Goal: Task Accomplishment & Management: Use online tool/utility

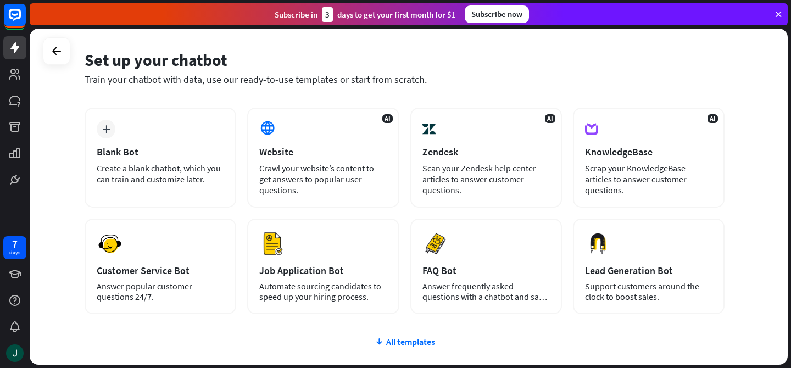
scroll to position [59, 0]
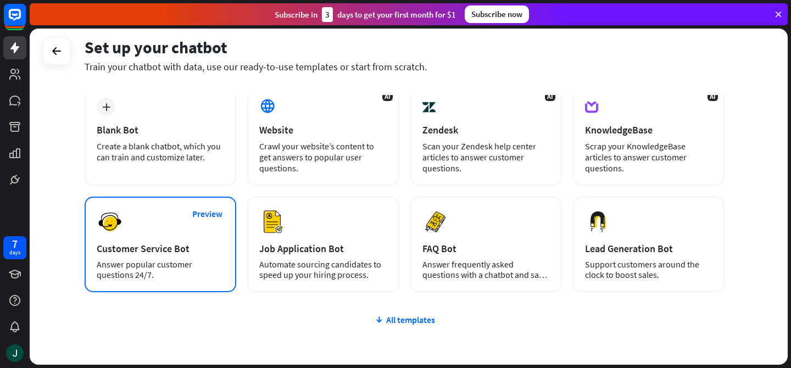
click at [157, 259] on div "Preview Customer Service Bot Answer popular customer questions 24/7." at bounding box center [161, 245] width 152 height 96
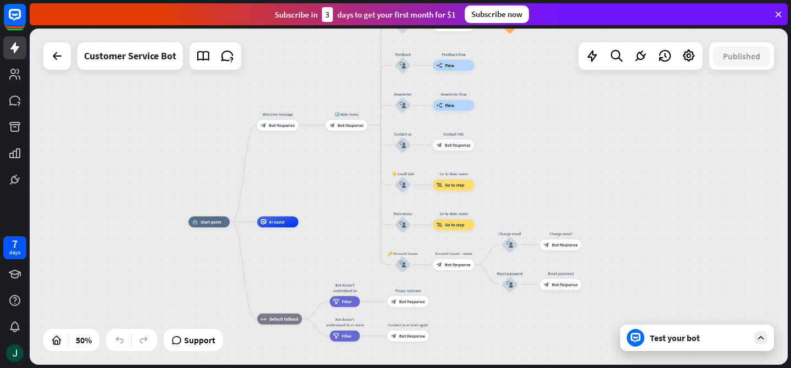
drag, startPoint x: 319, startPoint y: 183, endPoint x: 212, endPoint y: 324, distance: 176.8
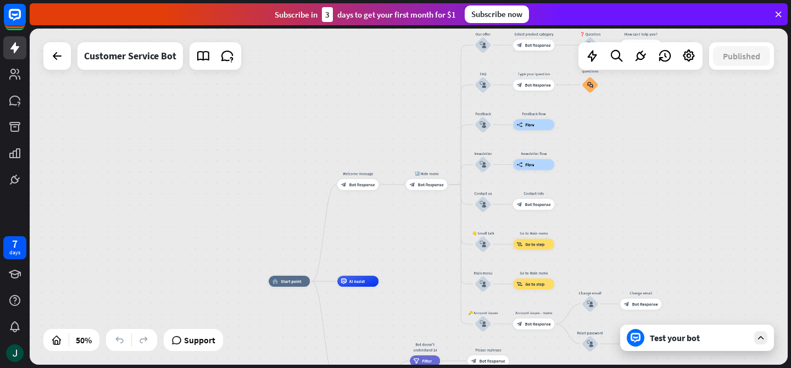
drag, startPoint x: 279, startPoint y: 161, endPoint x: 360, endPoint y: 212, distance: 95.7
click at [360, 217] on div "home_2 Start point Welcome message block_bot_response Bot Response 🔙 Main menu …" at bounding box center [409, 197] width 758 height 336
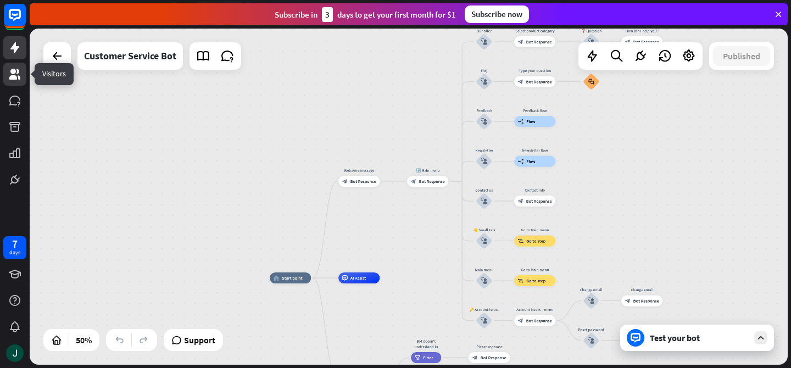
click at [18, 74] on icon at bounding box center [14, 74] width 13 height 13
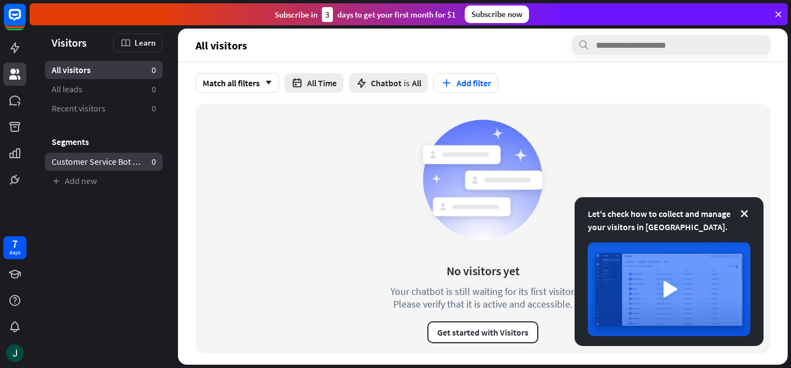
click at [138, 166] on span "Customer Service Bot — Newsletter" at bounding box center [97, 162] width 91 height 12
click at [122, 66] on link "All visitors 0" at bounding box center [104, 70] width 118 height 18
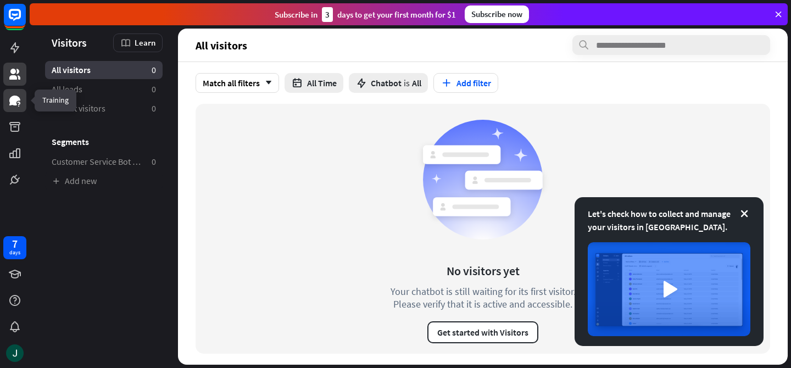
click at [18, 108] on link at bounding box center [14, 100] width 23 height 23
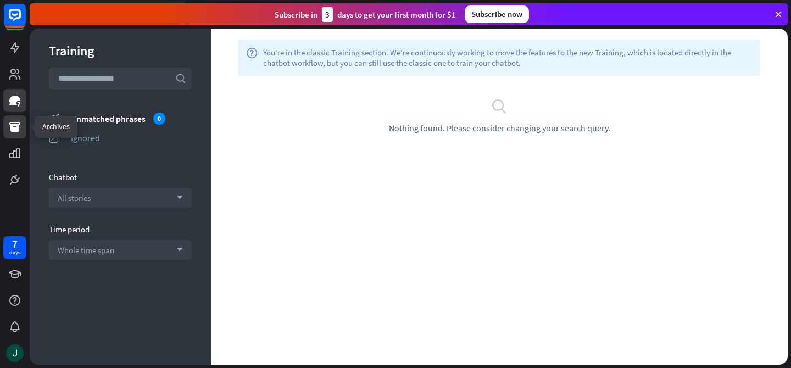
click at [13, 132] on icon at bounding box center [14, 126] width 13 height 13
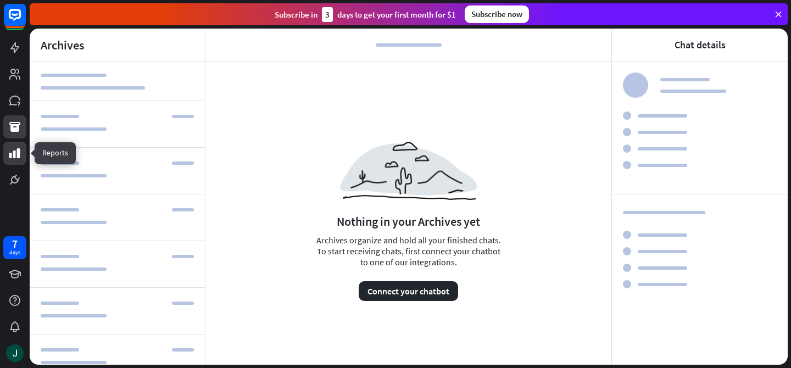
click at [18, 148] on icon at bounding box center [14, 153] width 11 height 10
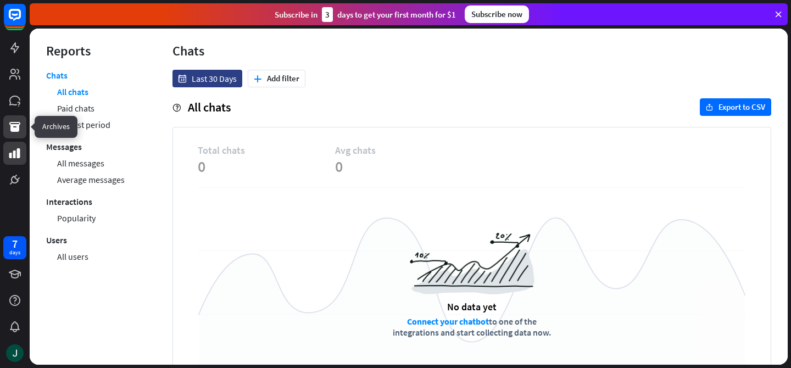
click at [16, 135] on link at bounding box center [14, 126] width 23 height 23
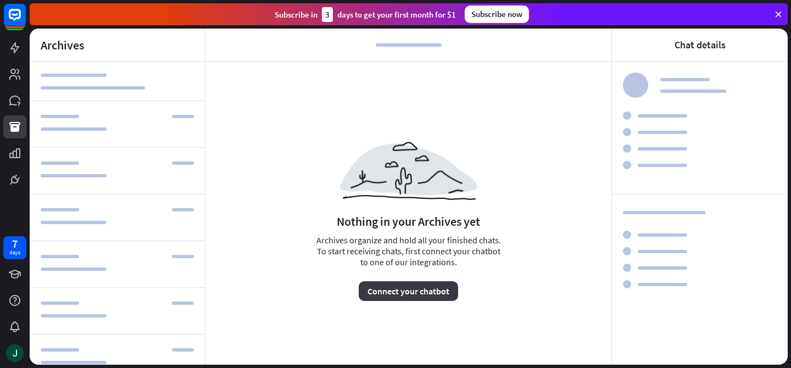
click at [420, 296] on button "Connect your chatbot" at bounding box center [408, 291] width 99 height 20
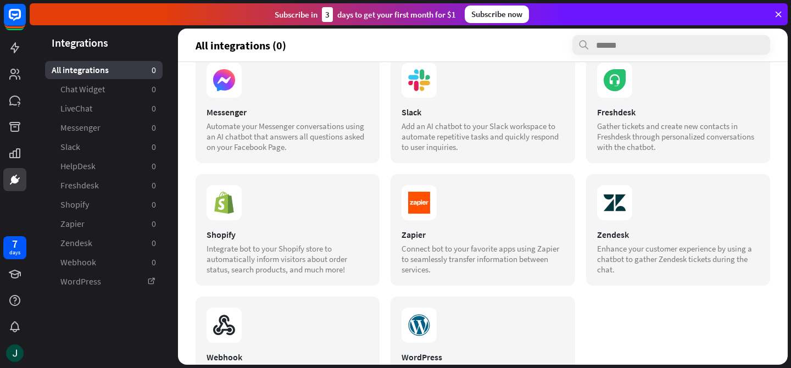
scroll to position [212, 0]
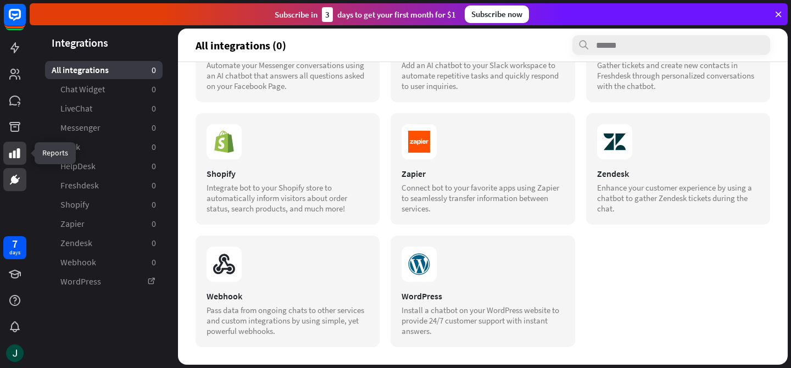
click at [17, 151] on icon at bounding box center [14, 153] width 11 height 10
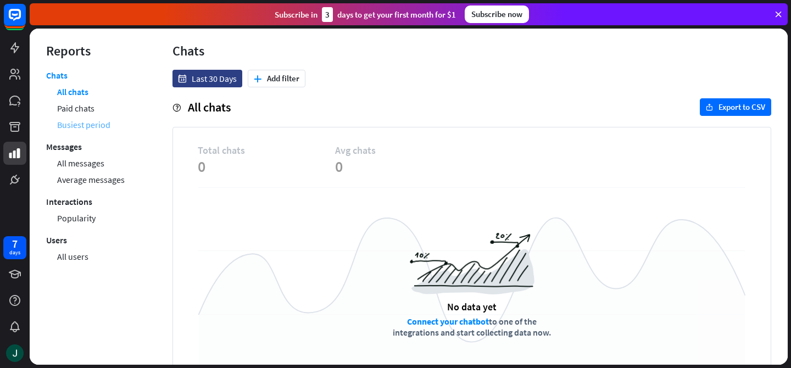
click at [93, 121] on link "Busiest period" at bounding box center [83, 124] width 53 height 16
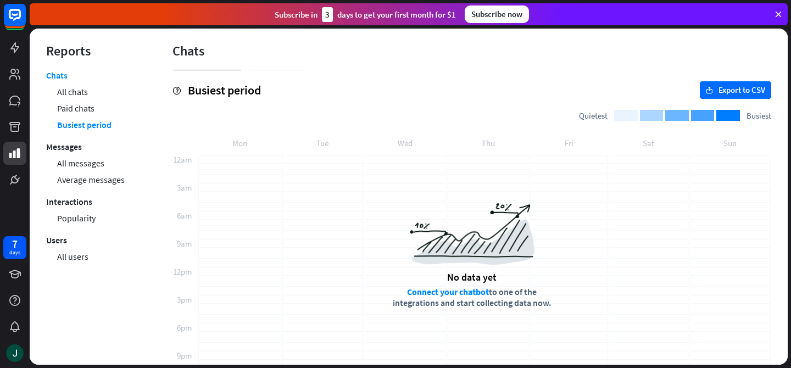
scroll to position [42, 0]
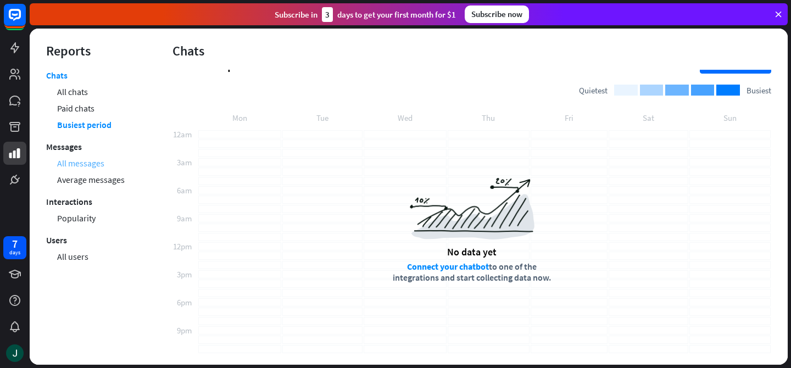
click at [76, 159] on link "All messages" at bounding box center [80, 163] width 47 height 16
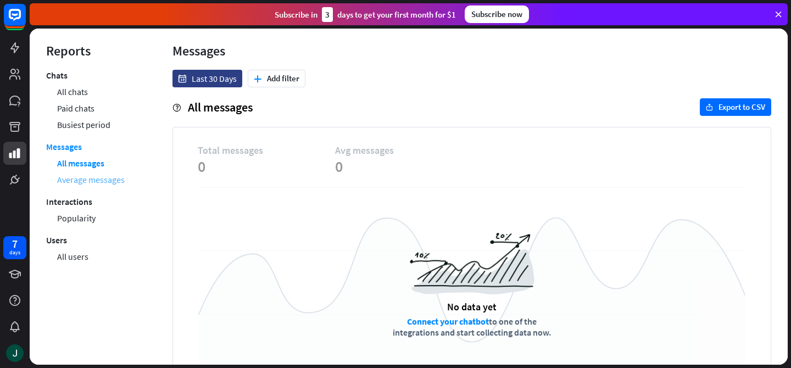
click at [113, 183] on link "Average messages" at bounding box center [91, 179] width 68 height 16
click at [90, 217] on link "Popularity" at bounding box center [76, 218] width 38 height 16
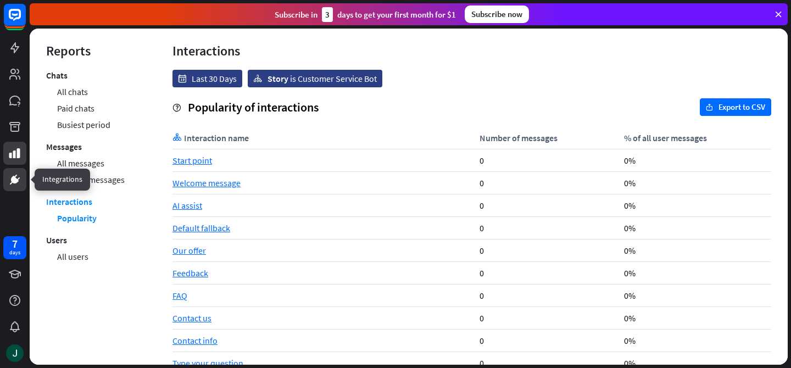
click at [15, 181] on icon at bounding box center [15, 179] width 7 height 7
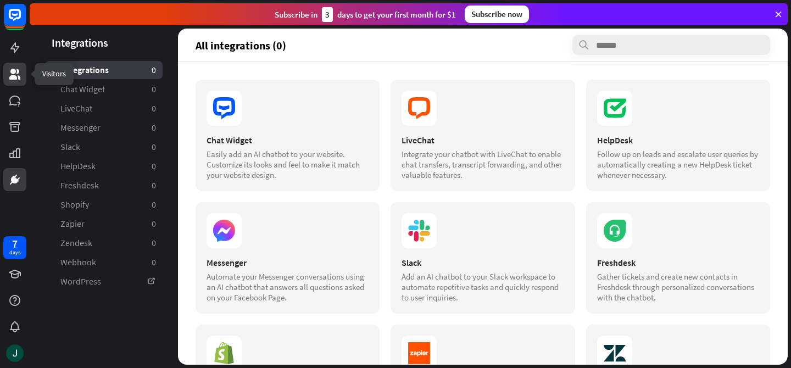
click at [14, 69] on icon at bounding box center [14, 74] width 11 height 11
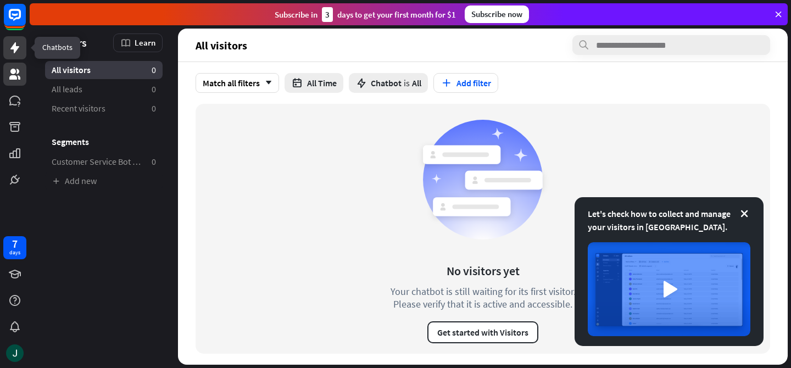
click at [17, 53] on icon at bounding box center [14, 47] width 13 height 13
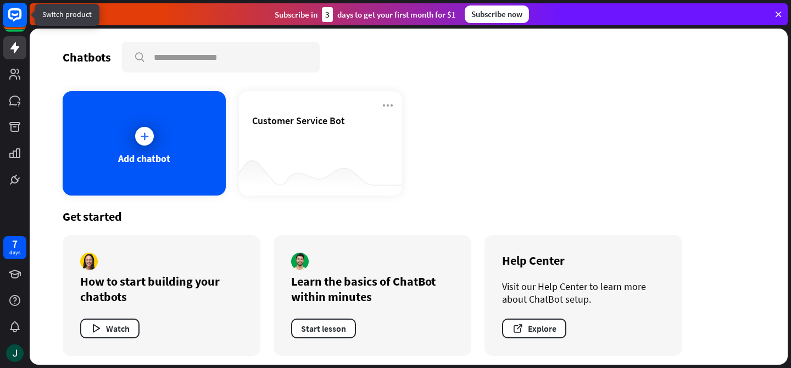
click at [19, 9] on icon at bounding box center [14, 14] width 13 height 13
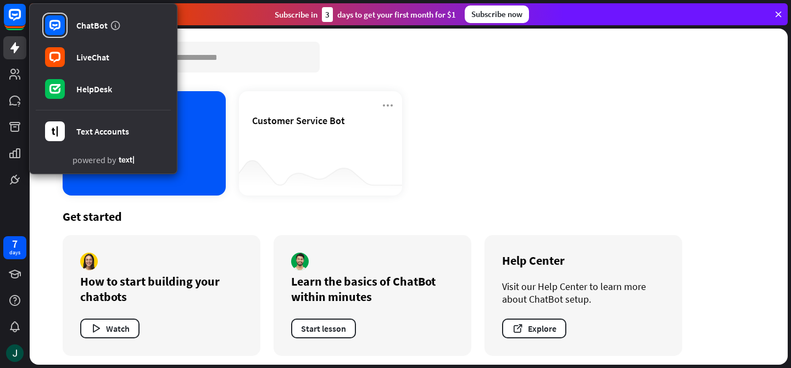
click at [485, 92] on div "Add chatbot Customer Service Bot" at bounding box center [409, 143] width 692 height 104
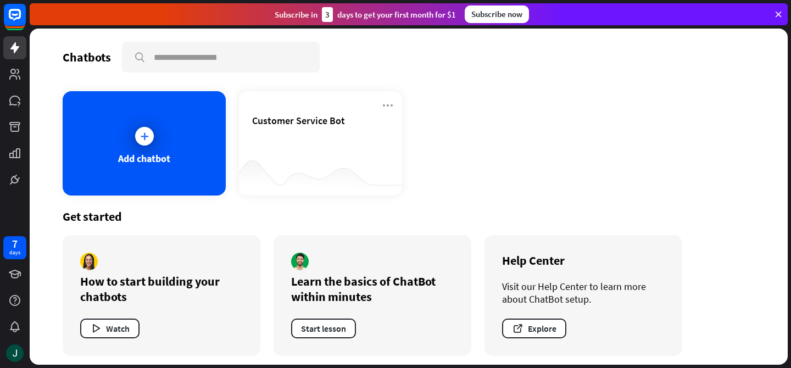
scroll to position [4, 0]
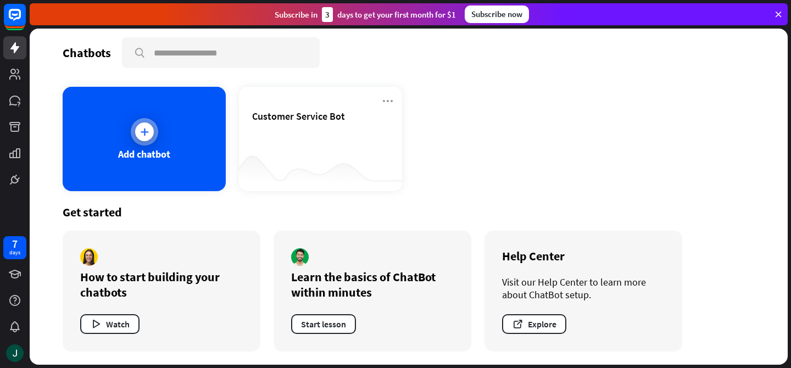
click at [135, 123] on div at bounding box center [144, 131] width 27 height 27
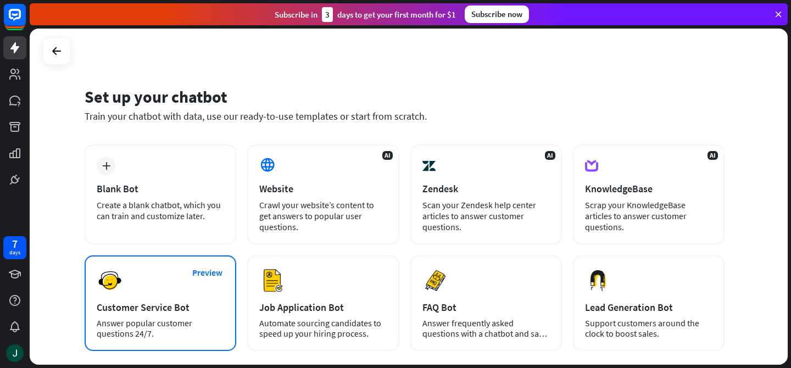
click at [201, 298] on div "Preview Customer Service Bot Answer popular customer questions 24/7." at bounding box center [161, 303] width 152 height 96
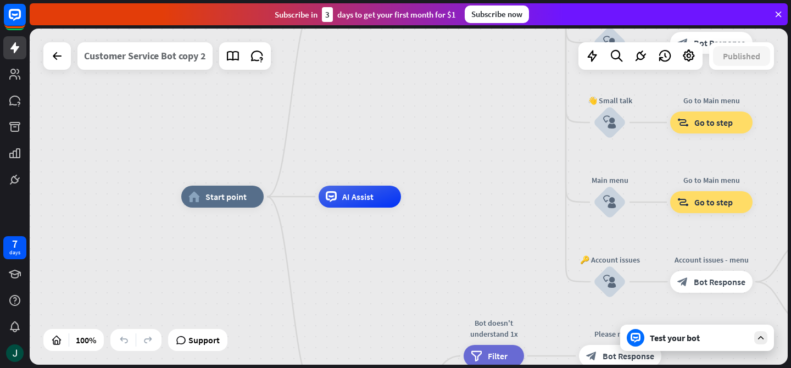
click at [127, 58] on div "Customer Service Bot copy 2" at bounding box center [145, 55] width 122 height 27
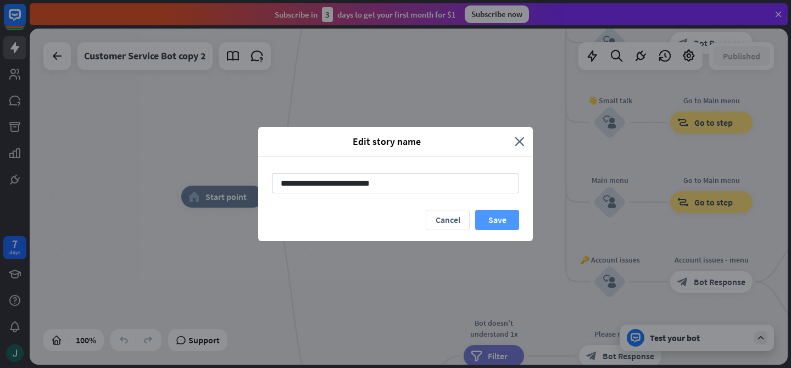
click at [480, 218] on button "Save" at bounding box center [497, 220] width 44 height 20
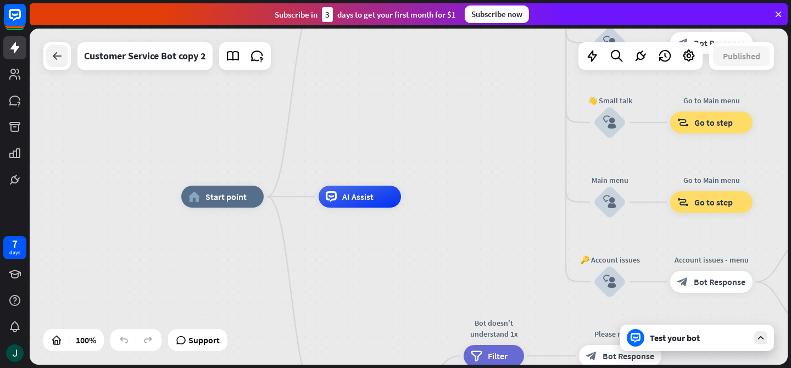
click at [58, 58] on icon at bounding box center [57, 55] width 13 height 13
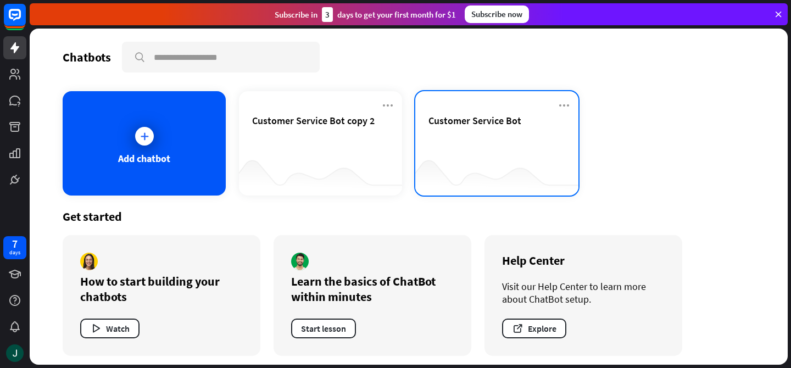
click at [466, 136] on div "Customer Service Bot" at bounding box center [497, 133] width 137 height 38
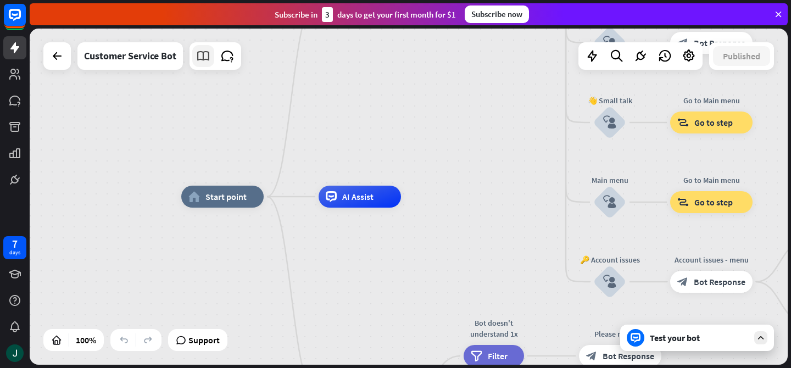
click at [209, 52] on icon at bounding box center [203, 56] width 14 height 14
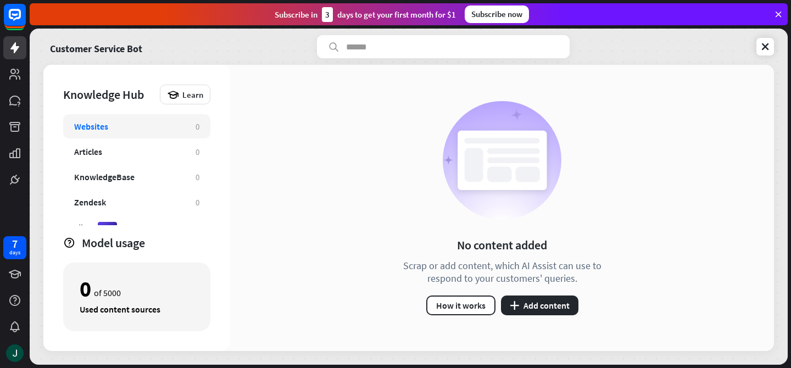
click at [782, 46] on div "Customer Service Bot Knowledge Hub Learn Websites 0 Articles 0 KnowledgeBase 0 …" at bounding box center [409, 197] width 758 height 336
click at [741, 47] on div "Customer Service Bot" at bounding box center [408, 46] width 731 height 23
click at [749, 41] on div "Customer Service Bot" at bounding box center [408, 46] width 731 height 23
click at [756, 46] on link at bounding box center [765, 47] width 18 height 18
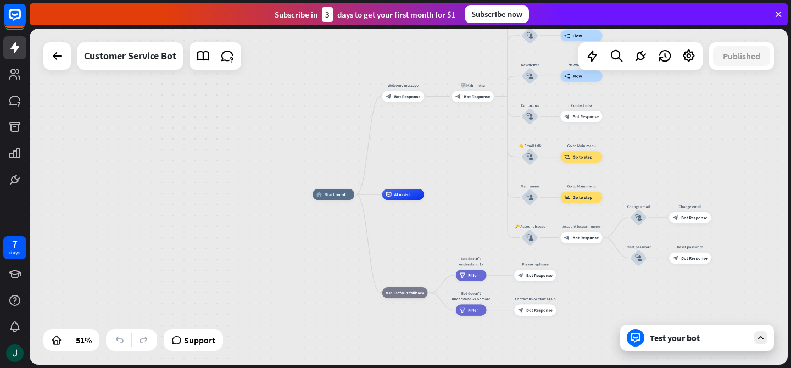
drag, startPoint x: 380, startPoint y: 183, endPoint x: 282, endPoint y: 193, distance: 98.3
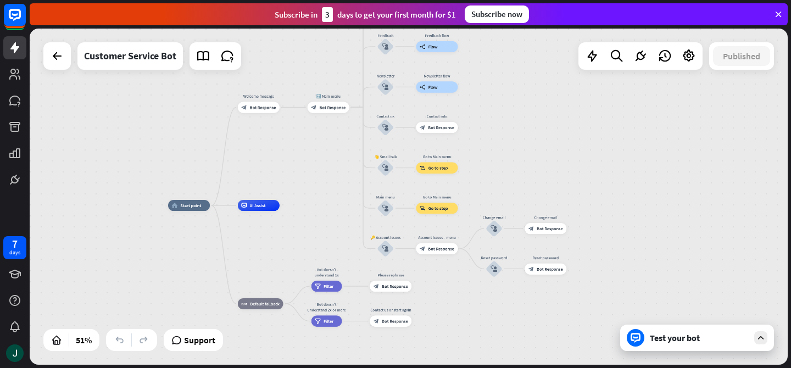
drag, startPoint x: 446, startPoint y: 177, endPoint x: 302, endPoint y: 188, distance: 144.9
click at [302, 188] on div "home_2 Start point Welcome message block_bot_response Bot Response 🔙 Main menu …" at bounding box center [409, 197] width 758 height 336
click at [264, 103] on div "block_bot_response Bot Response" at bounding box center [259, 107] width 42 height 11
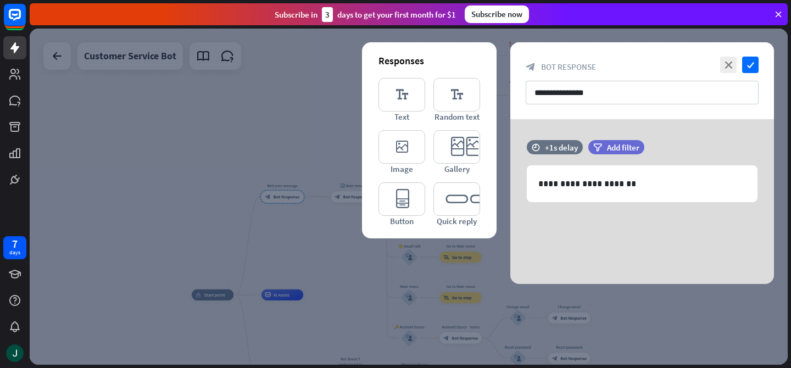
click at [266, 212] on div at bounding box center [409, 197] width 758 height 336
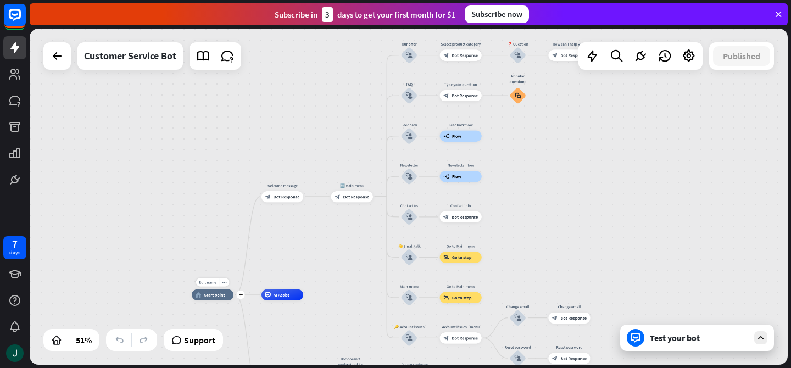
click at [208, 293] on span "Start point" at bounding box center [214, 294] width 21 height 5
drag, startPoint x: 305, startPoint y: 258, endPoint x: 241, endPoint y: 201, distance: 85.6
click at [209, 292] on span "Start point" at bounding box center [214, 294] width 21 height 5
click at [286, 300] on div "AI Assist" at bounding box center [282, 295] width 42 height 11
click at [268, 202] on div "Edit name more_horiz plus block_bot_response Bot Response" at bounding box center [282, 196] width 42 height 11
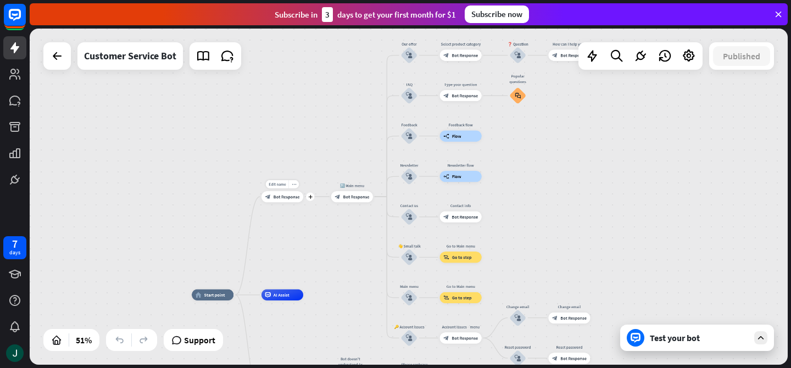
click at [282, 196] on span "Bot Response" at bounding box center [287, 196] width 26 height 5
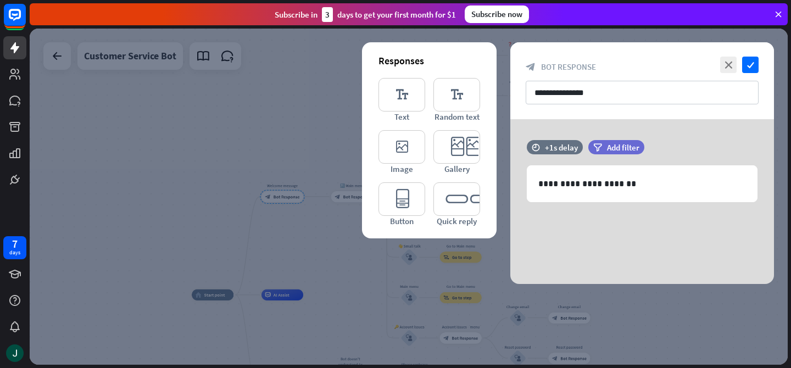
click at [383, 272] on div at bounding box center [409, 197] width 758 height 336
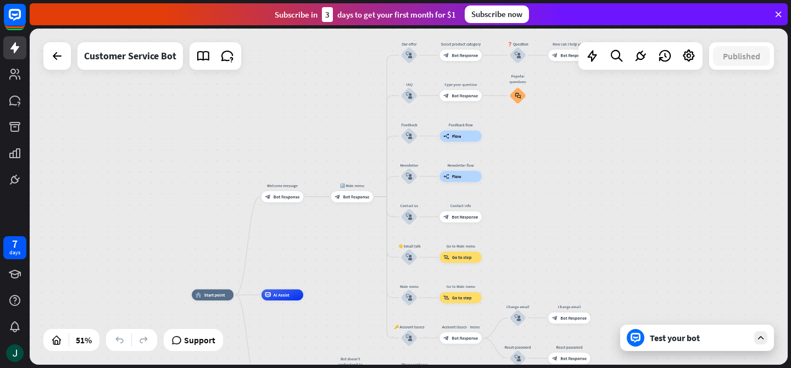
drag, startPoint x: 344, startPoint y: 254, endPoint x: 231, endPoint y: 153, distance: 151.4
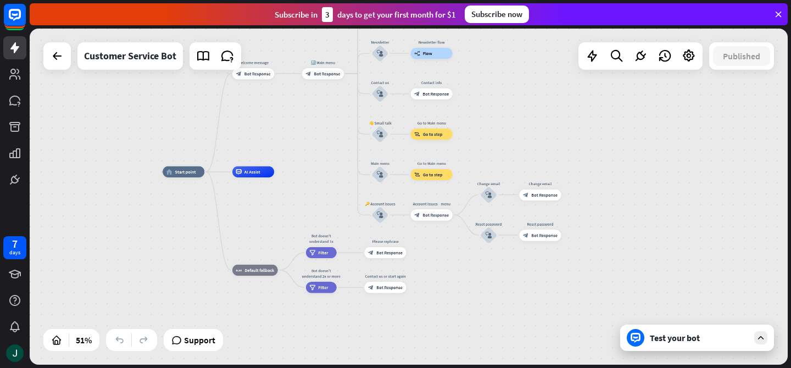
drag, startPoint x: 361, startPoint y: 229, endPoint x: 332, endPoint y: 106, distance: 126.5
click at [332, 106] on div "home_2 Start point Welcome message block_bot_response Bot Response 🔙 Main menu …" at bounding box center [409, 197] width 758 height 336
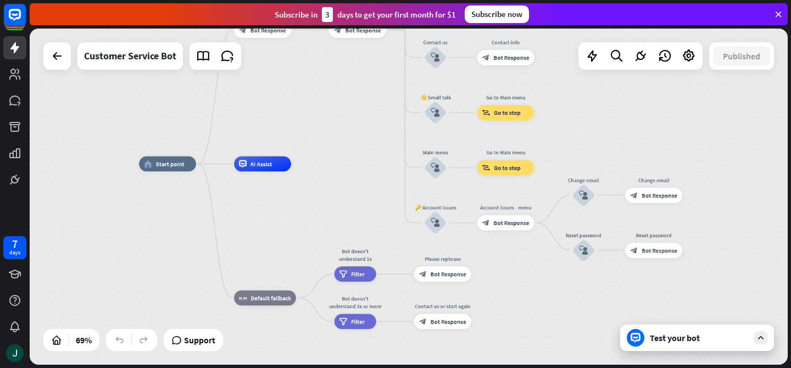
click at [686, 67] on div at bounding box center [640, 55] width 124 height 27
click at [687, 61] on icon at bounding box center [689, 56] width 14 height 14
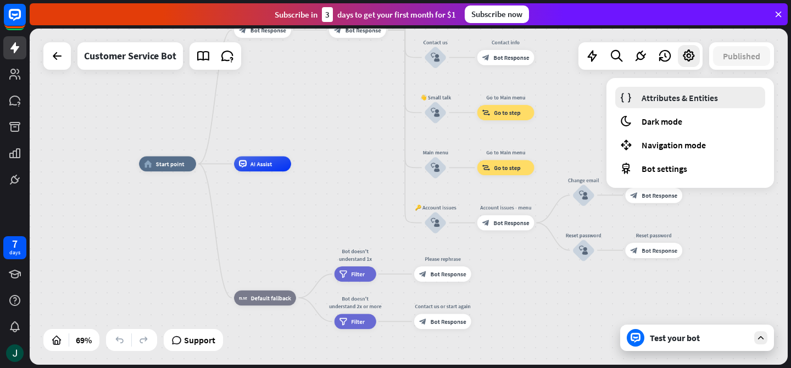
click at [678, 92] on span "Attributes & Entities" at bounding box center [680, 97] width 76 height 11
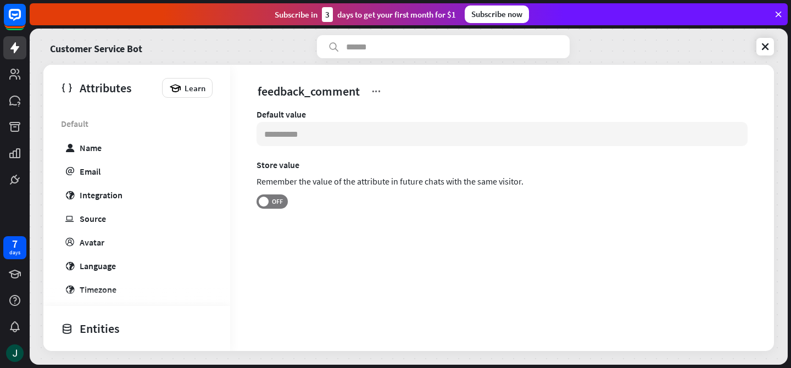
scroll to position [209, 0]
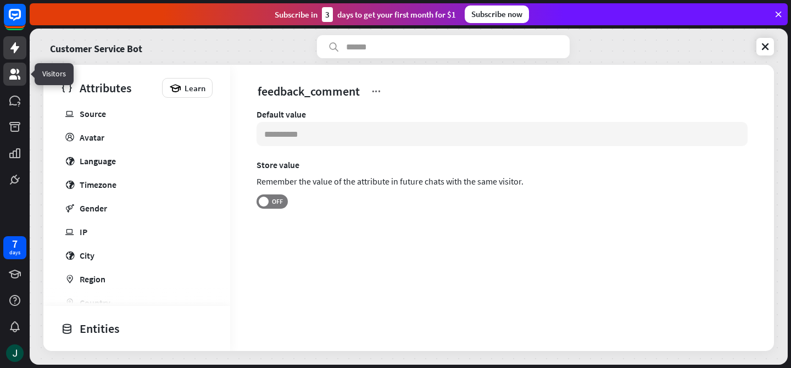
click at [18, 78] on icon at bounding box center [14, 74] width 11 height 11
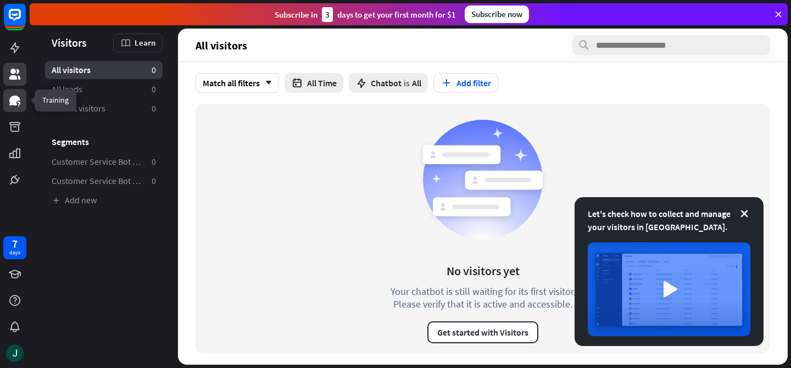
click at [24, 97] on link at bounding box center [14, 100] width 23 height 23
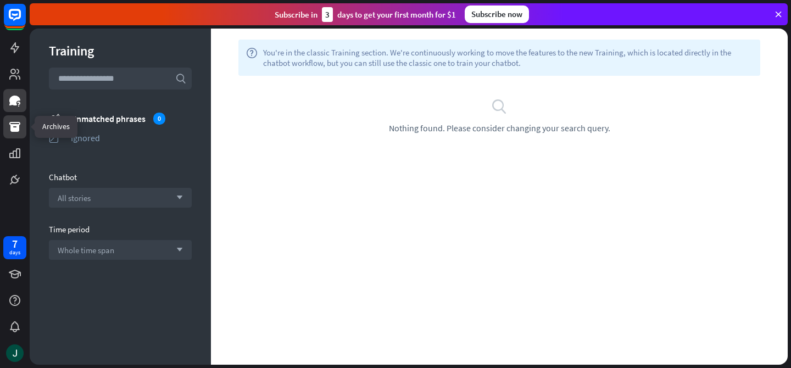
click at [18, 132] on icon at bounding box center [14, 126] width 13 height 13
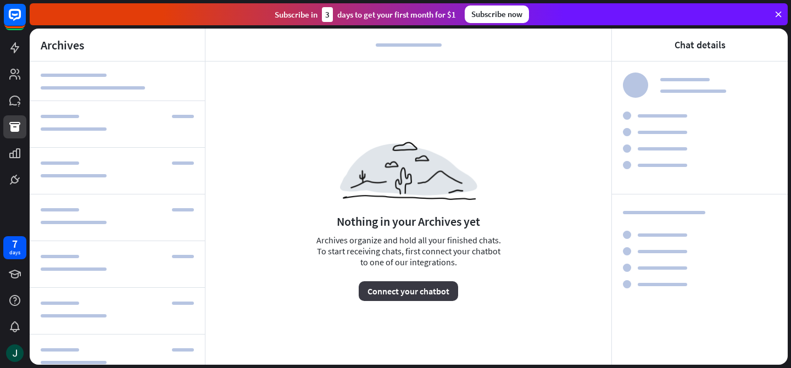
click at [397, 297] on button "Connect your chatbot" at bounding box center [408, 291] width 99 height 20
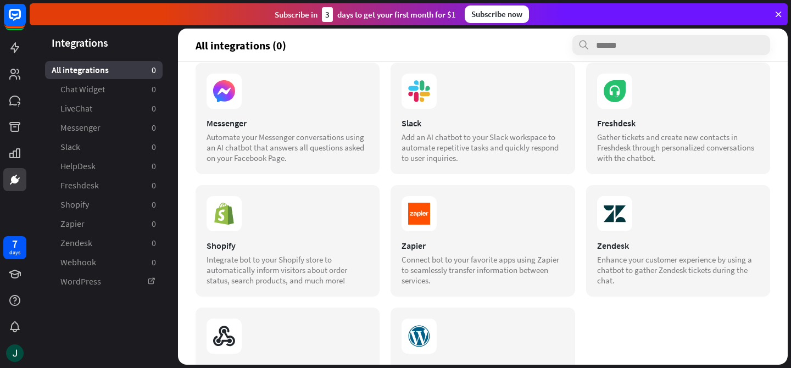
scroll to position [212, 0]
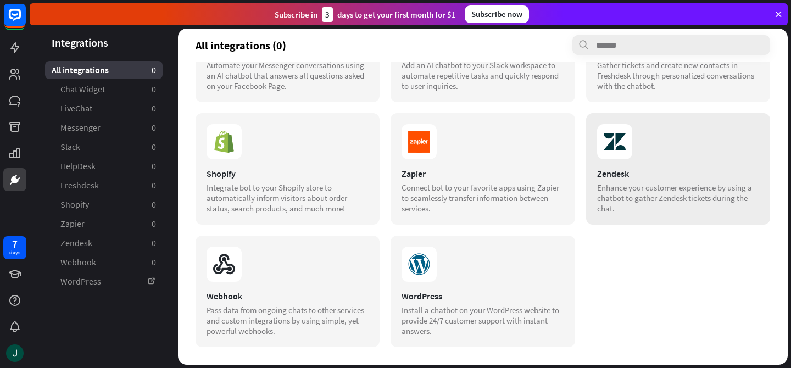
click at [669, 191] on div "Enhance your customer experience by using a chatbot to gather Zendesk tickets d…" at bounding box center [678, 197] width 162 height 31
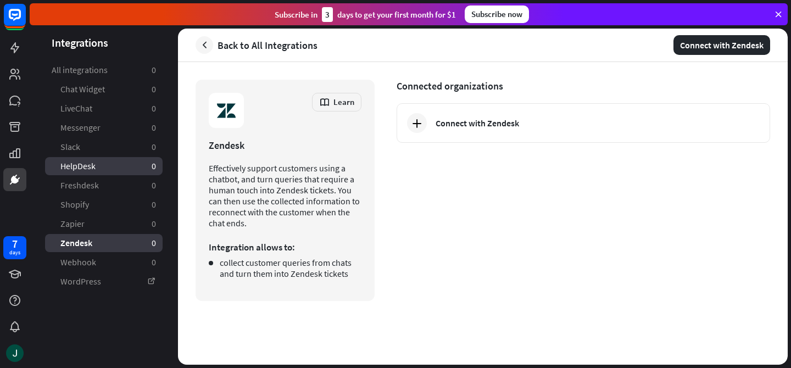
click at [114, 167] on link "HelpDesk 0" at bounding box center [104, 166] width 118 height 18
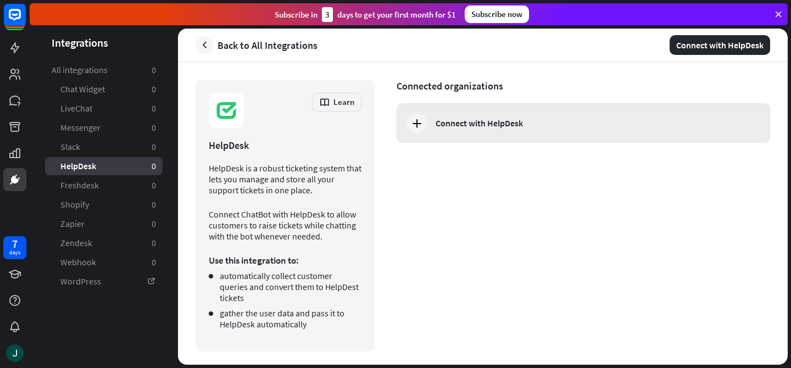
click at [429, 123] on div "Connect with HelpDesk" at bounding box center [584, 123] width 374 height 40
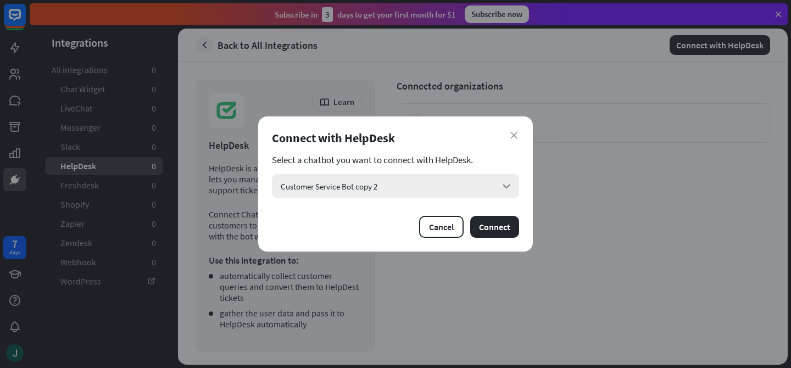
click at [489, 188] on div "Customer Service Bot copy 2 arrow_down" at bounding box center [395, 186] width 247 height 24
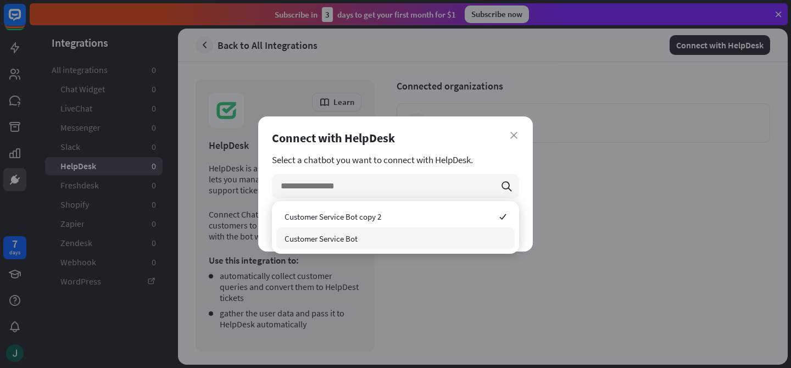
click at [472, 229] on div "Customer Service Bot" at bounding box center [395, 238] width 238 height 22
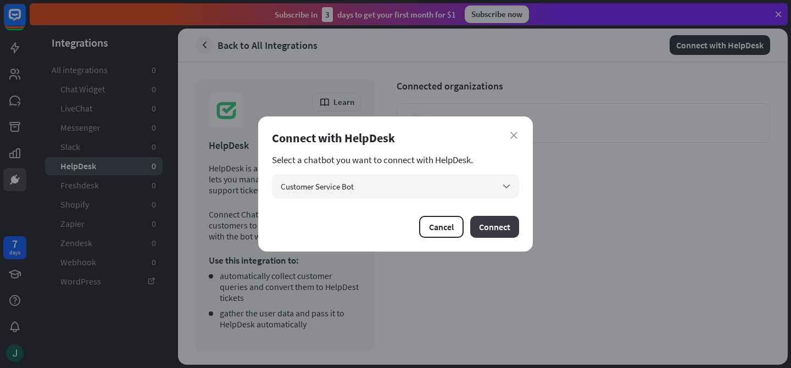
click at [504, 224] on button "Connect" at bounding box center [494, 227] width 49 height 22
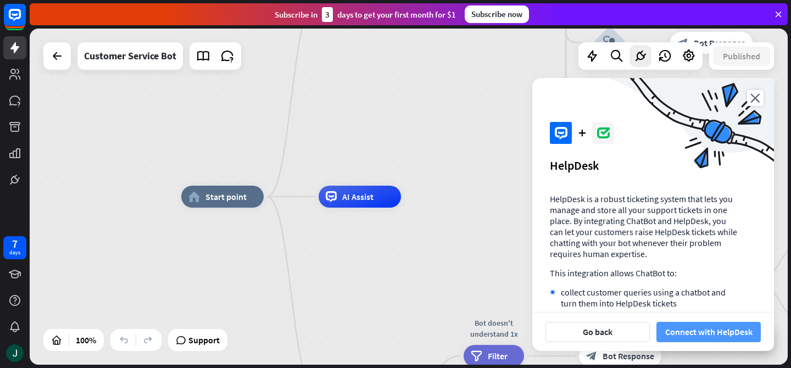
click at [700, 324] on button "Connect with HelpDesk" at bounding box center [708, 332] width 104 height 20
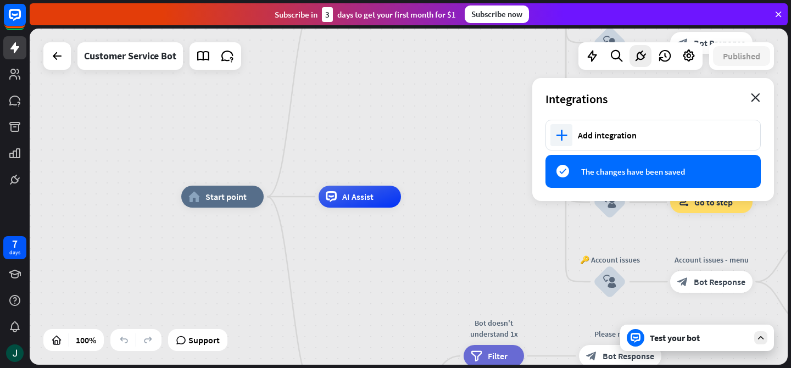
click at [759, 96] on icon "close" at bounding box center [755, 97] width 9 height 9
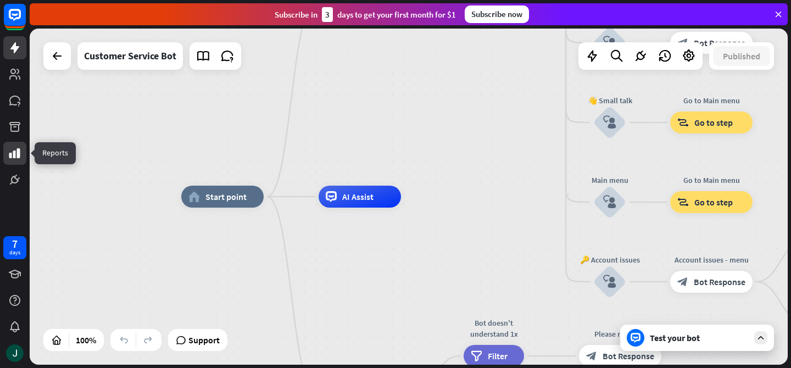
click at [18, 148] on icon at bounding box center [14, 153] width 13 height 13
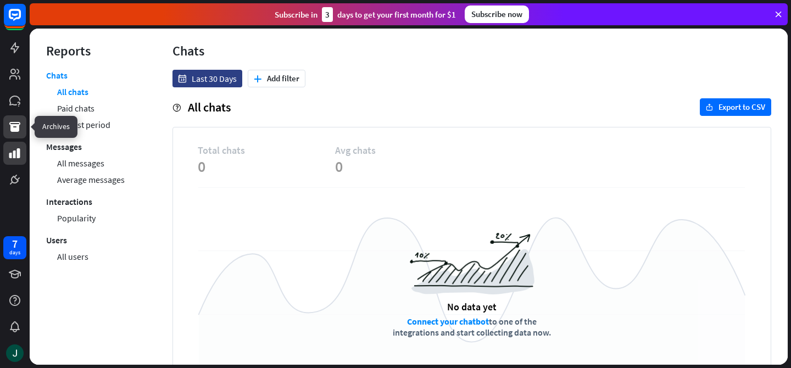
click at [16, 121] on icon at bounding box center [14, 126] width 13 height 13
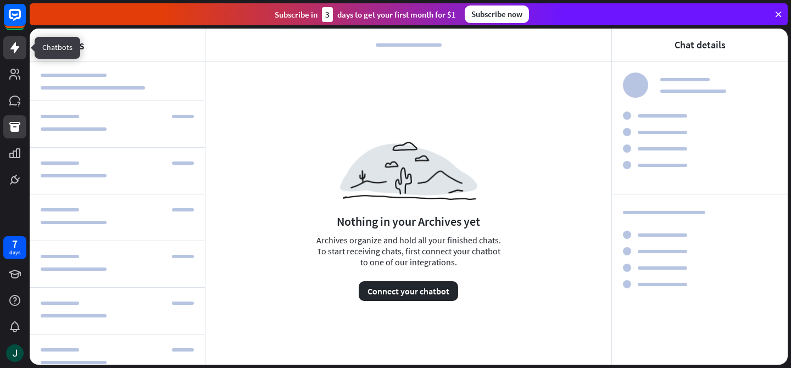
click at [12, 50] on icon at bounding box center [14, 47] width 13 height 13
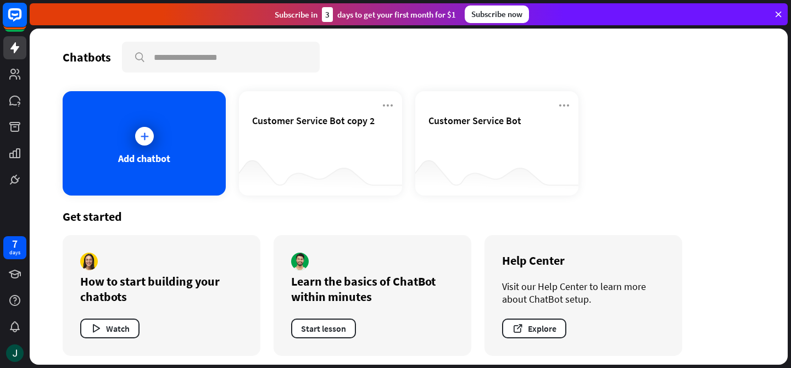
click at [20, 7] on rect at bounding box center [15, 15] width 24 height 24
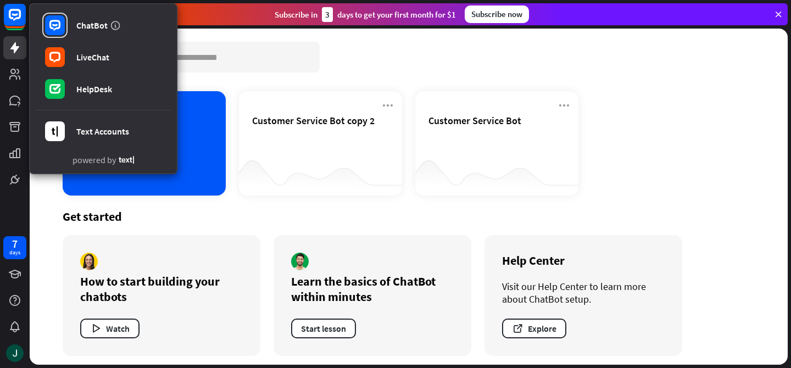
click at [279, 74] on div "Chatbots search Add chatbot Customer Service Bot copy 2 Customer Service Bot Ge…" at bounding box center [409, 197] width 758 height 336
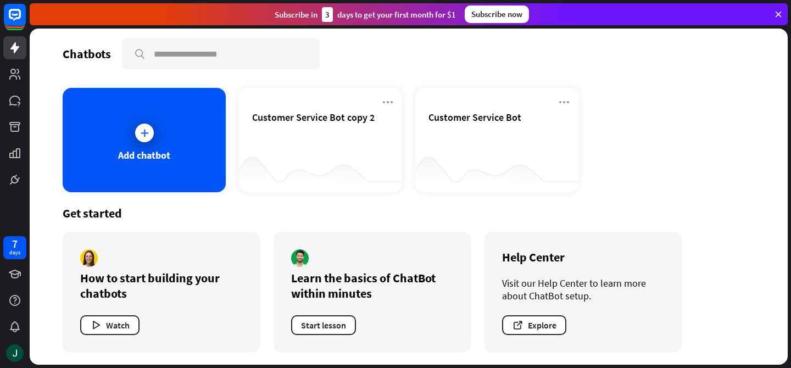
scroll to position [4, 0]
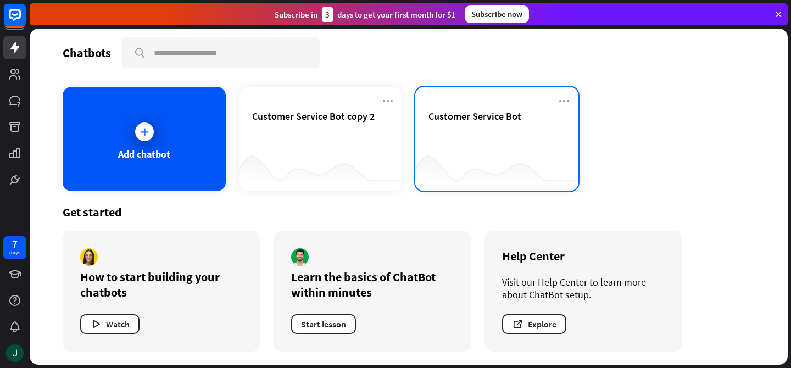
click at [473, 142] on div "Customer Service Bot" at bounding box center [497, 129] width 137 height 38
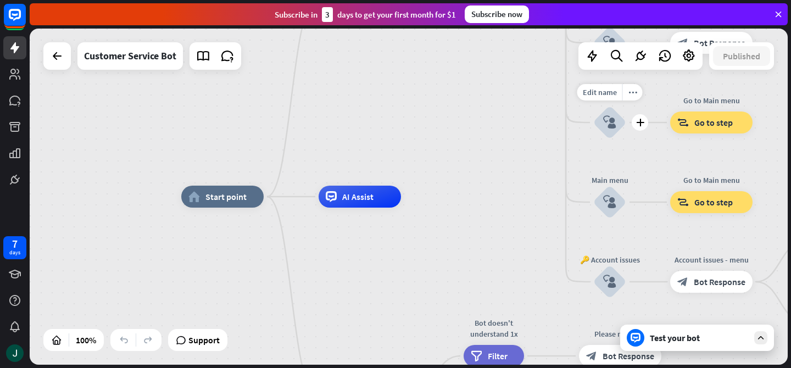
click at [613, 125] on icon "block_user_input" at bounding box center [609, 122] width 13 height 13
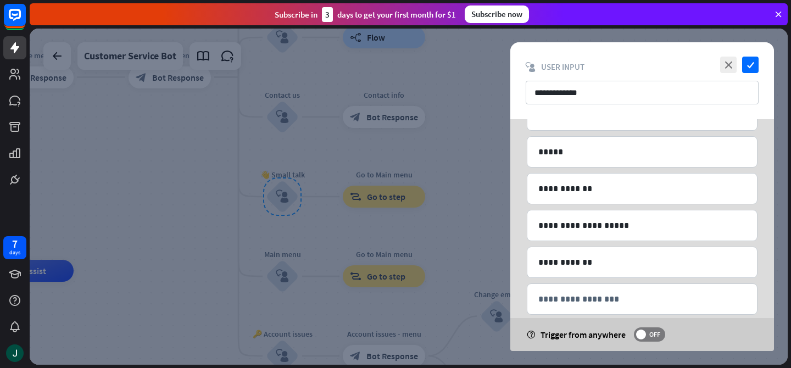
scroll to position [125, 0]
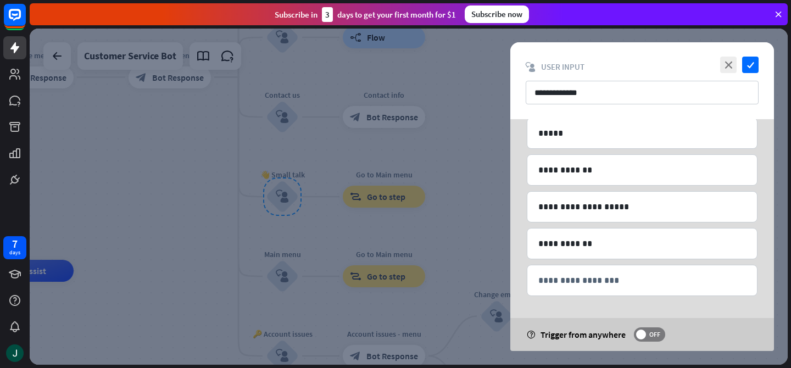
click at [461, 120] on div at bounding box center [409, 197] width 758 height 336
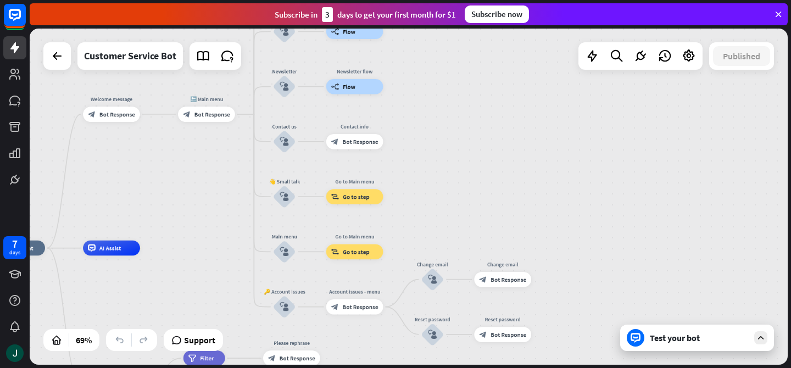
drag, startPoint x: 270, startPoint y: 190, endPoint x: 474, endPoint y: 185, distance: 204.4
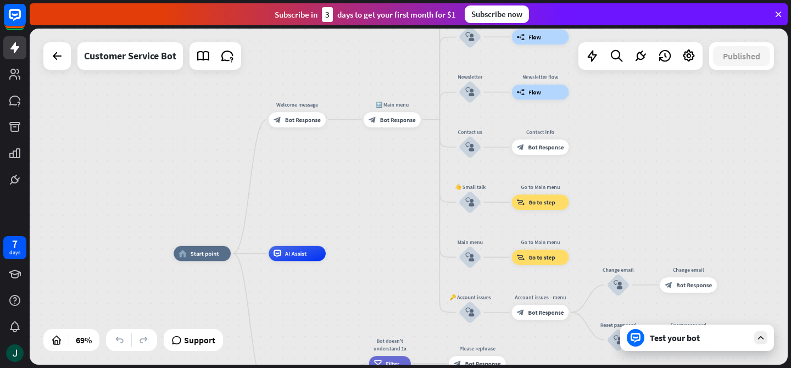
drag, startPoint x: 166, startPoint y: 158, endPoint x: 394, endPoint y: 164, distance: 227.5
click at [394, 164] on div "home_2 Start point Welcome message block_bot_response Bot Response 🔙 Main menu …" at bounding box center [409, 197] width 758 height 336
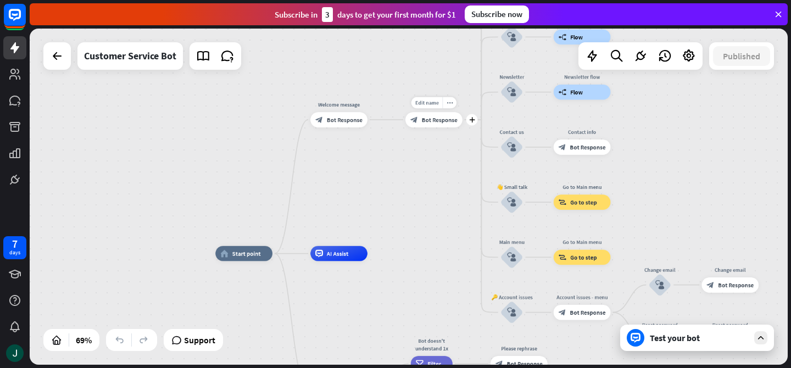
click at [421, 125] on div "block_bot_response Bot Response" at bounding box center [433, 119] width 57 height 15
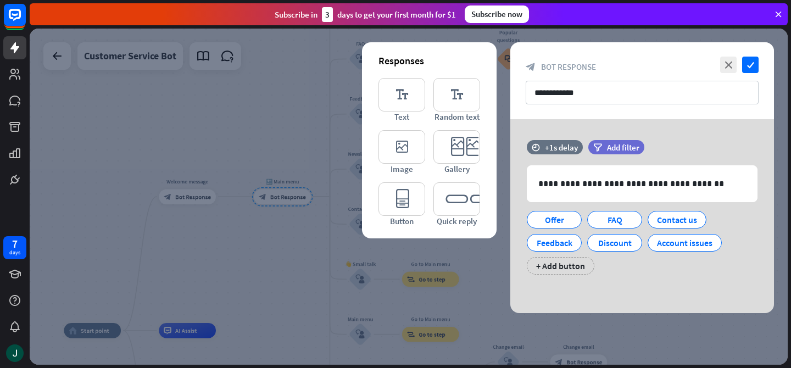
click at [185, 194] on div at bounding box center [409, 197] width 758 height 336
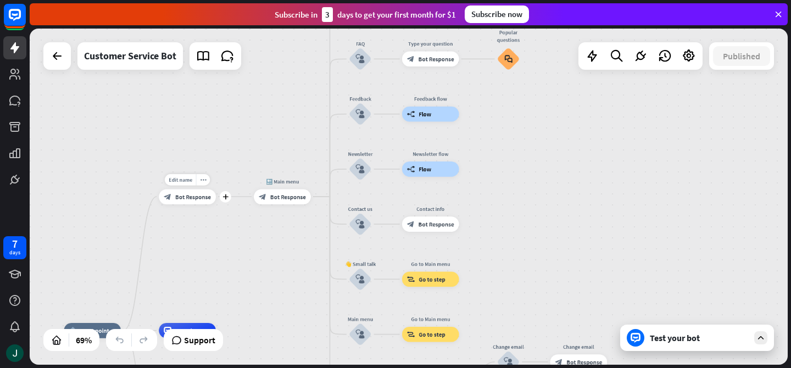
click at [183, 198] on span "Bot Response" at bounding box center [193, 197] width 36 height 8
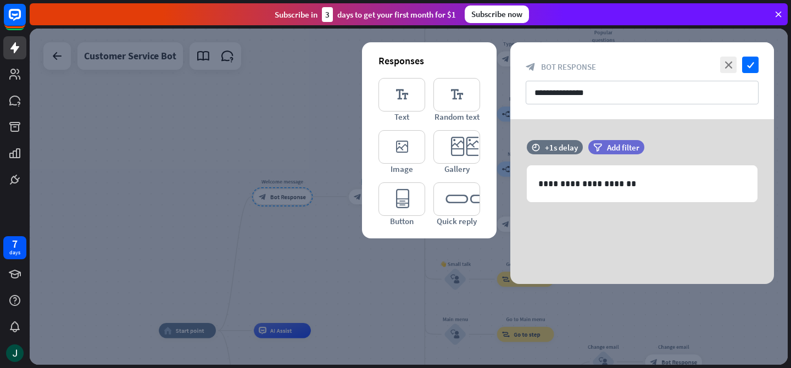
click at [330, 244] on div at bounding box center [409, 197] width 758 height 336
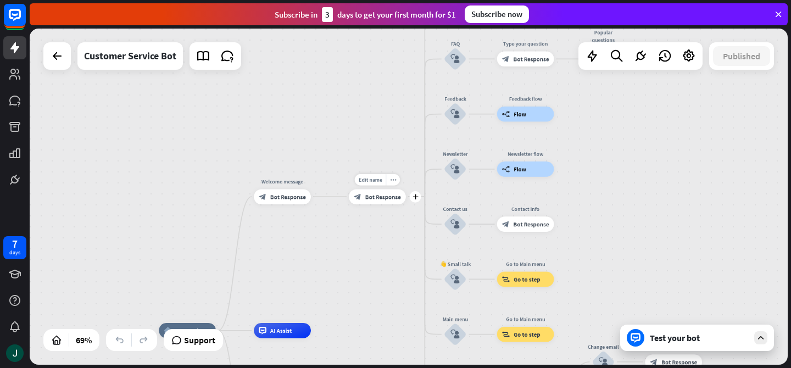
click at [374, 202] on div "block_bot_response Bot Response" at bounding box center [377, 196] width 57 height 15
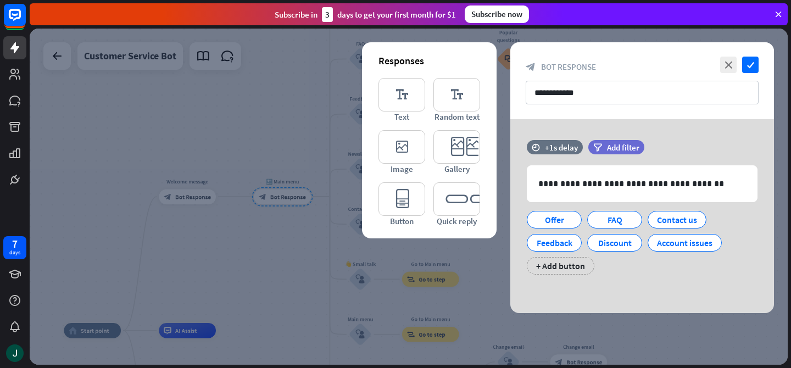
click at [274, 229] on div at bounding box center [409, 197] width 758 height 336
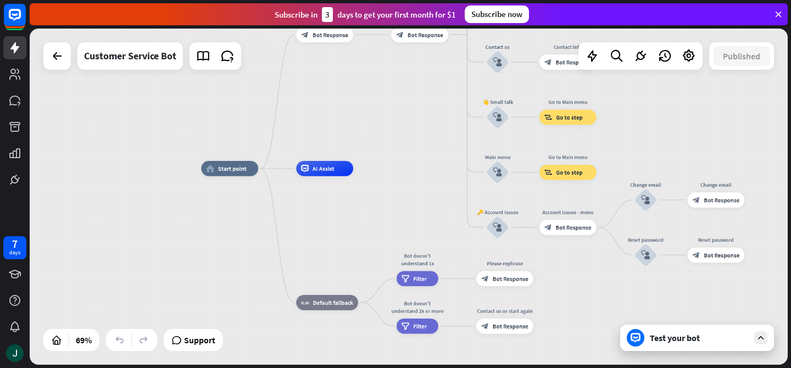
drag, startPoint x: 242, startPoint y: 258, endPoint x: 379, endPoint y: 96, distance: 212.4
click at [379, 96] on div "home_2 Start point Welcome message block_bot_response Bot Response 🔙 Main menu …" at bounding box center [409, 197] width 758 height 336
click at [333, 305] on span "Default fallback" at bounding box center [333, 303] width 40 height 8
click at [364, 331] on div "home_2 Start point Welcome message block_bot_response Bot Response 🔙 Main menu …" at bounding box center [463, 285] width 524 height 232
click at [415, 279] on span "Filter" at bounding box center [420, 279] width 14 height 8
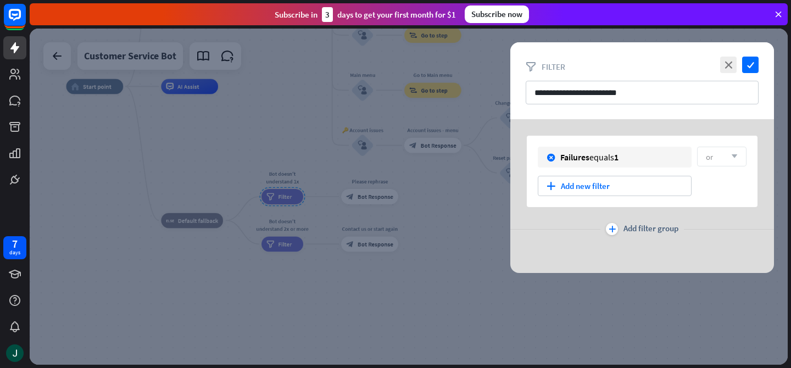
click at [280, 246] on div at bounding box center [409, 197] width 758 height 336
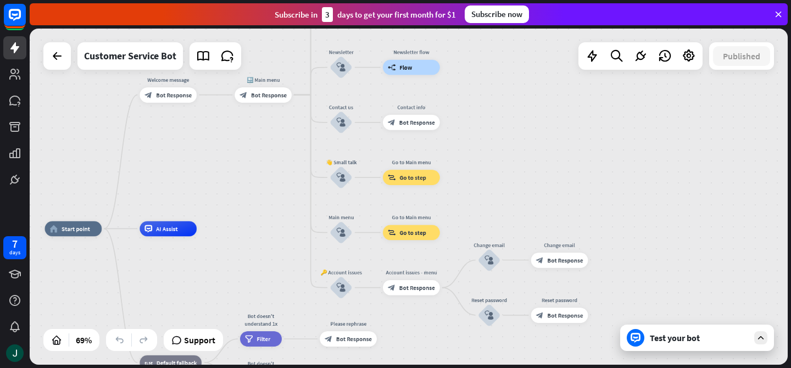
drag, startPoint x: 295, startPoint y: 132, endPoint x: 265, endPoint y: 357, distance: 227.3
click at [265, 357] on div "home_2 Start point Welcome message block_bot_response Bot Response 🔙 Main menu …" at bounding box center [307, 345] width 524 height 232
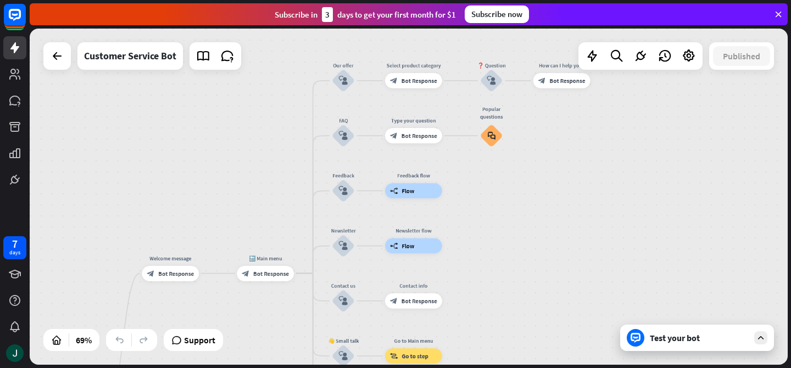
drag, startPoint x: 254, startPoint y: 237, endPoint x: 266, endPoint y: 347, distance: 110.5
click at [264, 353] on div "home_2 Start point Welcome message block_bot_response Bot Response 🔙 Main menu …" at bounding box center [409, 197] width 758 height 336
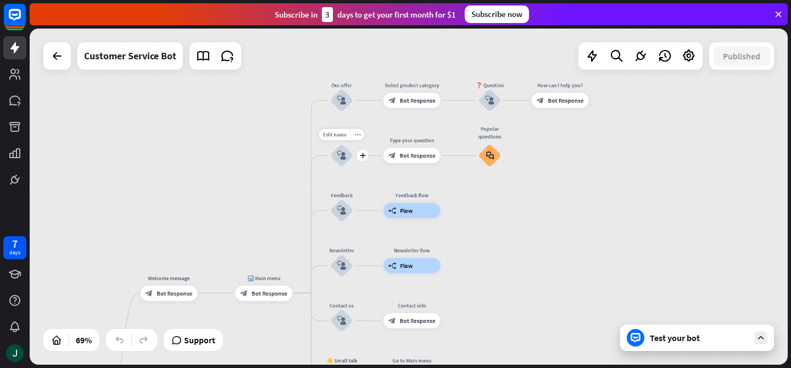
click at [343, 158] on icon "block_user_input" at bounding box center [341, 155] width 9 height 9
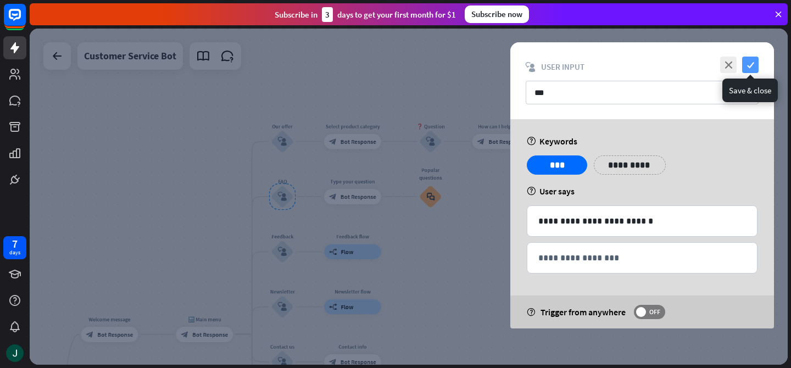
click at [756, 71] on icon "check" at bounding box center [750, 65] width 16 height 16
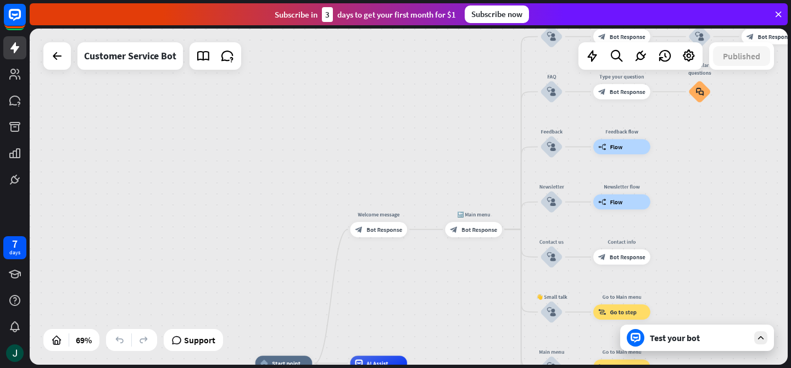
drag, startPoint x: 230, startPoint y: 254, endPoint x: 499, endPoint y: 149, distance: 288.9
click at [499, 149] on div "home_2 Start point Welcome message block_bot_response Bot Response 🔙 Main menu …" at bounding box center [409, 197] width 758 height 336
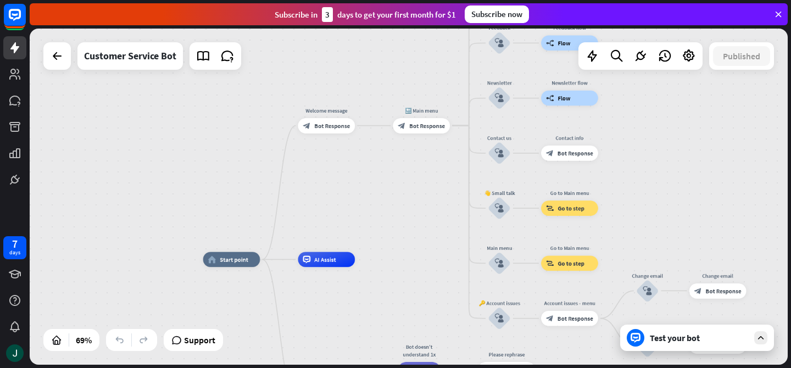
drag, startPoint x: 410, startPoint y: 268, endPoint x: 358, endPoint y: 164, distance: 116.2
click at [358, 164] on div "home_2 Start point Welcome message block_bot_response Bot Response 🔙 Main menu …" at bounding box center [409, 197] width 758 height 336
click at [324, 259] on span "AI Assist" at bounding box center [324, 260] width 21 height 8
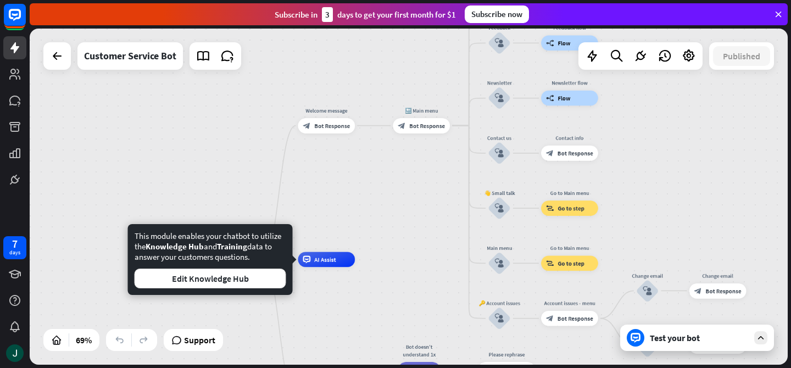
click at [383, 206] on div "home_2 Start point Welcome message block_bot_response Bot Response 🔙 Main menu …" at bounding box center [409, 197] width 758 height 336
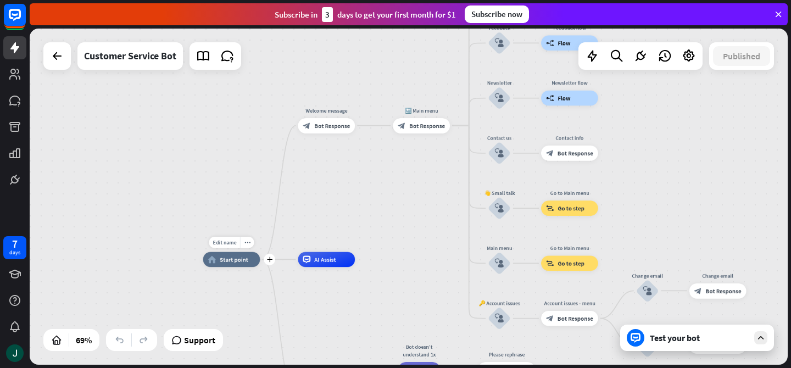
click at [239, 257] on span "Start point" at bounding box center [234, 260] width 29 height 8
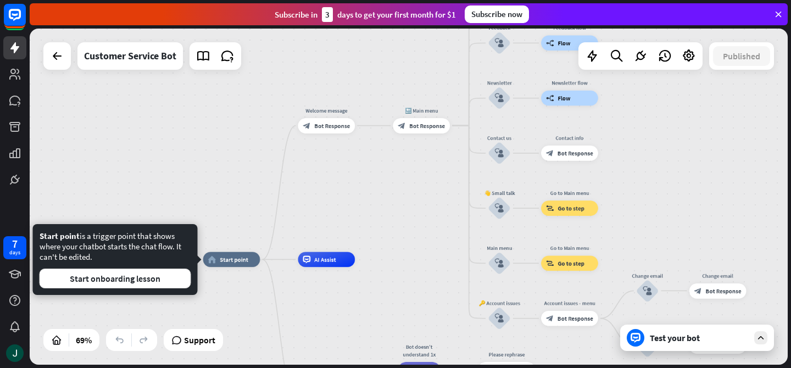
click at [361, 203] on div "home_2 Start point Welcome message block_bot_response Bot Response 🔙 Main menu …" at bounding box center [409, 197] width 758 height 336
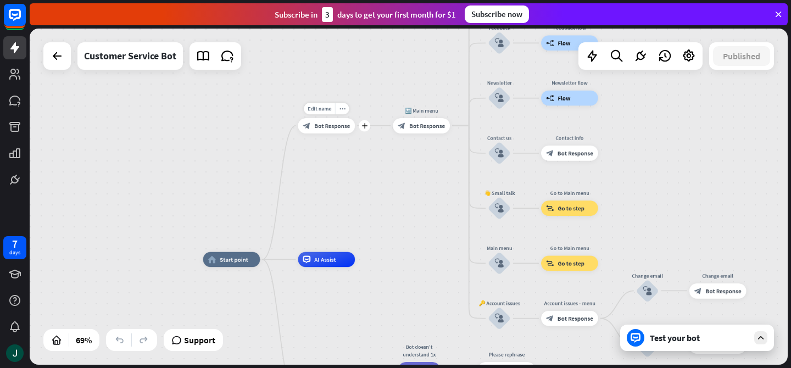
click at [343, 130] on div "block_bot_response Bot Response" at bounding box center [326, 125] width 57 height 15
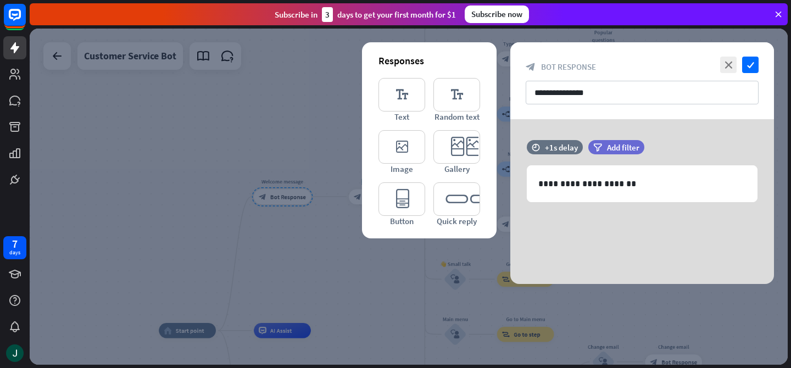
click at [353, 277] on div at bounding box center [409, 197] width 758 height 336
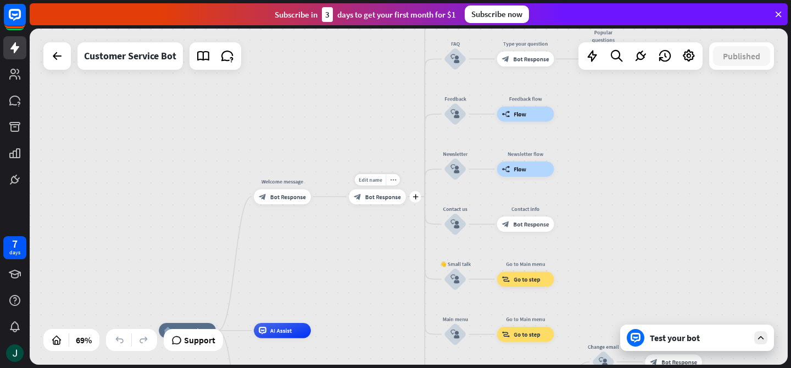
click at [377, 198] on span "Bot Response" at bounding box center [383, 197] width 36 height 8
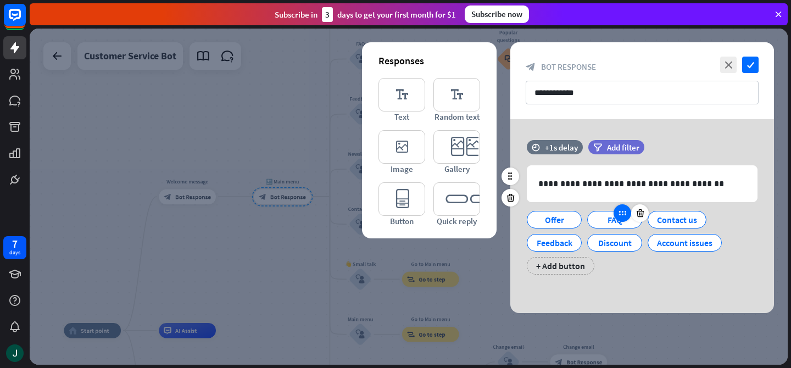
click at [621, 220] on div at bounding box center [623, 213] width 18 height 18
click at [281, 272] on div at bounding box center [409, 197] width 758 height 336
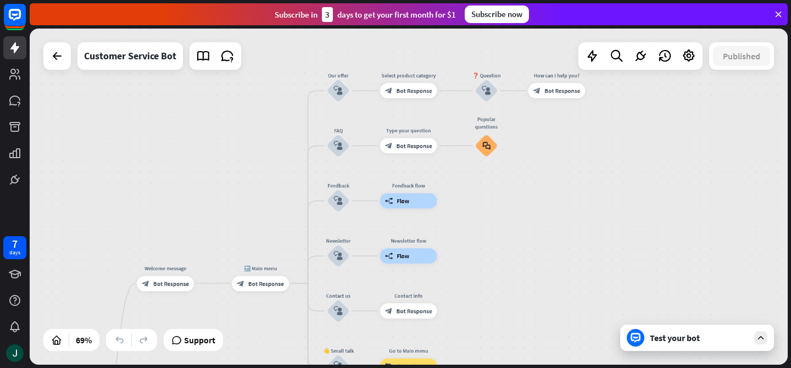
drag, startPoint x: 396, startPoint y: 141, endPoint x: 374, endPoint y: 228, distance: 89.5
click at [374, 228] on div "home_2 Start point Welcome message block_bot_response Bot Response 🔙 Main menu …" at bounding box center [409, 197] width 758 height 336
click at [344, 101] on div "block_user_input" at bounding box center [338, 90] width 23 height 23
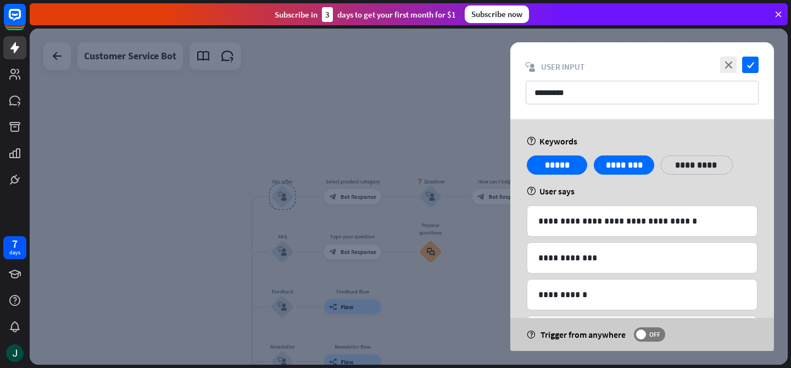
click at [459, 118] on div at bounding box center [409, 197] width 758 height 336
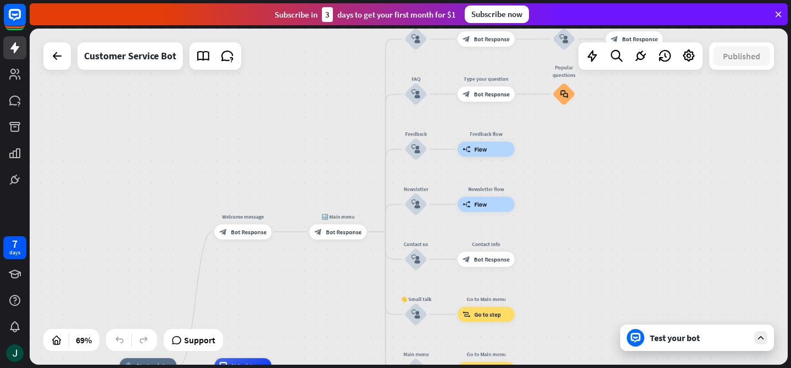
drag, startPoint x: 488, startPoint y: 288, endPoint x: 600, endPoint y: 152, distance: 176.0
click at [640, 113] on div "home_2 Start point Welcome message block_bot_response Bot Response 🔙 Main menu …" at bounding box center [409, 197] width 758 height 336
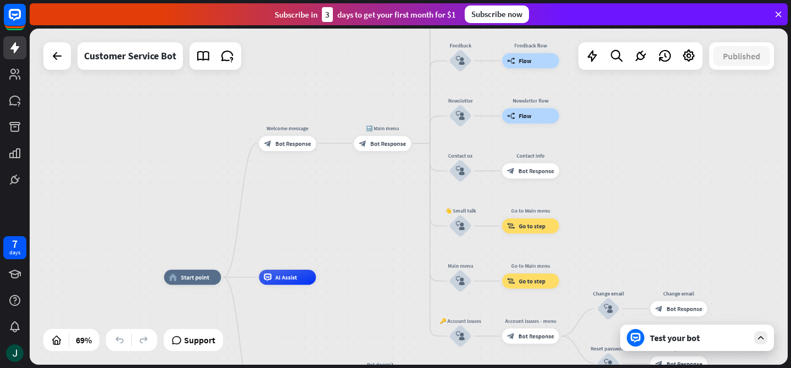
drag, startPoint x: 549, startPoint y: 214, endPoint x: 566, endPoint y: 82, distance: 133.0
click at [567, 83] on div "home_2 Start point Welcome message block_bot_response Bot Response 🔙 Main menu …" at bounding box center [409, 197] width 758 height 336
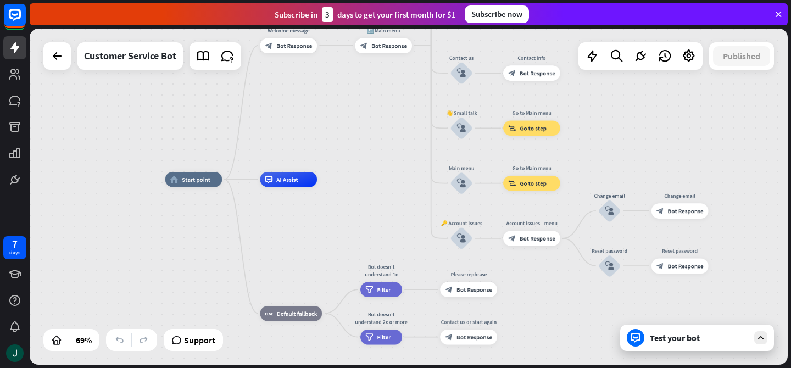
drag, startPoint x: 404, startPoint y: 198, endPoint x: 407, endPoint y: 121, distance: 77.0
click at [407, 180] on div "home_2 Start point Welcome message block_bot_response Bot Response 🔙 Main menu …" at bounding box center [427, 296] width 524 height 232
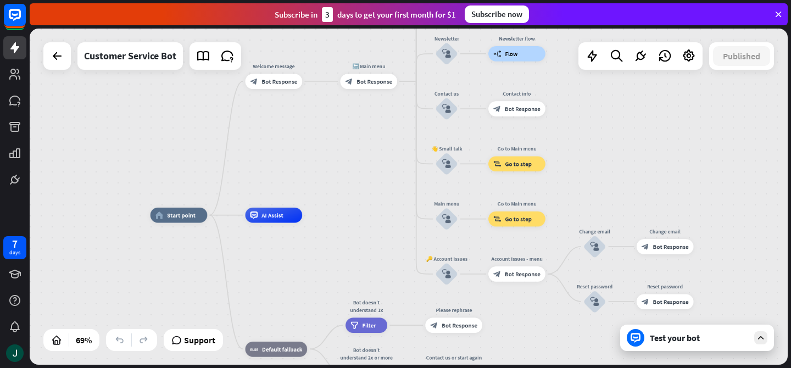
drag, startPoint x: 394, startPoint y: 158, endPoint x: 377, endPoint y: 270, distance: 113.4
click at [377, 270] on div "home_2 Start point Welcome message block_bot_response Bot Response 🔙 Main menu …" at bounding box center [413, 331] width 524 height 232
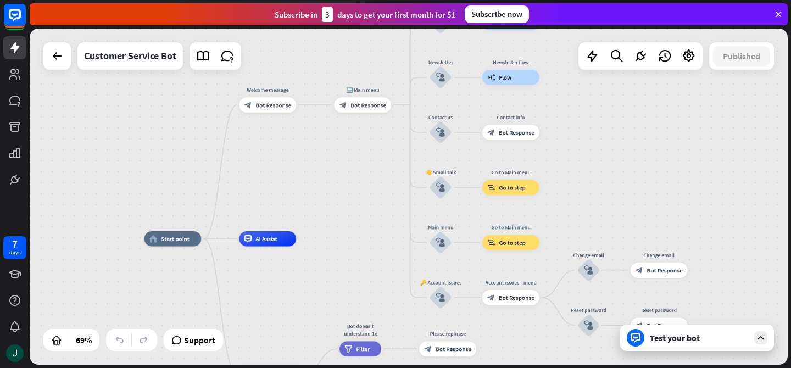
drag, startPoint x: 385, startPoint y: 175, endPoint x: 379, endPoint y: 196, distance: 21.1
click at [379, 196] on div "home_2 Start point Welcome message block_bot_response Bot Response 🔙 Main menu …" at bounding box center [409, 197] width 758 height 336
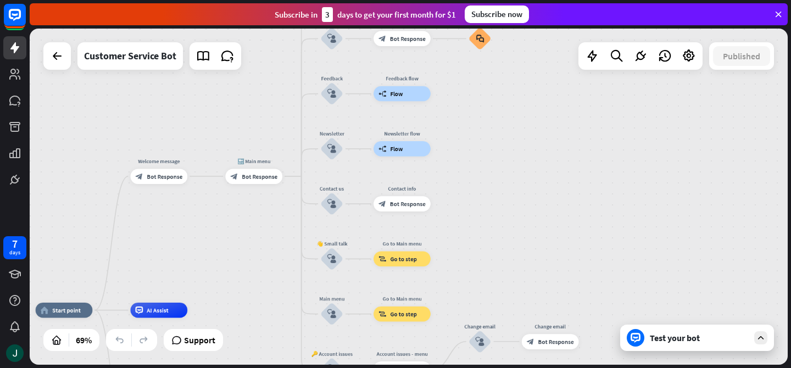
drag, startPoint x: 384, startPoint y: 190, endPoint x: 234, endPoint y: 278, distance: 174.1
click at [233, 283] on div "home_2 Start point Welcome message block_bot_response Bot Response 🔙 Main menu …" at bounding box center [409, 197] width 758 height 336
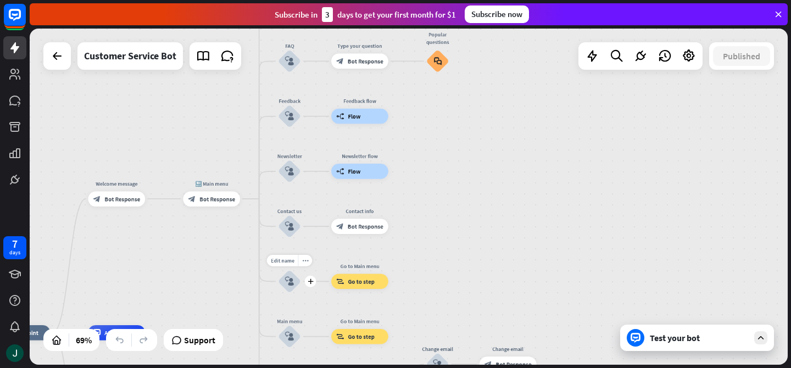
drag, startPoint x: 348, startPoint y: 169, endPoint x: 314, endPoint y: 243, distance: 81.6
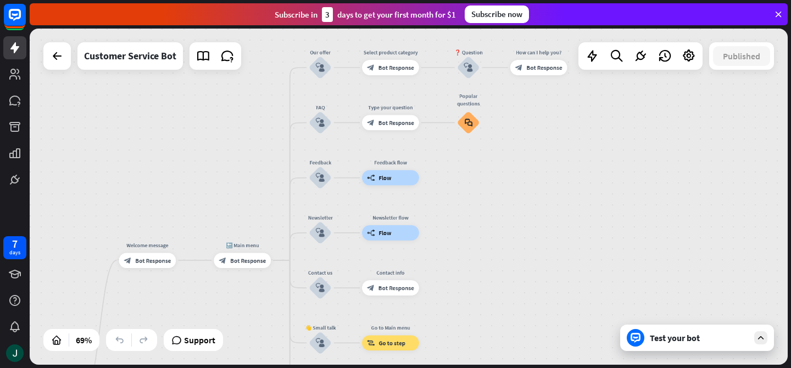
drag, startPoint x: 491, startPoint y: 202, endPoint x: 497, endPoint y: 316, distance: 113.9
click at [501, 316] on div "home_2 Start point Welcome message block_bot_response Bot Response 🔙 Main menu …" at bounding box center [409, 197] width 758 height 336
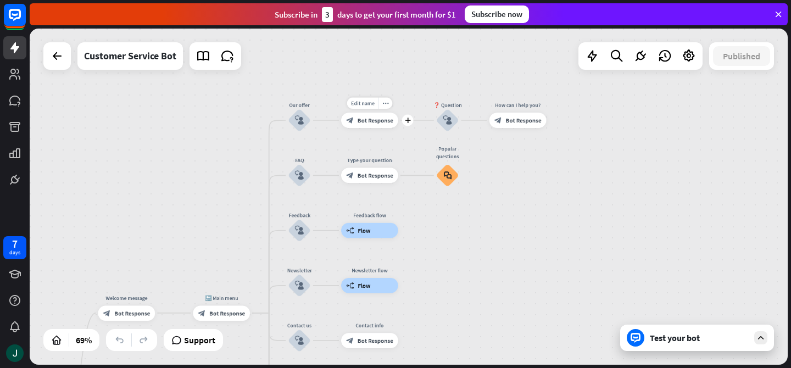
click at [371, 128] on div "Edit name more_horiz plus block_bot_response Bot Response" at bounding box center [369, 120] width 57 height 15
click at [354, 122] on div "block_bot_response Bot Response" at bounding box center [369, 120] width 57 height 15
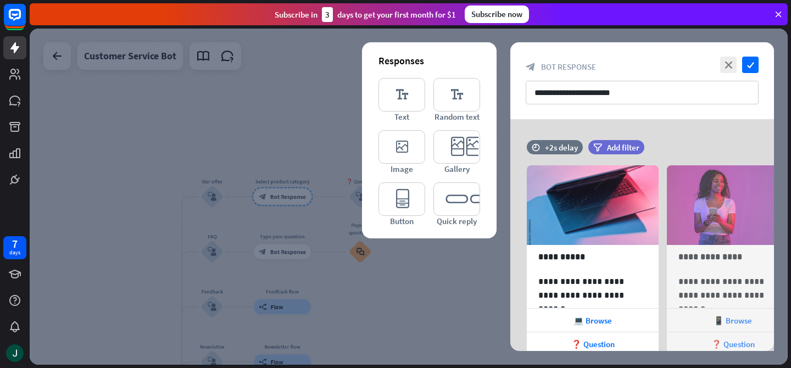
click at [203, 205] on div at bounding box center [409, 197] width 758 height 336
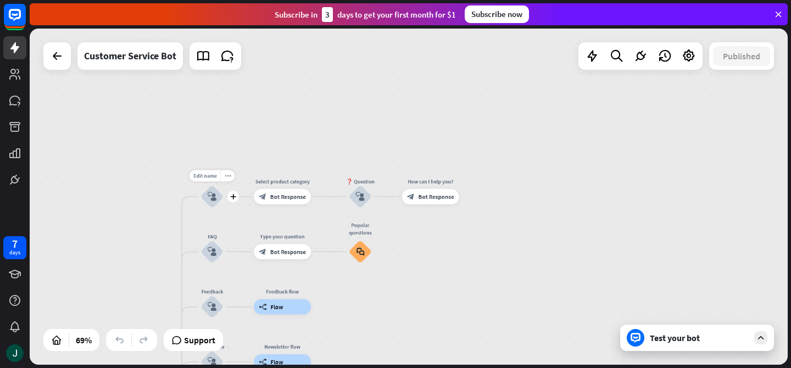
click at [212, 202] on div "block_user_input" at bounding box center [212, 196] width 23 height 23
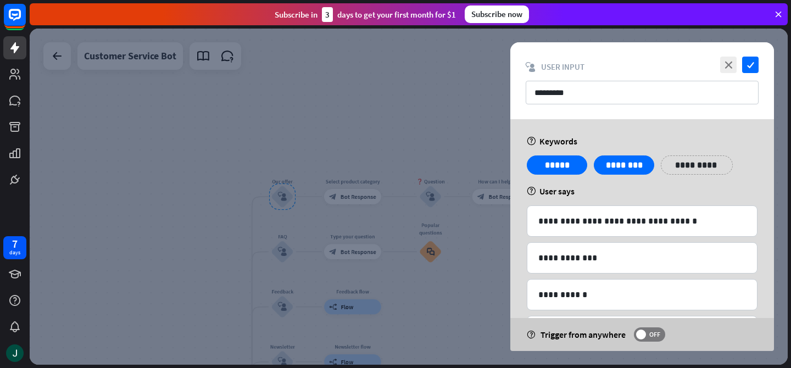
click at [469, 252] on div at bounding box center [409, 197] width 758 height 336
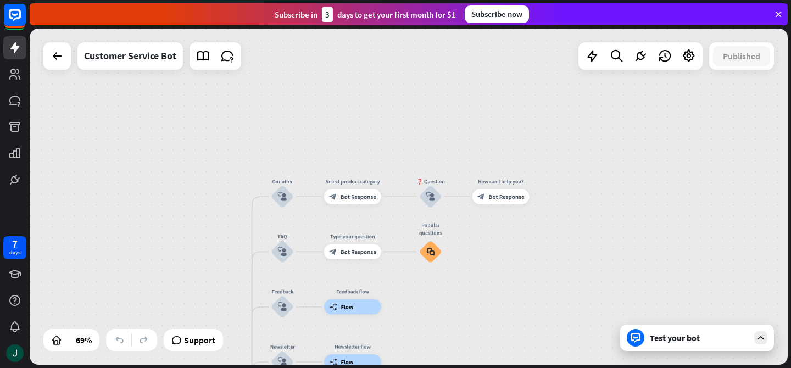
click at [721, 340] on div "Test your bot" at bounding box center [699, 337] width 99 height 11
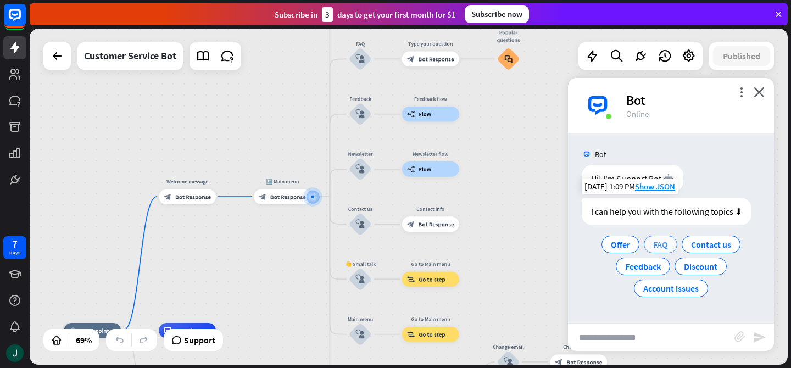
click at [660, 251] on div "FAQ" at bounding box center [661, 245] width 34 height 18
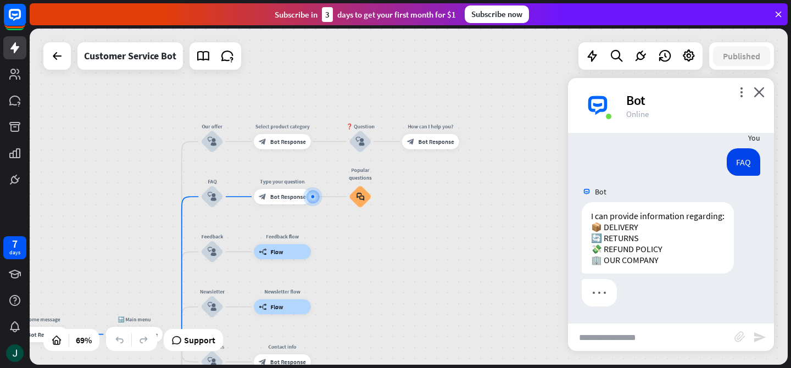
scroll to position [114, 0]
click at [283, 199] on span "Bot Response" at bounding box center [288, 197] width 36 height 8
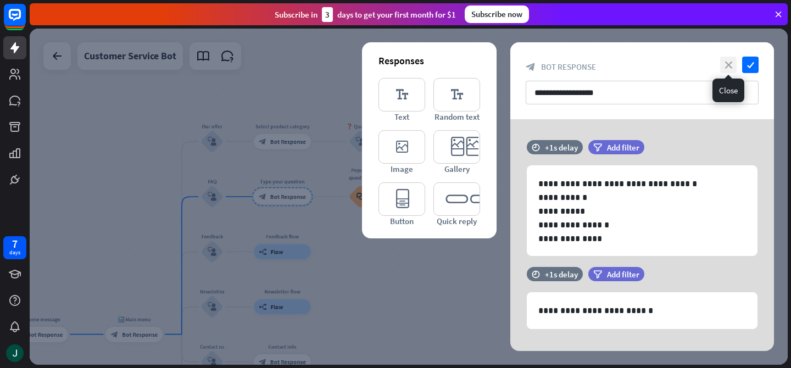
click at [727, 59] on icon "close" at bounding box center [728, 65] width 16 height 16
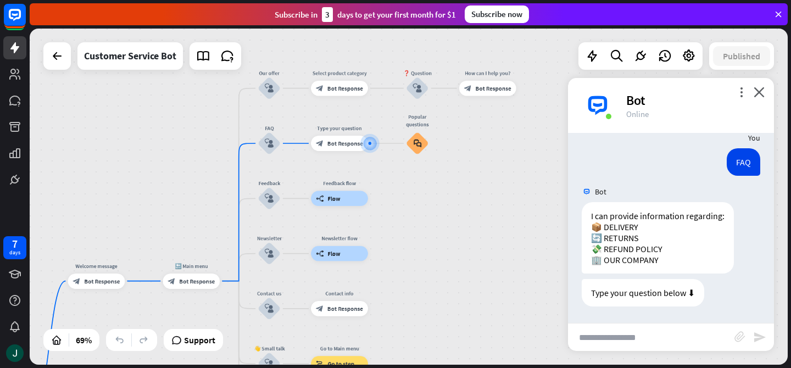
drag, startPoint x: 423, startPoint y: 259, endPoint x: 507, endPoint y: 162, distance: 127.8
click at [504, 166] on div "home_2 Start point Welcome message block_bot_response Bot Response 🔙 Main menu …" at bounding box center [409, 197] width 758 height 336
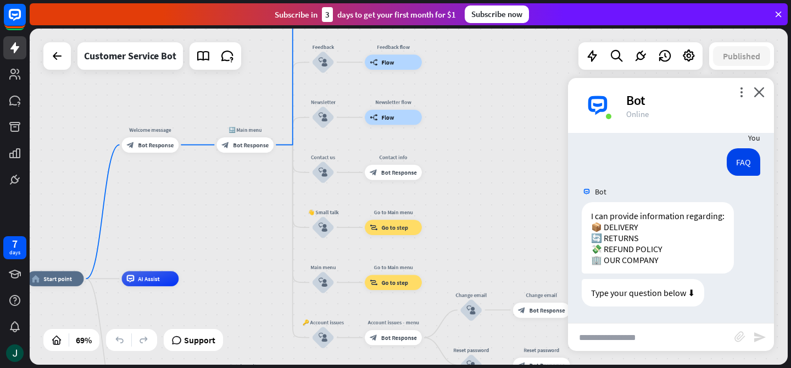
drag, startPoint x: 487, startPoint y: 205, endPoint x: 498, endPoint y: 134, distance: 72.2
click at [519, 105] on div "home_2 Start point Welcome message block_bot_response Bot Response 🔙 Main menu …" at bounding box center [409, 197] width 758 height 336
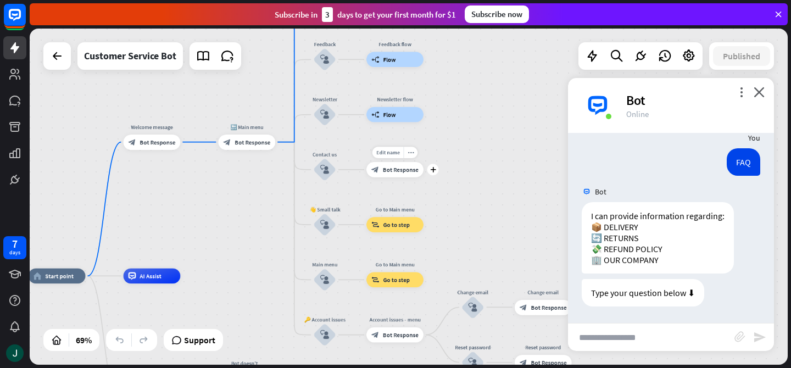
click at [84, 341] on icon at bounding box center [81, 340] width 11 height 11
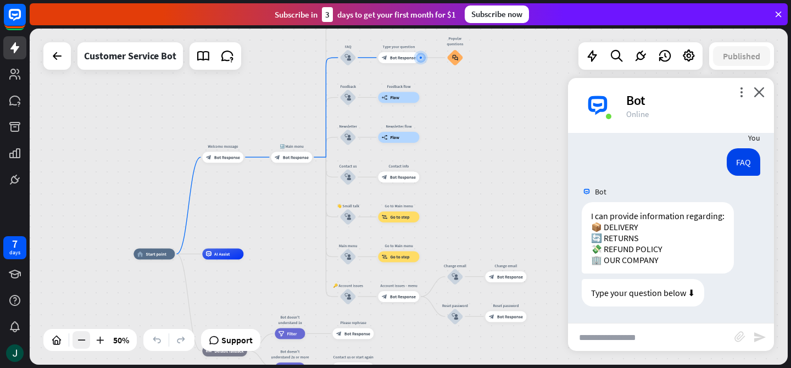
click at [84, 341] on icon at bounding box center [81, 340] width 11 height 11
click at [100, 340] on icon at bounding box center [99, 340] width 11 height 11
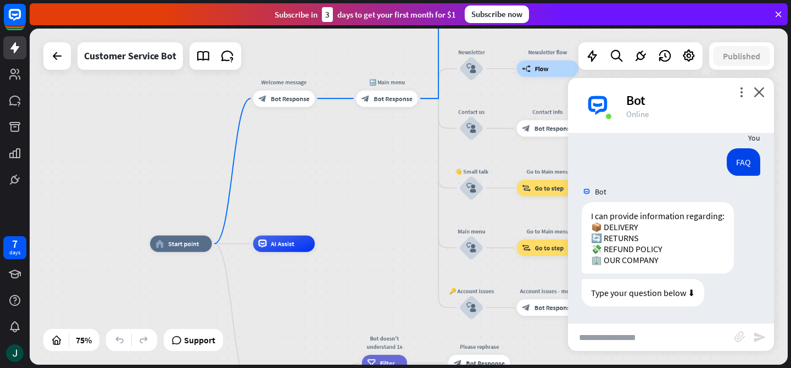
drag, startPoint x: 249, startPoint y: 226, endPoint x: 403, endPoint y: 187, distance: 158.7
click at [403, 187] on div "home_2 Start point Welcome message block_bot_response Bot Response 🔙 Main menu …" at bounding box center [409, 197] width 758 height 336
click at [758, 92] on icon "close" at bounding box center [759, 92] width 11 height 10
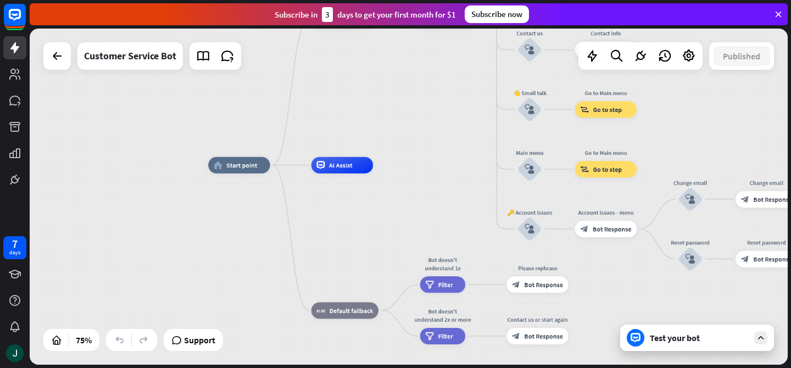
drag, startPoint x: 398, startPoint y: 260, endPoint x: 455, endPoint y: 183, distance: 95.5
click at [455, 183] on div "home_2 Start point Welcome message block_bot_response Bot Response 🔙 Main menu …" at bounding box center [492, 291] width 569 height 252
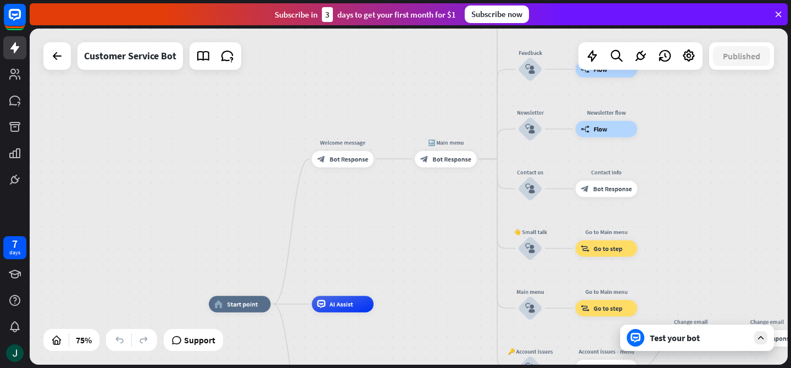
drag, startPoint x: 358, startPoint y: 139, endPoint x: 359, endPoint y: 274, distance: 135.1
click at [359, 274] on div "home_2 Start point Welcome message block_bot_response Bot Response 🔙 Main menu …" at bounding box center [409, 197] width 758 height 336
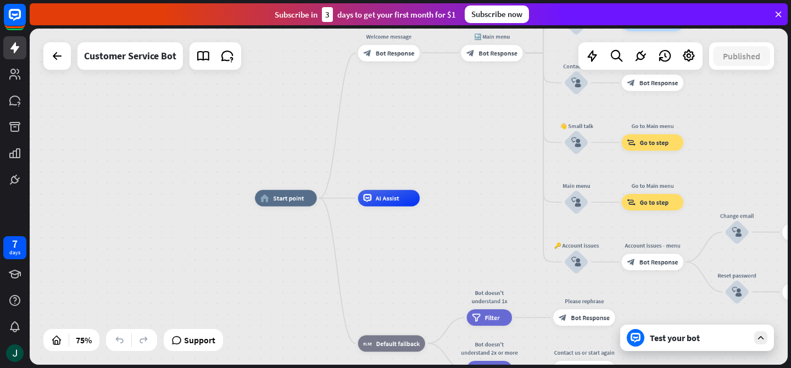
drag, startPoint x: 249, startPoint y: 244, endPoint x: 298, endPoint y: 129, distance: 125.5
click at [298, 129] on div "home_2 Start point Welcome message block_bot_response Bot Response 🔙 Main menu …" at bounding box center [409, 197] width 758 height 336
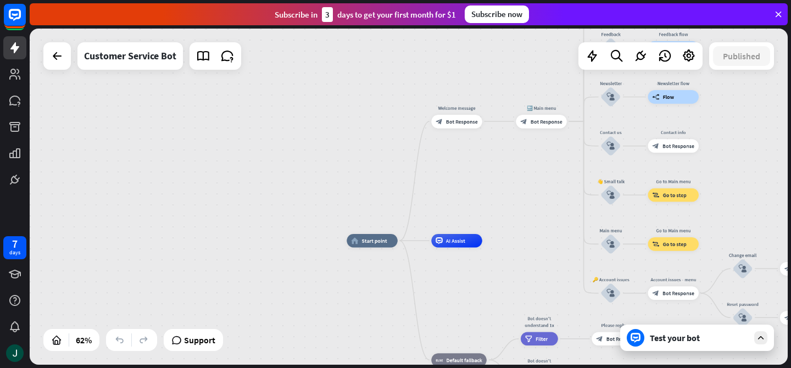
drag, startPoint x: 479, startPoint y: 118, endPoint x: 468, endPoint y: 84, distance: 35.3
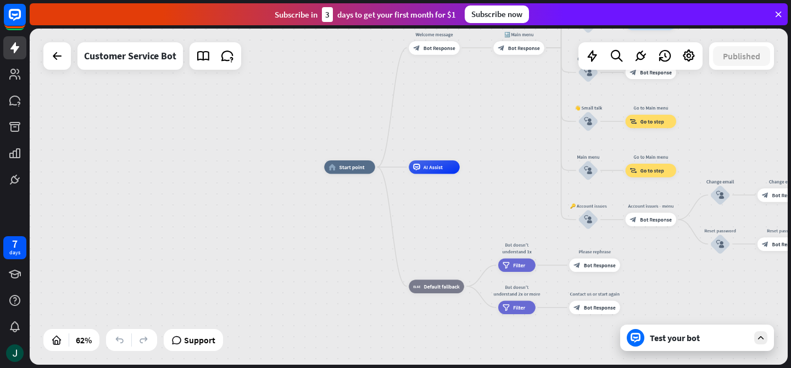
drag, startPoint x: 452, startPoint y: 257, endPoint x: 435, endPoint y: 213, distance: 47.6
click at [435, 213] on div "home_2 Start point Welcome message block_bot_response Bot Response 🔙 Main menu …" at bounding box center [557, 270] width 467 height 207
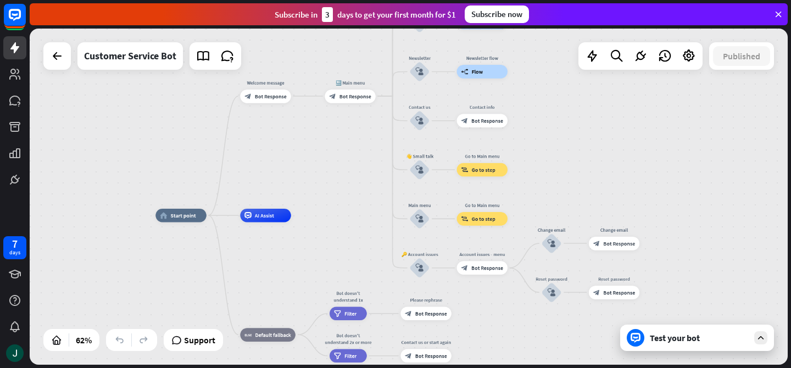
drag, startPoint x: 504, startPoint y: 136, endPoint x: 344, endPoint y: 171, distance: 163.6
click at [334, 196] on div "home_2 Start point Welcome message block_bot_response Bot Response 🔙 Main menu …" at bounding box center [409, 197] width 758 height 336
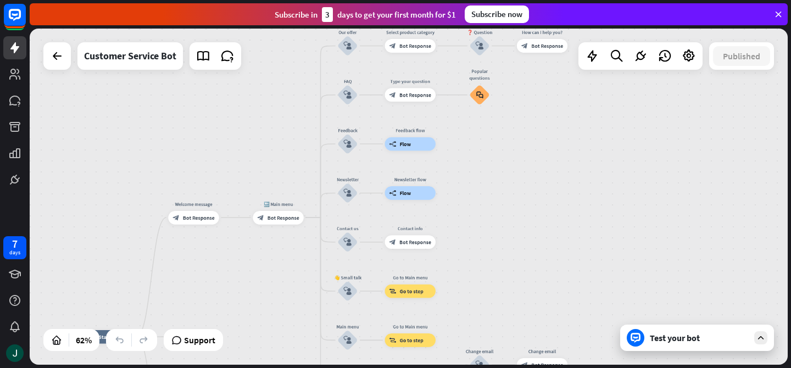
drag, startPoint x: 381, startPoint y: 144, endPoint x: 310, endPoint y: 254, distance: 130.7
click at [310, 254] on div "home_2 Start point Welcome message block_bot_response Bot Response 🔙 Main menu …" at bounding box center [409, 197] width 758 height 336
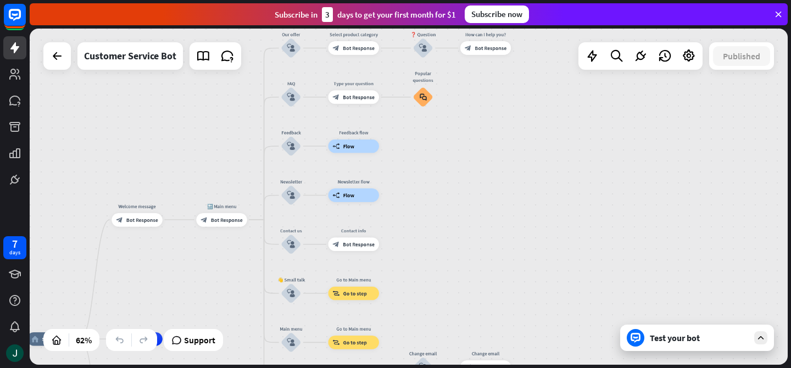
drag, startPoint x: 279, startPoint y: 250, endPoint x: 216, endPoint y: 278, distance: 69.1
click at [216, 278] on div "home_2 Start point Welcome message block_bot_response Bot Response 🔙 Main menu …" at bounding box center [409, 197] width 758 height 336
click at [225, 219] on span "Bot Response" at bounding box center [227, 219] width 32 height 7
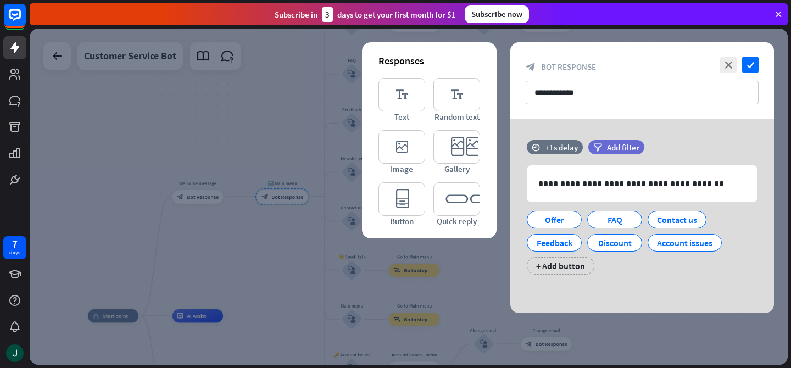
click at [245, 258] on div at bounding box center [409, 197] width 758 height 336
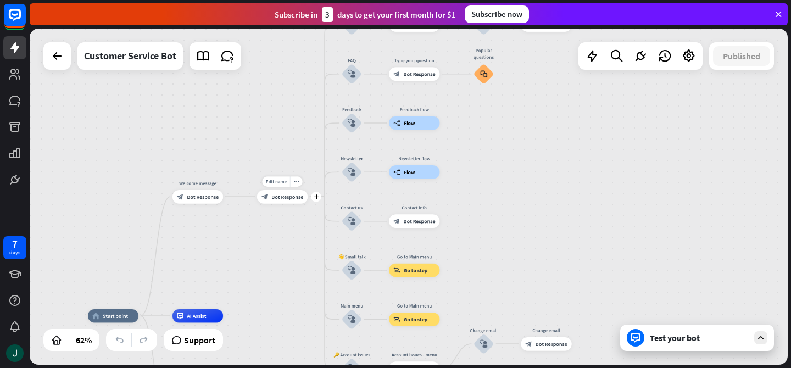
drag, startPoint x: 361, startPoint y: 81, endPoint x: 274, endPoint y: 231, distance: 173.3
click at [274, 235] on div "home_2 Start point Welcome message block_bot_response Bot Response Edit name mo…" at bounding box center [409, 197] width 758 height 336
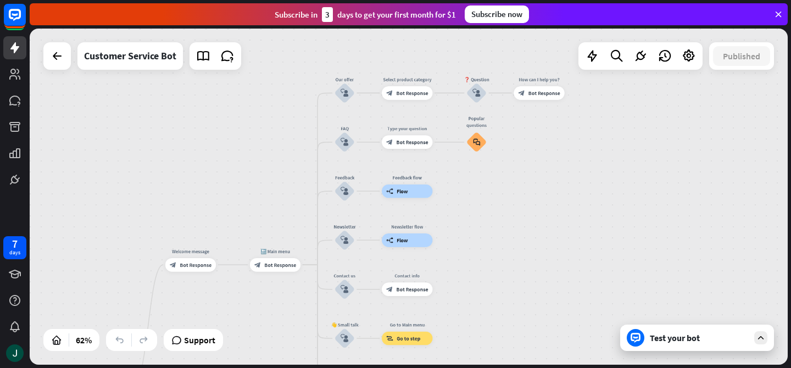
drag, startPoint x: 257, startPoint y: 125, endPoint x: 281, endPoint y: 171, distance: 51.6
click at [261, 170] on div "home_2 Start point Welcome message block_bot_response Bot Response 🔙 Main menu …" at bounding box center [409, 197] width 758 height 336
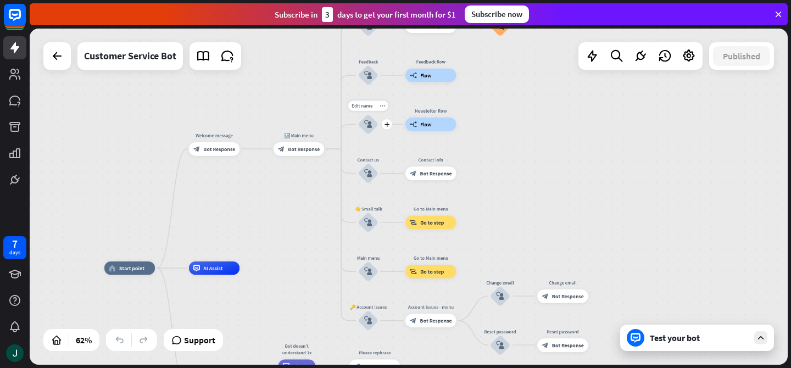
drag, startPoint x: 375, startPoint y: 244, endPoint x: 395, endPoint y: 177, distance: 69.9
click at [379, 132] on div "Edit name more_horiz plus Newsletter block_user_input" at bounding box center [368, 124] width 20 height 20
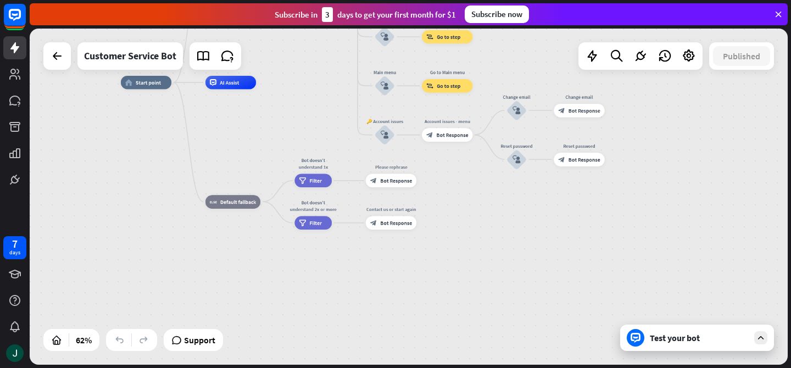
drag, startPoint x: 310, startPoint y: 254, endPoint x: 324, endPoint y: 83, distance: 171.4
click at [324, 83] on div "home_2 Start point Welcome message block_bot_response Bot Response 🔙 Main menu …" at bounding box center [354, 185] width 467 height 207
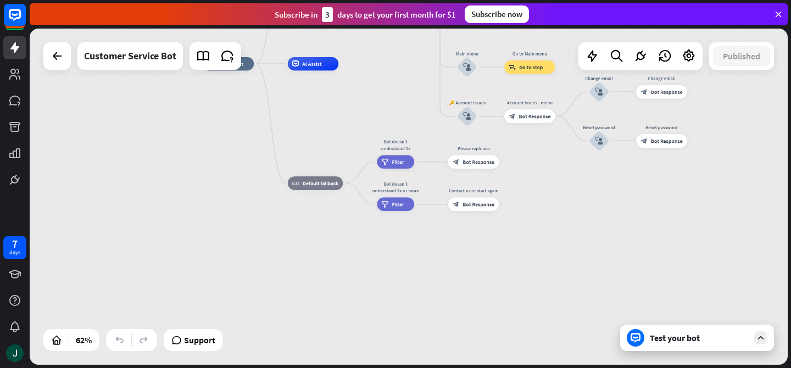
drag, startPoint x: 291, startPoint y: 254, endPoint x: 372, endPoint y: 236, distance: 83.4
click at [372, 236] on div "home_2 Start point Welcome message block_bot_response Bot Response 🔙 Main menu …" at bounding box center [436, 167] width 467 height 207
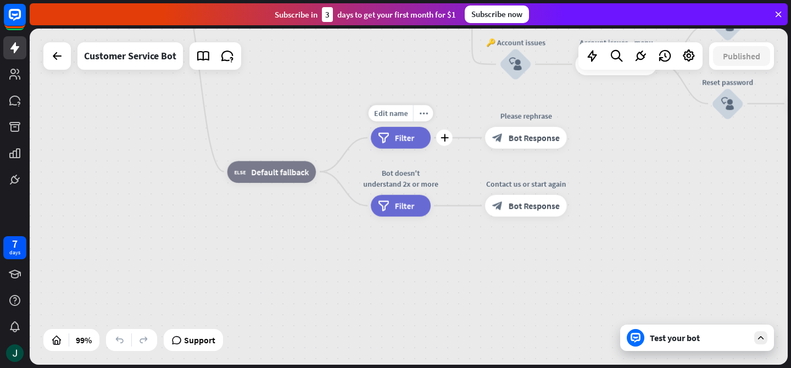
click at [395, 141] on span "Filter" at bounding box center [405, 137] width 20 height 11
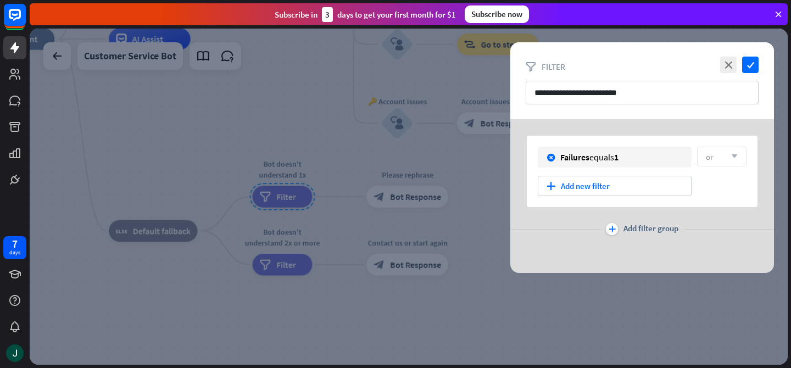
click at [474, 242] on div at bounding box center [409, 197] width 758 height 336
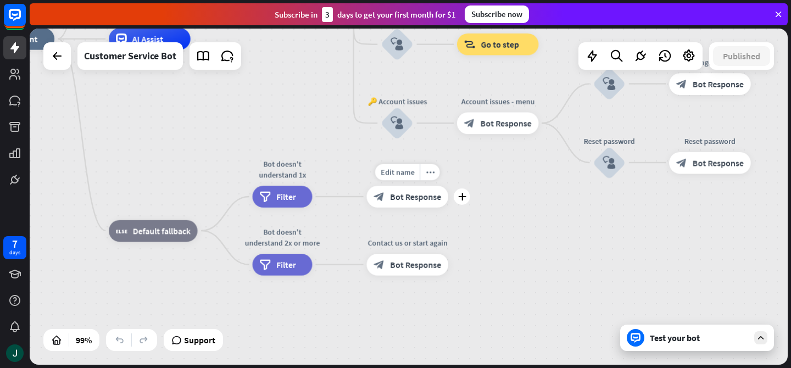
click at [432, 208] on div "Edit name more_horiz plus Please rephrase block_bot_response Bot Response" at bounding box center [407, 197] width 82 height 22
click at [419, 195] on span "Bot Response" at bounding box center [415, 196] width 51 height 11
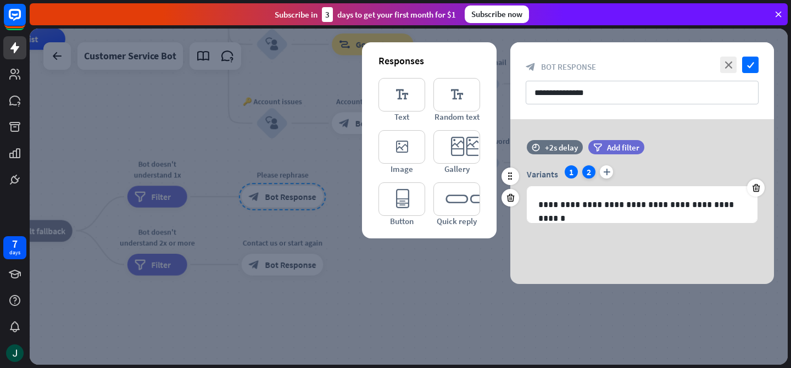
click at [593, 173] on div "2" at bounding box center [588, 171] width 13 height 13
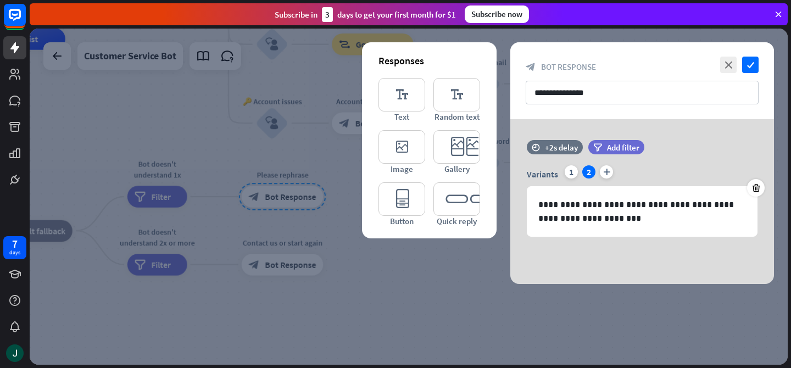
click at [251, 253] on div at bounding box center [409, 197] width 758 height 336
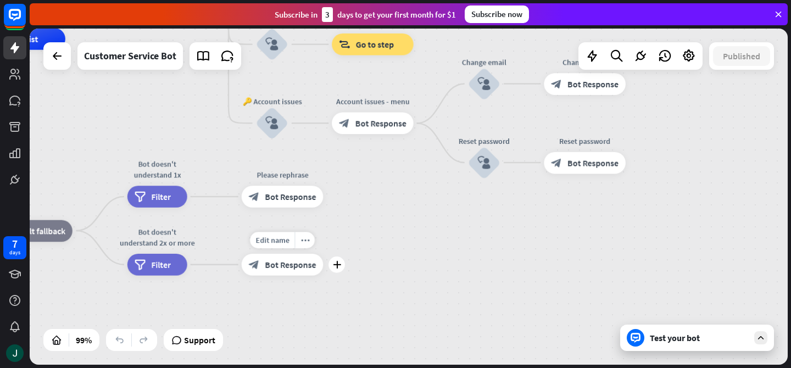
click at [270, 266] on span "Bot Response" at bounding box center [290, 264] width 51 height 11
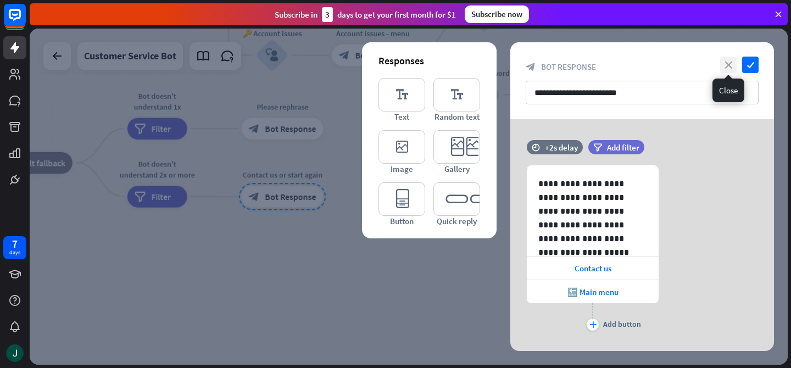
click at [728, 65] on icon "close" at bounding box center [728, 65] width 16 height 16
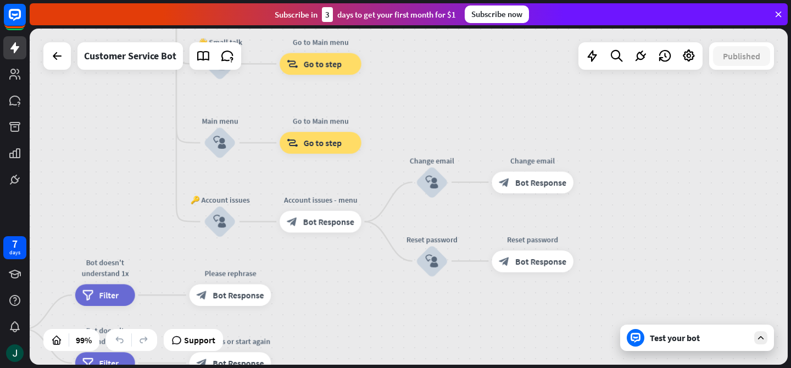
drag, startPoint x: 459, startPoint y: 146, endPoint x: 422, endPoint y: 272, distance: 131.1
click at [404, 316] on div "home_2 Start point Welcome message block_bot_response Bot Response 🔙 Main menu …" at bounding box center [171, 303] width 751 height 333
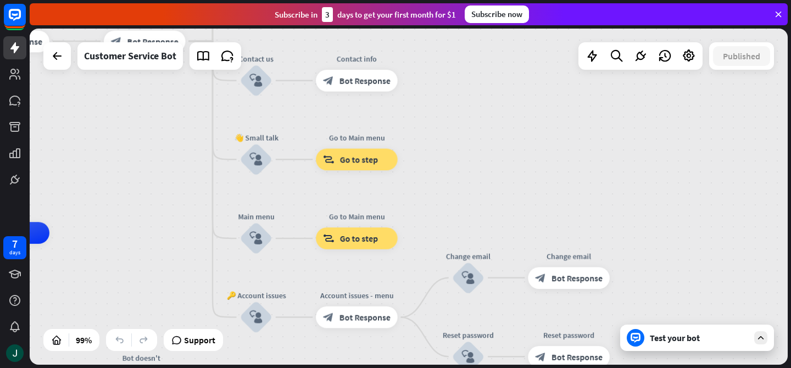
drag, startPoint x: 454, startPoint y: 140, endPoint x: 494, endPoint y: 232, distance: 100.4
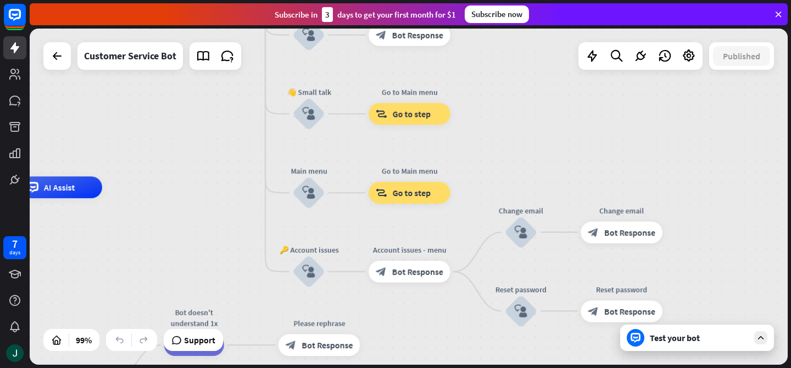
drag, startPoint x: 488, startPoint y: 176, endPoint x: 515, endPoint y: 158, distance: 32.6
click at [510, 160] on div "home_2 Start point Welcome message block_bot_response Bot Response 🔙 Main menu …" at bounding box center [409, 197] width 758 height 336
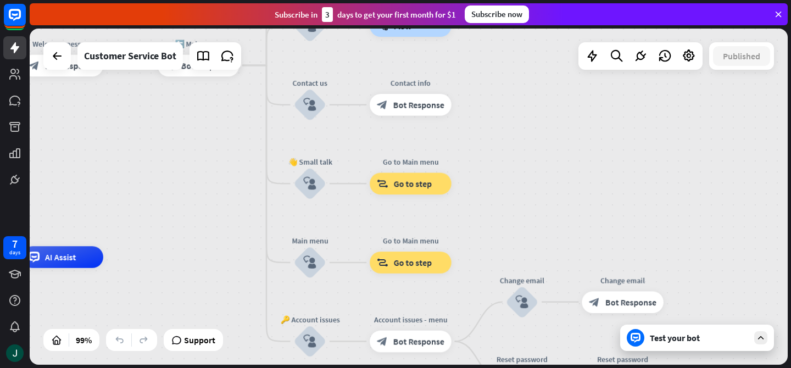
drag, startPoint x: 527, startPoint y: 141, endPoint x: 520, endPoint y: 191, distance: 49.9
click at [519, 205] on div "home_2 Start point Welcome message block_bot_response Bot Response 🔙 Main menu …" at bounding box center [409, 197] width 758 height 336
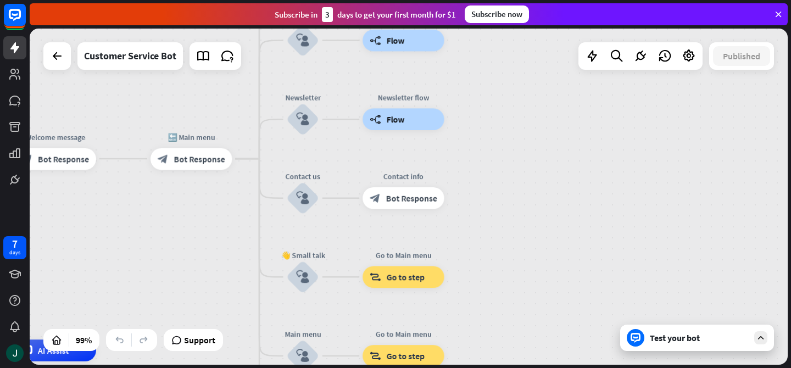
drag, startPoint x: 526, startPoint y: 207, endPoint x: 522, endPoint y: 240, distance: 33.7
click at [522, 240] on div "home_2 Start point Welcome message block_bot_response Bot Response 🔙 Main menu …" at bounding box center [409, 197] width 758 height 336
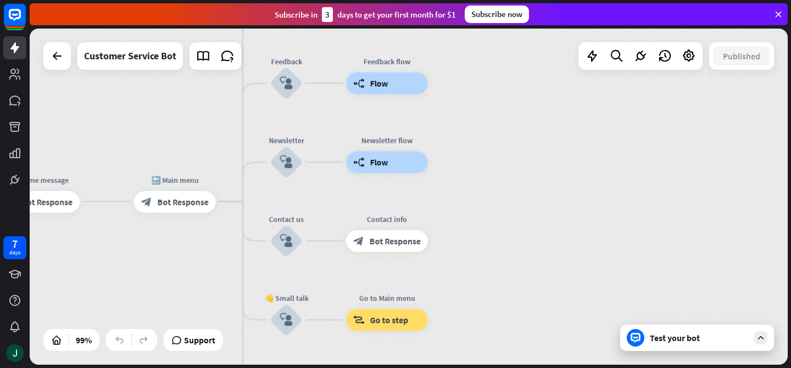
drag, startPoint x: 510, startPoint y: 178, endPoint x: 461, endPoint y: 264, distance: 98.4
click at [461, 268] on div "home_2 Start point Welcome message block_bot_response Bot Response 🔙 Main menu …" at bounding box center [409, 197] width 758 height 336
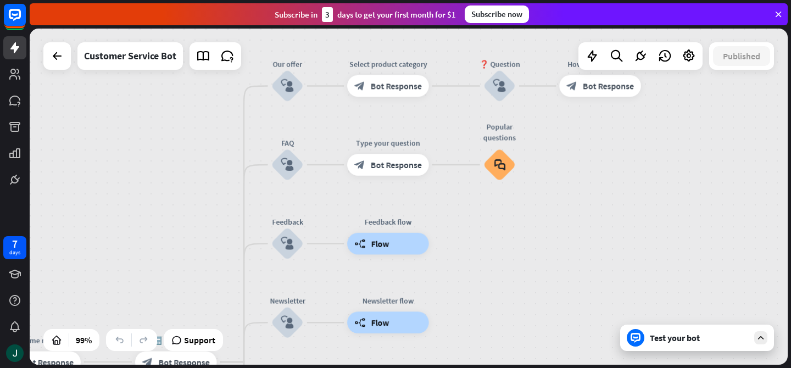
drag, startPoint x: 472, startPoint y: 192, endPoint x: 508, endPoint y: 279, distance: 94.4
click at [508, 279] on div "home_2 Start point Welcome message block_bot_response Bot Response 🔙 Main menu …" at bounding box center [409, 197] width 758 height 336
click at [411, 245] on div "builder_tree Flow" at bounding box center [388, 244] width 82 height 22
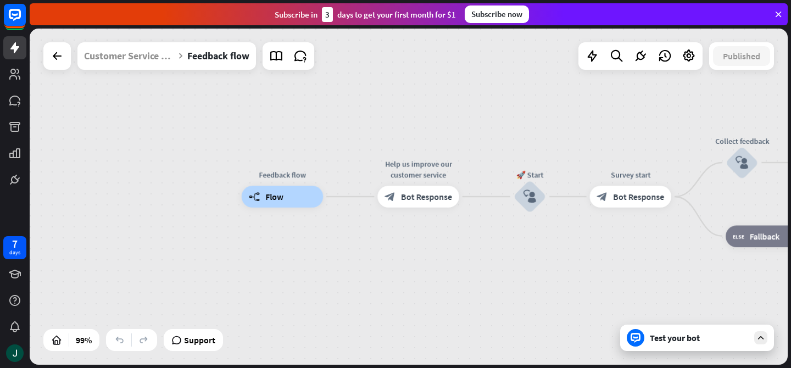
click at [61, 68] on div at bounding box center [56, 55] width 27 height 27
click at [63, 50] on icon at bounding box center [57, 55] width 13 height 13
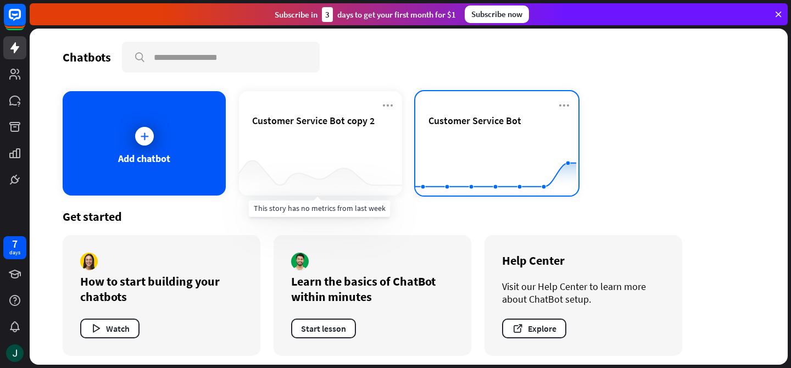
click at [451, 157] on rect at bounding box center [495, 168] width 161 height 69
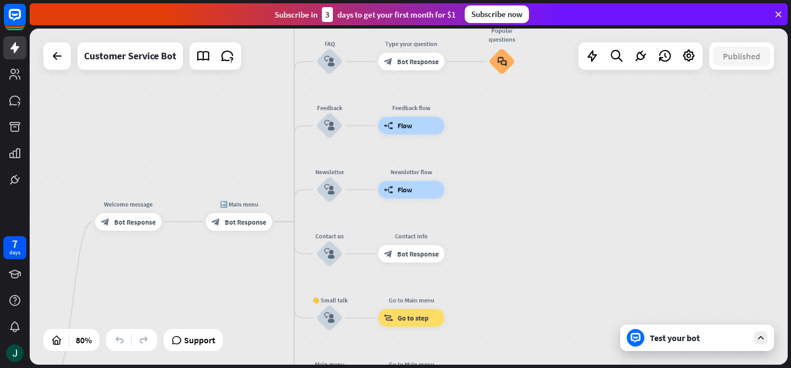
drag, startPoint x: 506, startPoint y: 118, endPoint x: 244, endPoint y: 307, distance: 323.1
click at [249, 308] on div "home_2 Start point Welcome message block_bot_response Bot Response 🔙 Main menu …" at bounding box center [409, 197] width 758 height 336
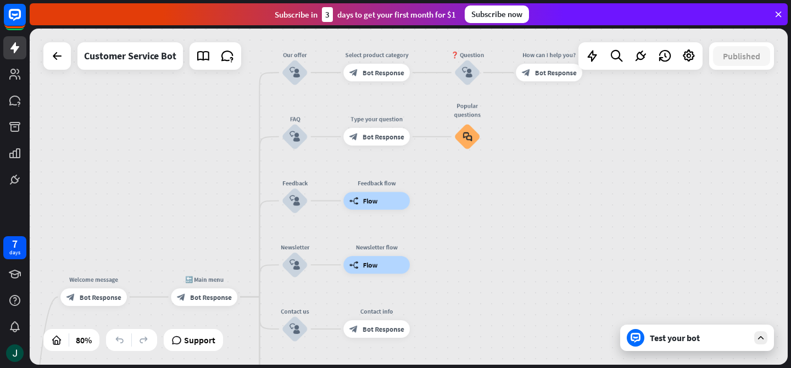
drag, startPoint x: 432, startPoint y: 147, endPoint x: 409, endPoint y: 216, distance: 72.8
click at [407, 209] on div "Edit name more_horiz Feedback flow builder_tree Flow" at bounding box center [376, 201] width 66 height 18
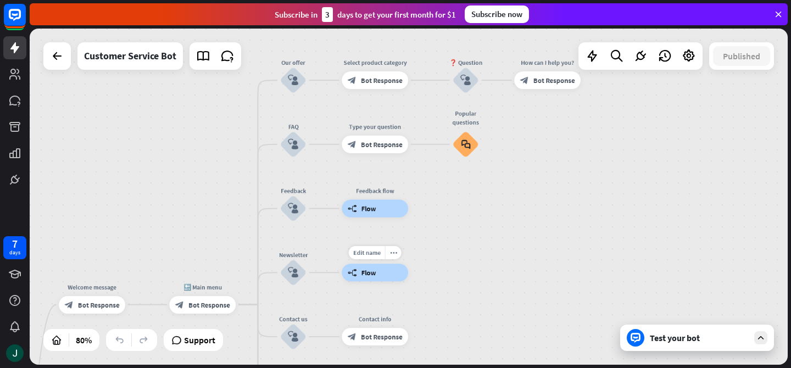
click at [373, 272] on span "Flow" at bounding box center [368, 272] width 15 height 9
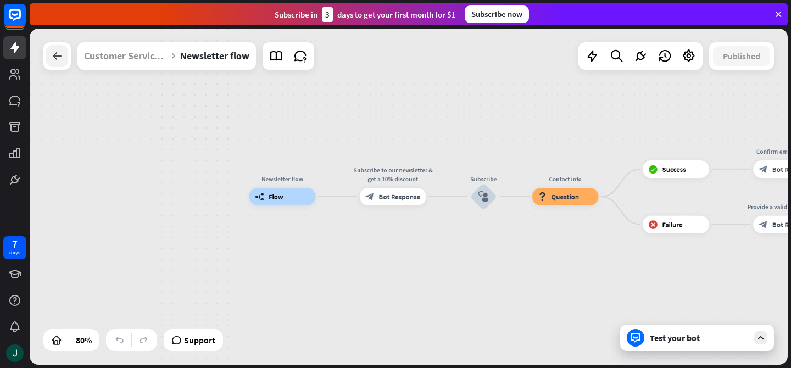
click at [61, 59] on icon at bounding box center [57, 55] width 13 height 13
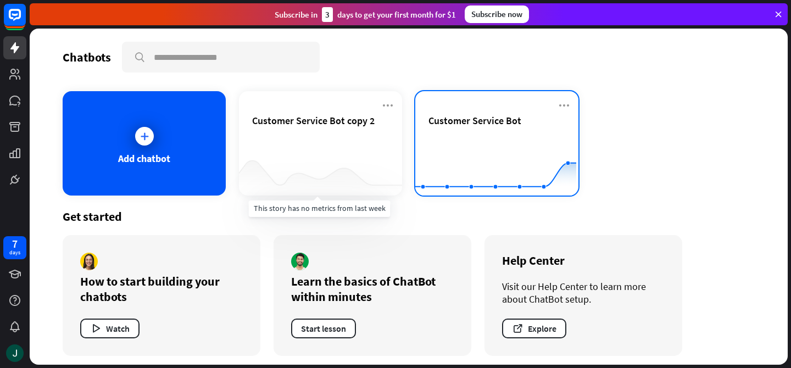
click at [468, 152] on rect at bounding box center [495, 168] width 161 height 69
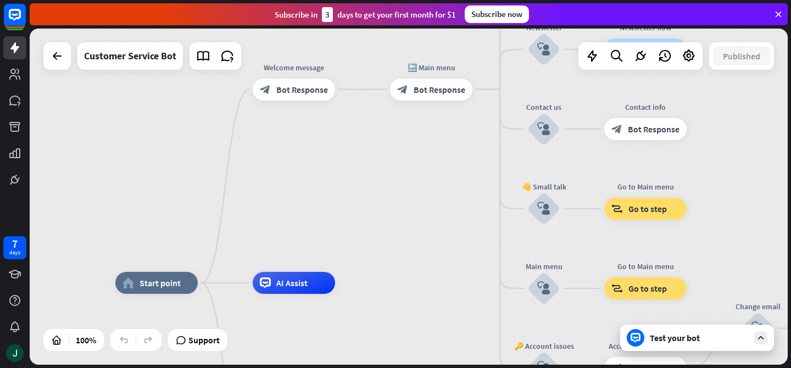
drag, startPoint x: 426, startPoint y: 120, endPoint x: 285, endPoint y: 270, distance: 206.0
click at [285, 272] on div "home_2 Start point Welcome message block_bot_response Bot Response 🔙 Main menu …" at bounding box center [409, 197] width 758 height 336
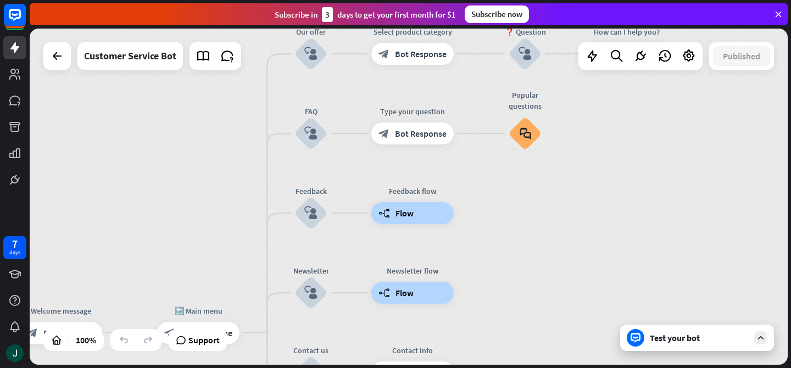
drag, startPoint x: 380, startPoint y: 125, endPoint x: 234, endPoint y: 236, distance: 182.7
click at [226, 292] on div "home_2 Start point Welcome message block_bot_response Bot Response 🔙 Main menu …" at bounding box center [409, 197] width 758 height 336
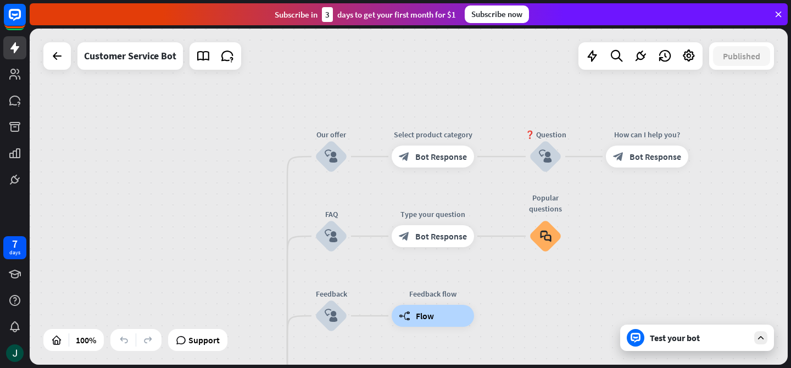
drag, startPoint x: 221, startPoint y: 225, endPoint x: 261, endPoint y: 265, distance: 56.7
click at [255, 289] on div "home_2 Start point Welcome message block_bot_response Bot Response 🔙 Main menu …" at bounding box center [409, 197] width 758 height 336
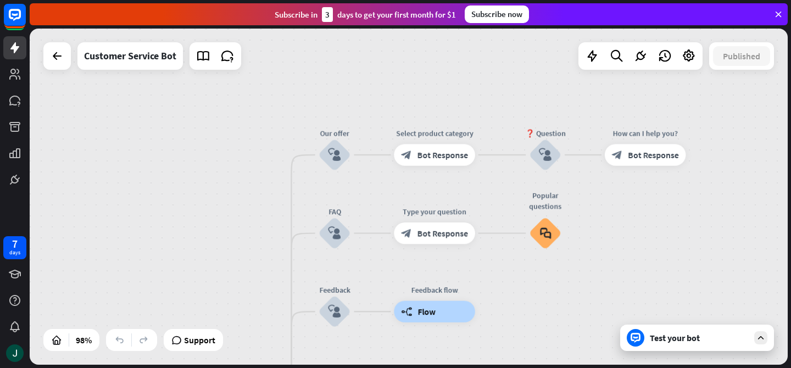
drag, startPoint x: 511, startPoint y: 259, endPoint x: 466, endPoint y: 109, distance: 157.3
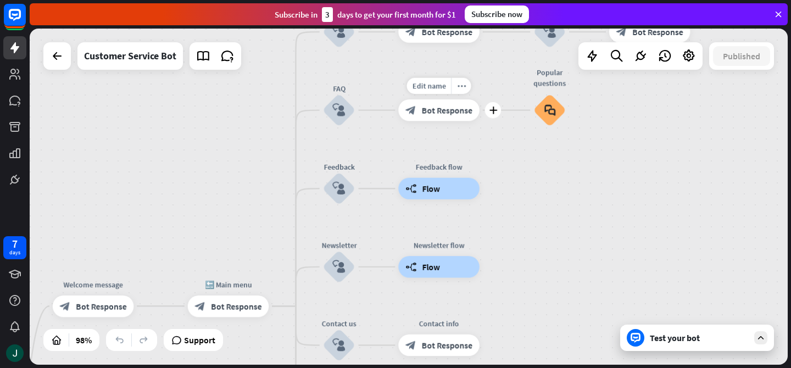
drag, startPoint x: 487, startPoint y: 215, endPoint x: 494, endPoint y: 70, distance: 145.2
click at [480, 99] on div "Edit name more_horiz plus Type your question block_bot_response Bot Response" at bounding box center [438, 109] width 81 height 21
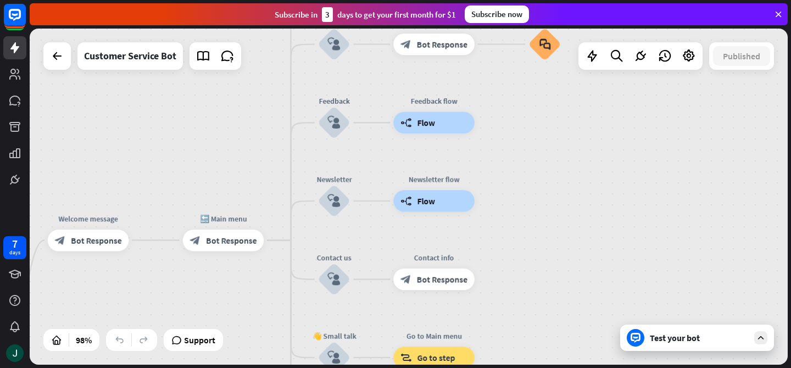
drag, startPoint x: 545, startPoint y: 220, endPoint x: 492, endPoint y: 124, distance: 109.7
click at [498, 114] on div "home_2 Start point Welcome message block_bot_response Bot Response 🔙 Main menu …" at bounding box center [409, 197] width 758 height 336
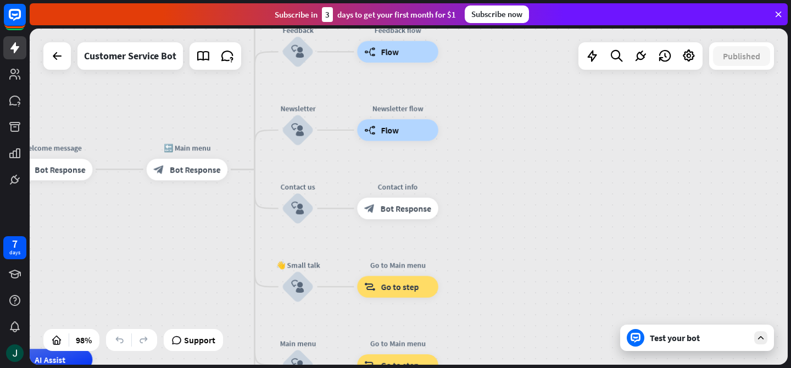
drag, startPoint x: 498, startPoint y: 234, endPoint x: 518, endPoint y: 164, distance: 72.5
click at [518, 164] on div "home_2 Start point Welcome message block_bot_response Bot Response 🔙 Main menu …" at bounding box center [409, 197] width 758 height 336
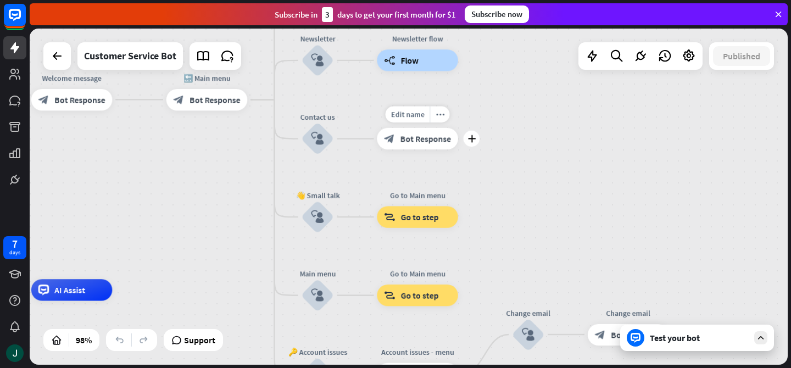
click at [417, 137] on span "Bot Response" at bounding box center [425, 138] width 51 height 11
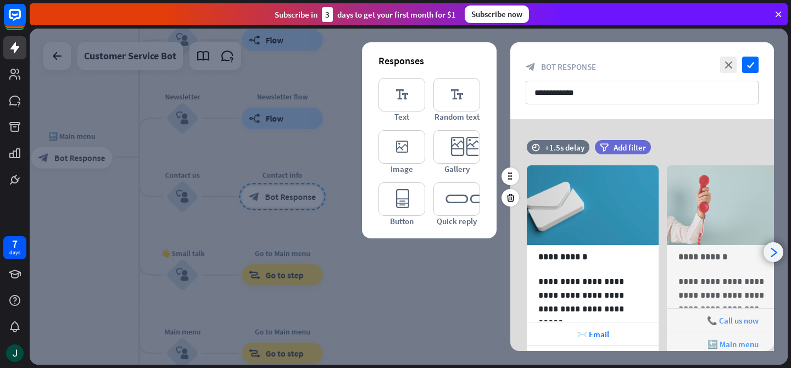
click at [783, 253] on div "arrowhead_right" at bounding box center [774, 252] width 20 height 20
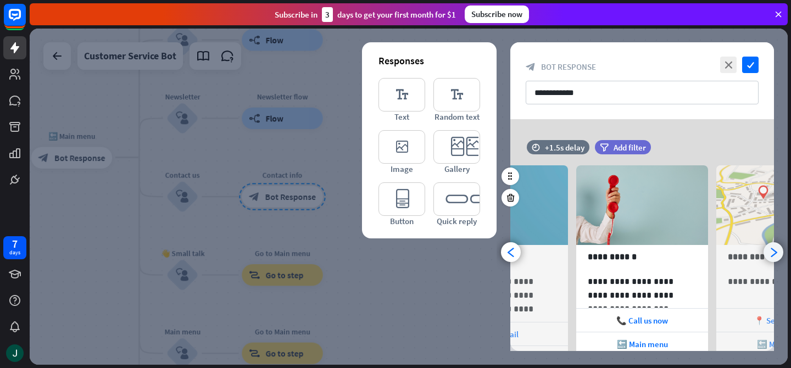
click at [777, 252] on icon "arrowhead_right" at bounding box center [774, 252] width 10 height 10
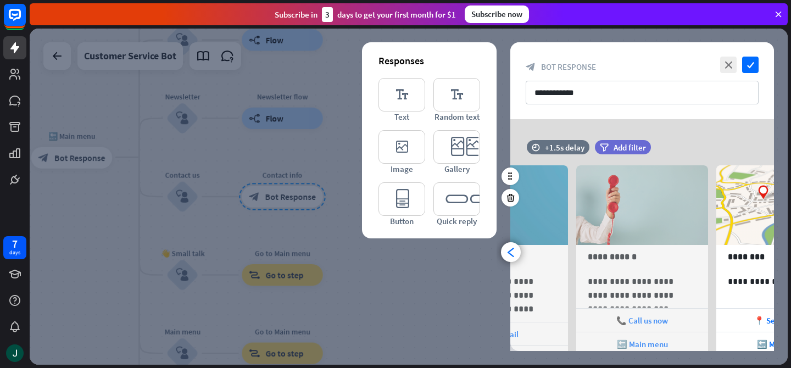
scroll to position [0, 231]
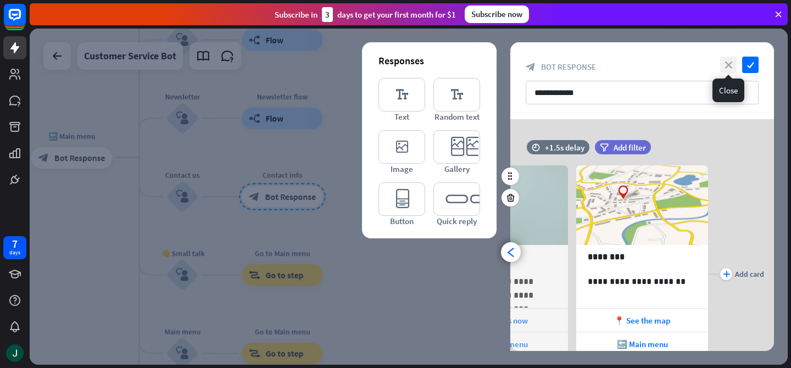
click at [729, 63] on icon "close" at bounding box center [728, 65] width 16 height 16
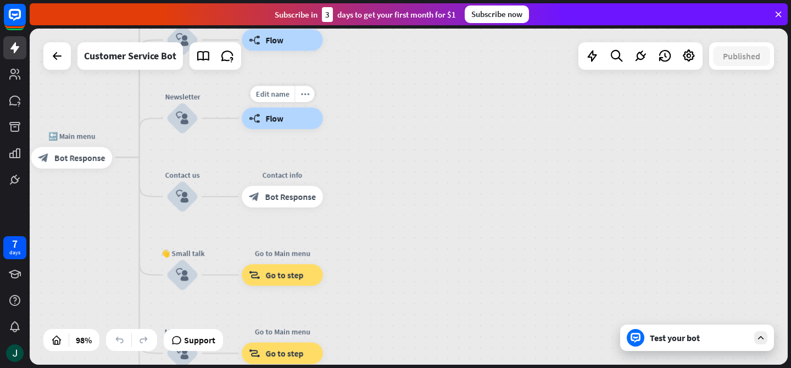
click at [286, 127] on div "builder_tree Flow" at bounding box center [282, 118] width 81 height 21
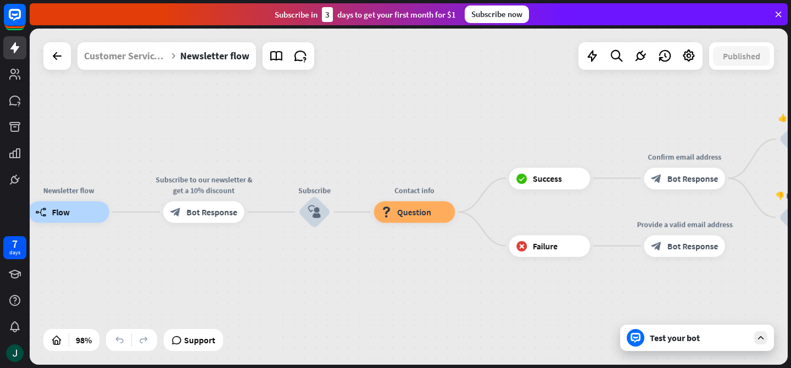
drag, startPoint x: 569, startPoint y: 244, endPoint x: 355, endPoint y: 259, distance: 214.3
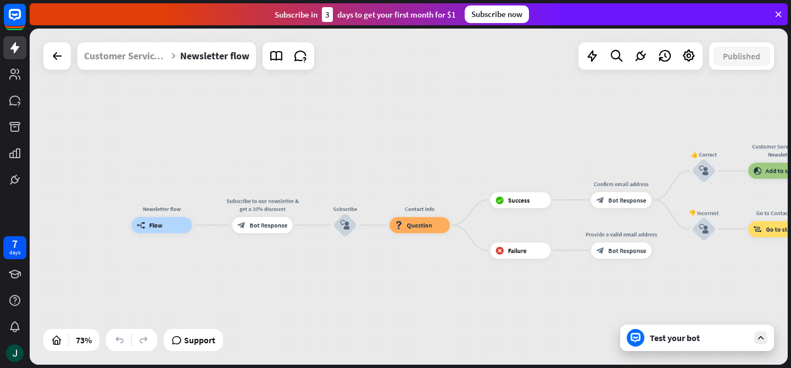
drag, startPoint x: 642, startPoint y: 295, endPoint x: 451, endPoint y: 299, distance: 190.7
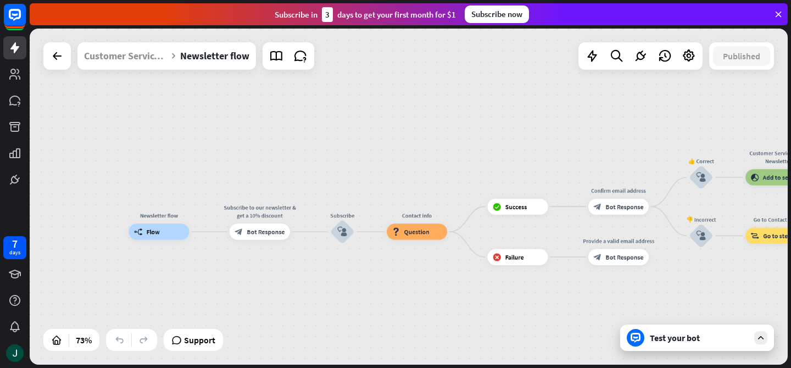
drag, startPoint x: 443, startPoint y: 280, endPoint x: 226, endPoint y: 251, distance: 218.9
click at [416, 281] on div "Newsletter flow builder_tree Flow Subscribe to our newsletter & get a 10% disco…" at bounding box center [407, 355] width 557 height 247
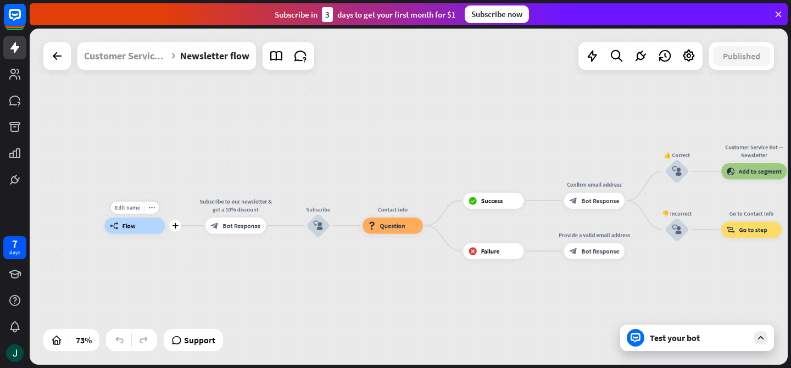
click at [128, 222] on span "Flow" at bounding box center [129, 226] width 13 height 8
click at [233, 230] on div "block_bot_response Bot Response" at bounding box center [235, 226] width 60 height 16
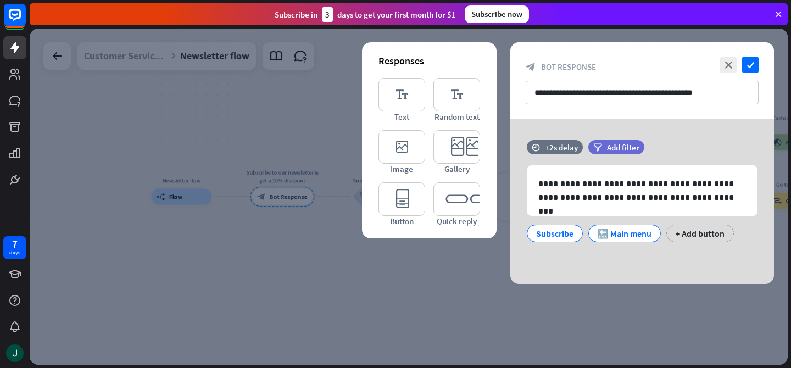
click at [282, 240] on div at bounding box center [409, 197] width 758 height 336
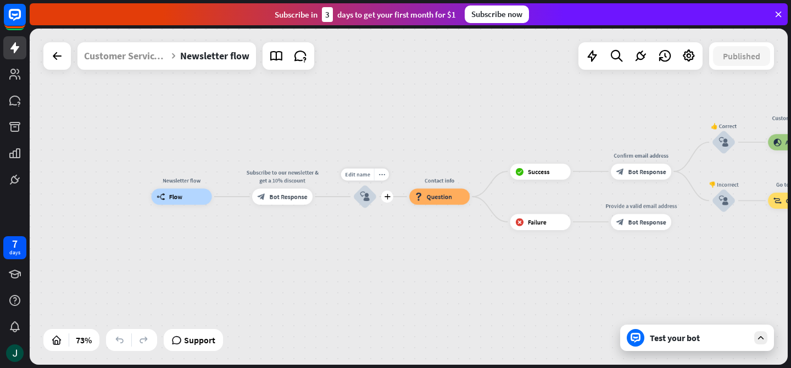
click at [366, 202] on div "block_user_input" at bounding box center [365, 197] width 24 height 24
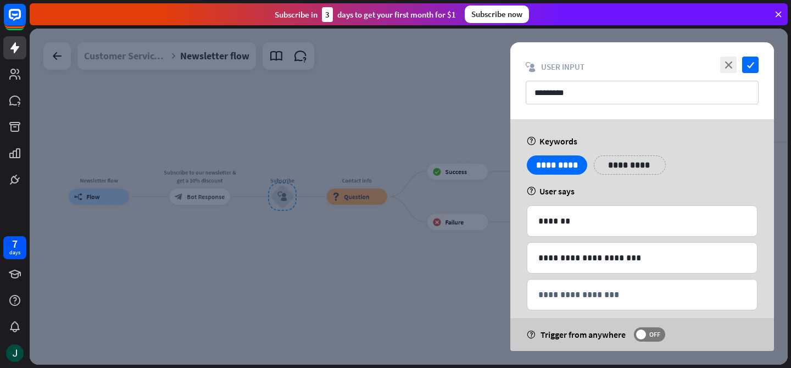
click at [180, 201] on div at bounding box center [409, 197] width 758 height 336
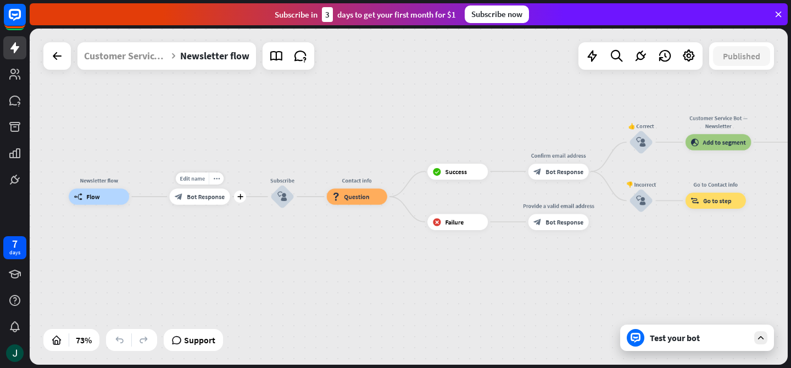
click at [201, 200] on span "Bot Response" at bounding box center [206, 197] width 38 height 8
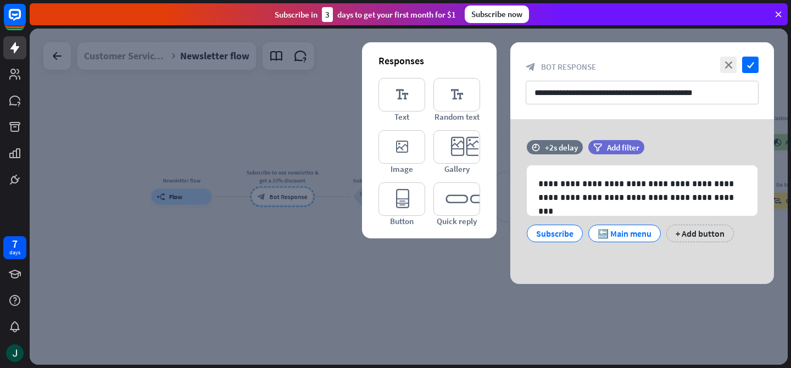
click at [326, 264] on div at bounding box center [409, 197] width 758 height 336
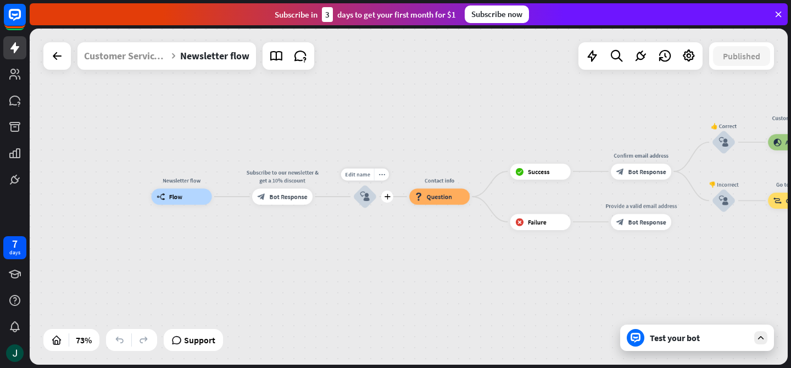
click at [368, 209] on div "Edit name more_horiz plus block_user_input" at bounding box center [365, 197] width 24 height 24
click at [426, 202] on div "block_question Question" at bounding box center [439, 196] width 60 height 16
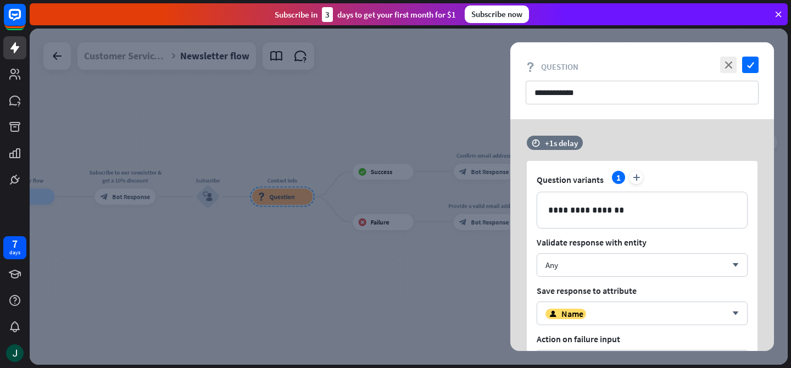
click at [322, 249] on div at bounding box center [409, 197] width 758 height 336
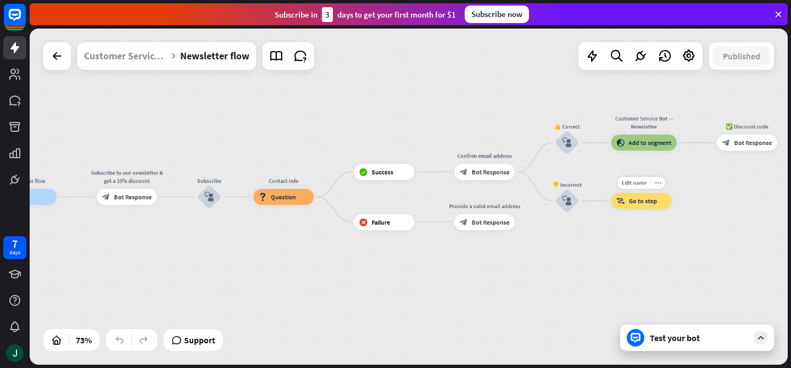
click at [631, 200] on span "Go to step" at bounding box center [643, 201] width 28 height 8
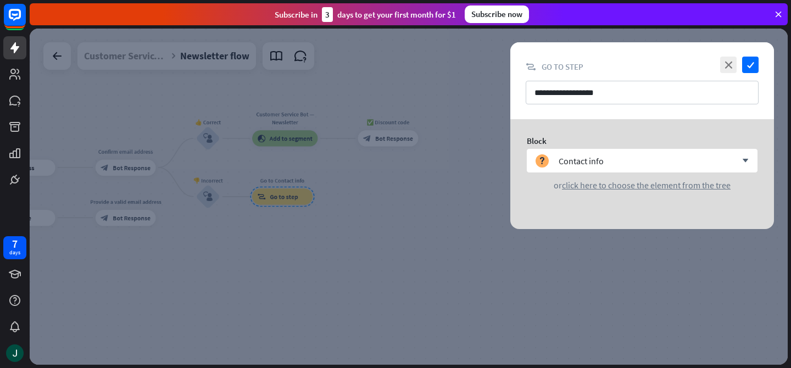
click at [341, 218] on div at bounding box center [409, 197] width 758 height 336
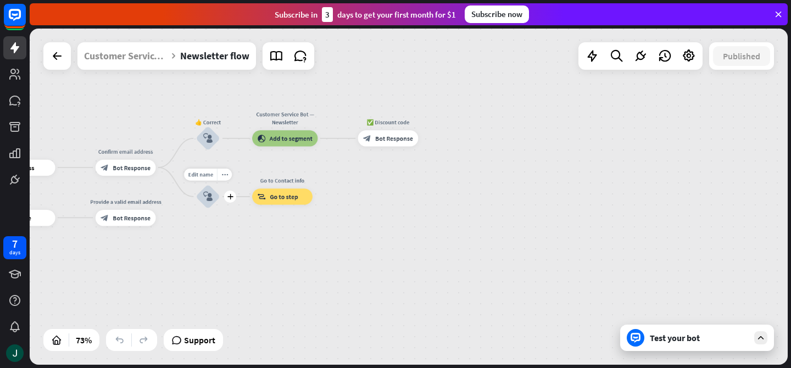
click at [211, 199] on icon "block_user_input" at bounding box center [208, 197] width 10 height 10
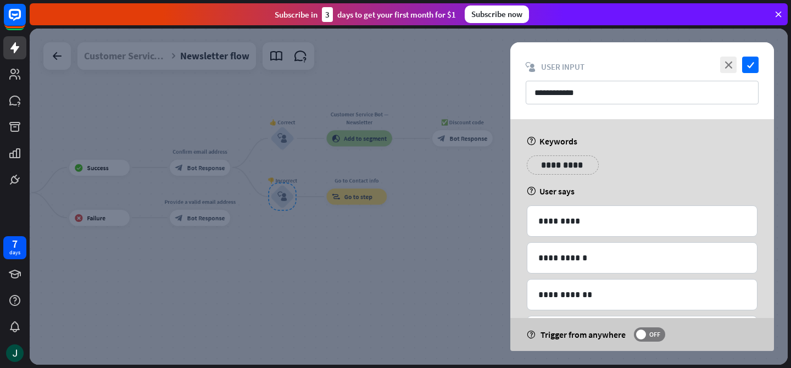
click at [368, 144] on div at bounding box center [409, 197] width 758 height 336
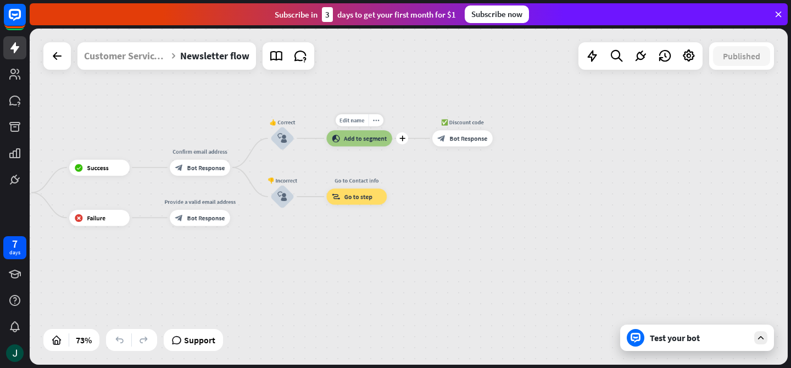
click at [368, 143] on div "block_add_to_segment Add to segment" at bounding box center [358, 138] width 65 height 16
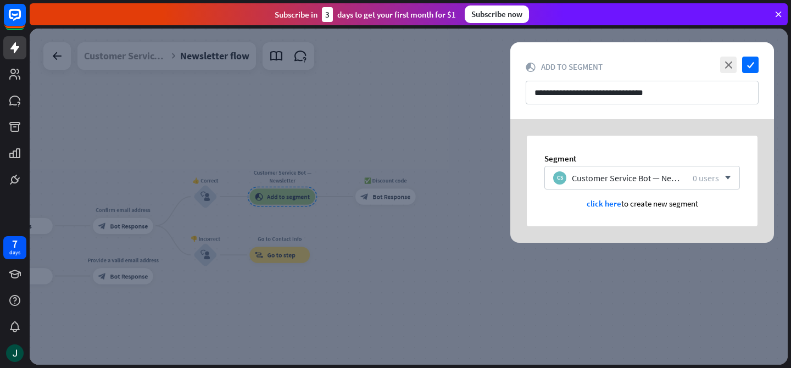
click at [456, 213] on div at bounding box center [409, 197] width 758 height 336
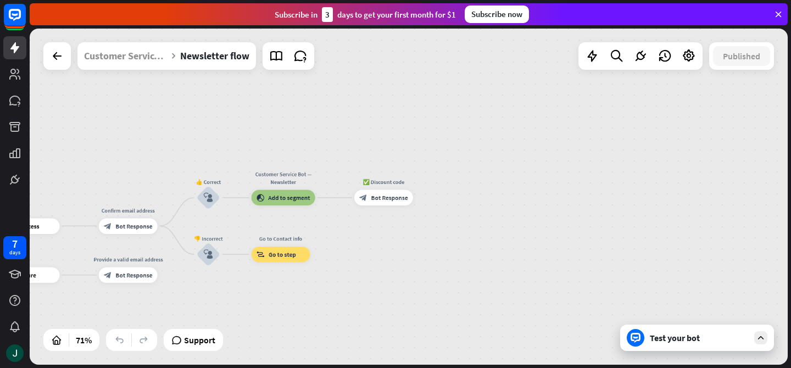
drag, startPoint x: 315, startPoint y: 234, endPoint x: 654, endPoint y: 235, distance: 339.5
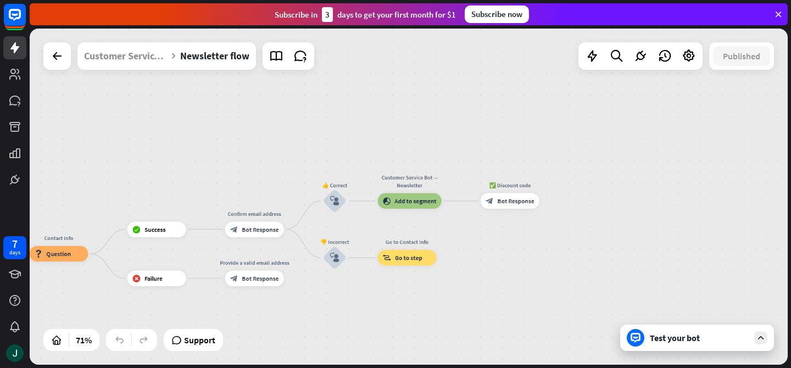
drag, startPoint x: 380, startPoint y: 255, endPoint x: 489, endPoint y: 259, distance: 109.9
click at [437, 259] on div "Edit name more_horiz Go to Contact info block_goto Go to step" at bounding box center [407, 257] width 59 height 15
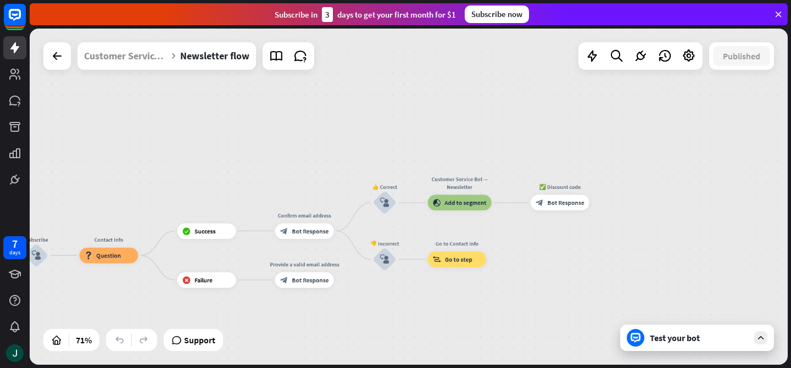
click at [698, 343] on div "Test your bot" at bounding box center [699, 337] width 99 height 11
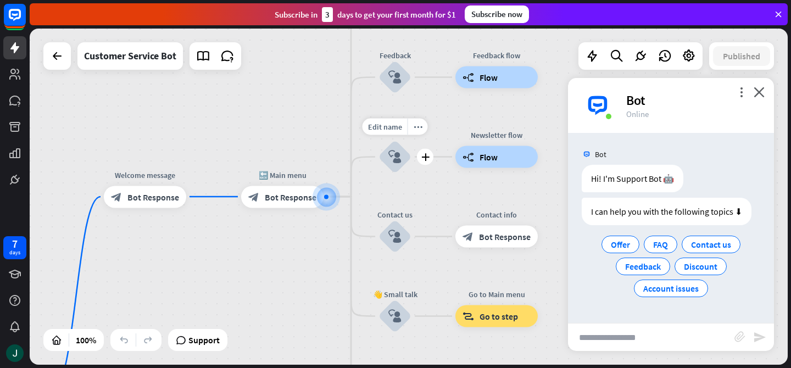
click at [394, 158] on icon "block_user_input" at bounding box center [394, 157] width 13 height 13
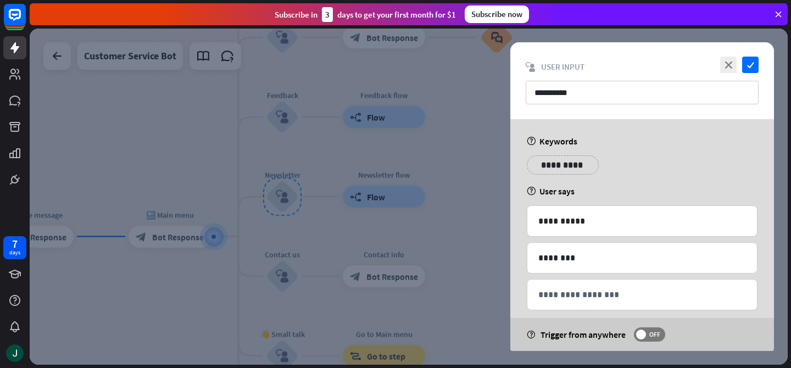
click at [166, 237] on div at bounding box center [409, 197] width 758 height 336
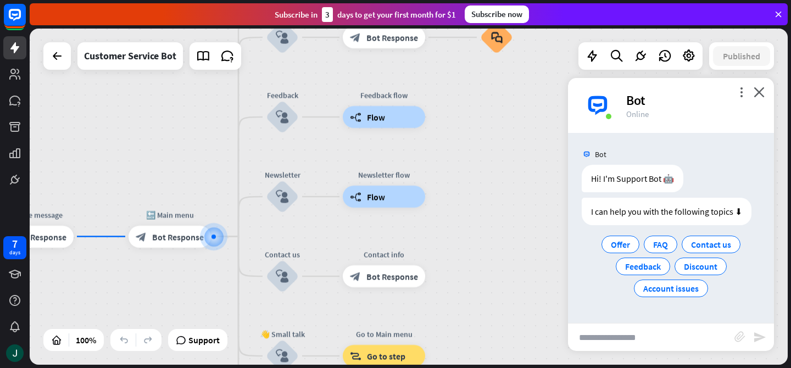
click at [607, 343] on input "text" at bounding box center [651, 337] width 166 height 27
type input "**********"
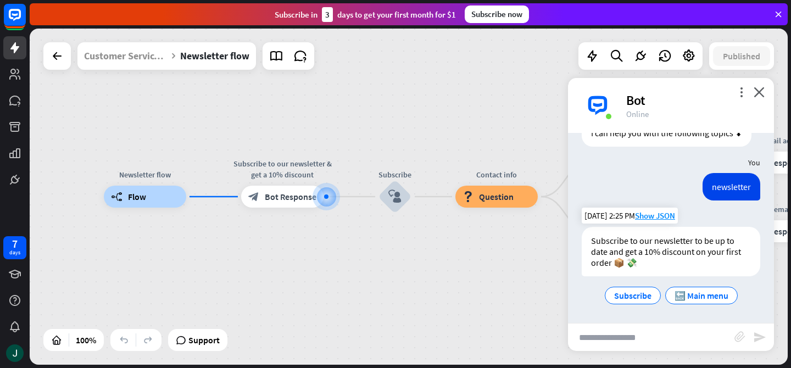
scroll to position [90, 0]
click at [646, 297] on span "Subscribe" at bounding box center [632, 295] width 37 height 11
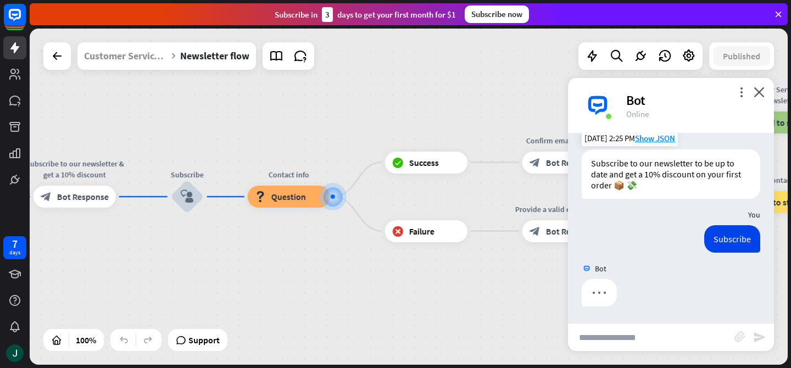
scroll to position [167, 0]
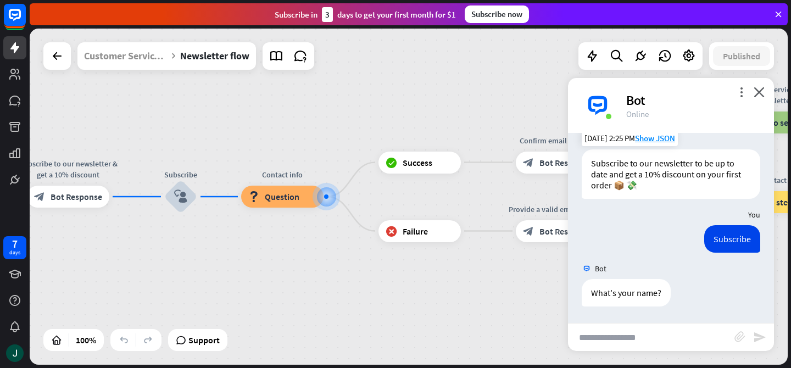
click at [593, 335] on input "text" at bounding box center [651, 337] width 166 height 27
type input "***"
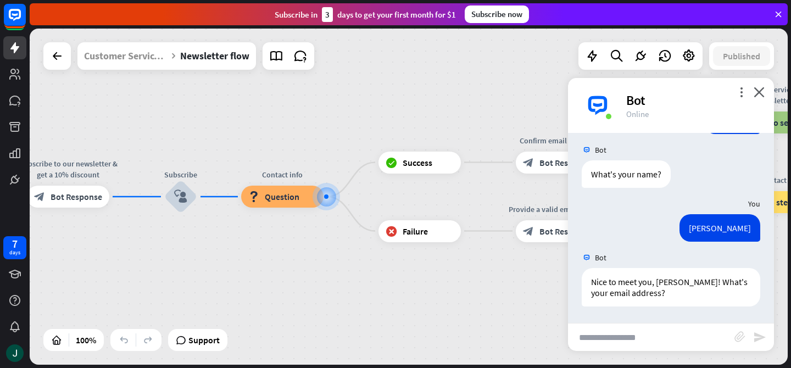
scroll to position [286, 0]
type input "**********"
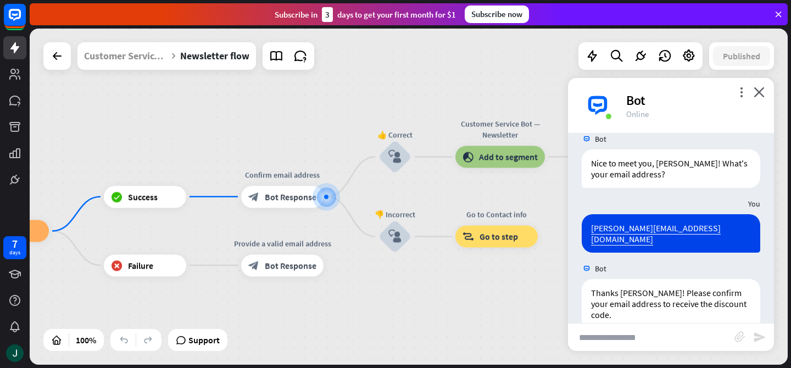
scroll to position [457, 0]
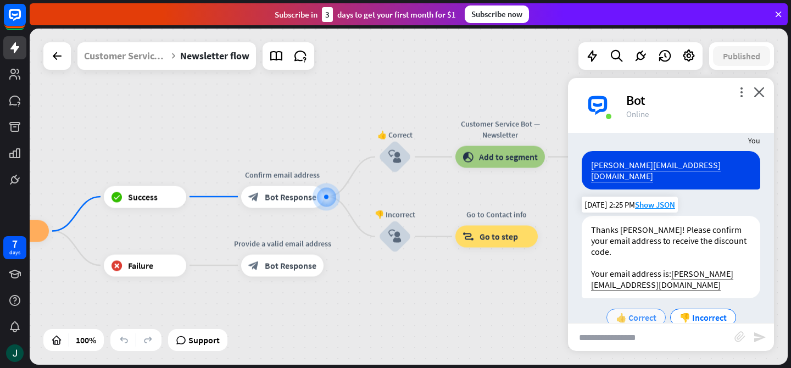
click at [646, 312] on span "👍 Correct" at bounding box center [636, 317] width 41 height 11
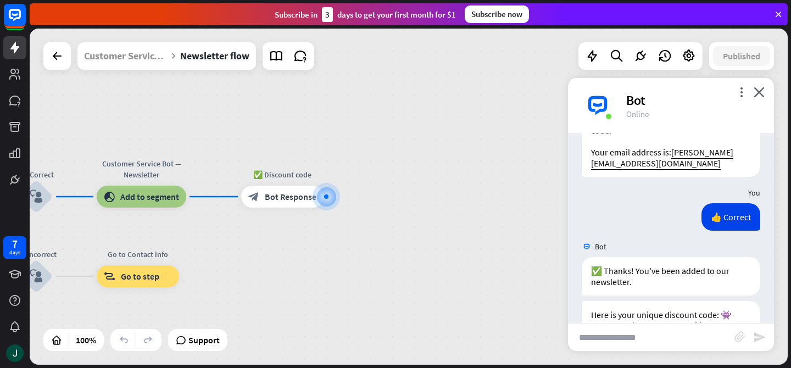
scroll to position [619, 0]
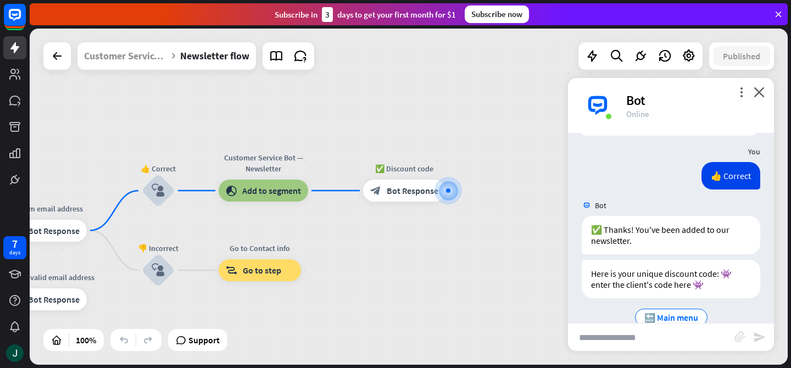
drag, startPoint x: 430, startPoint y: 249, endPoint x: 522, endPoint y: 241, distance: 93.2
click at [522, 241] on div "Newsletter flow builder_tree Flow Subscribe to our newsletter & get a 10% disco…" at bounding box center [409, 197] width 758 height 336
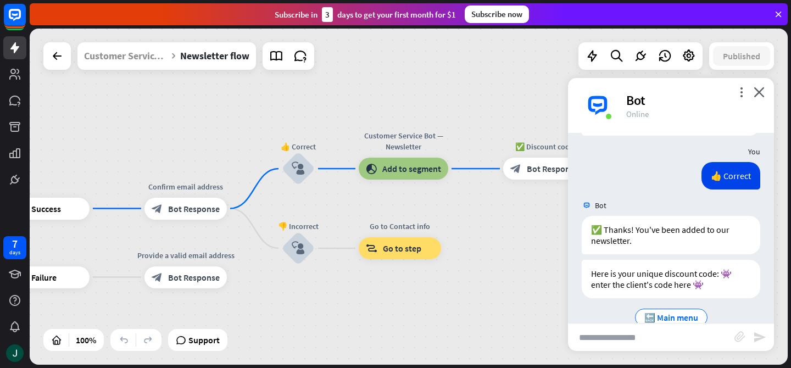
drag, startPoint x: 411, startPoint y: 269, endPoint x: 518, endPoint y: 226, distance: 114.7
click at [577, 218] on div "Newsletter flow builder_tree Flow Subscribe to our newsletter & get a 10% disco…" at bounding box center [409, 197] width 758 height 336
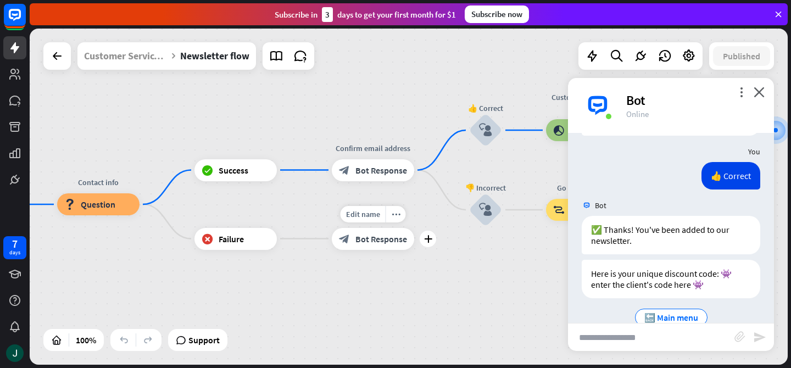
drag, startPoint x: 336, startPoint y: 257, endPoint x: 435, endPoint y: 249, distance: 99.1
click at [414, 249] on div "Edit name more_horiz plus Provide a valid email address block_bot_response Bot …" at bounding box center [373, 239] width 82 height 22
click at [668, 312] on span "🔙 Main menu" at bounding box center [671, 317] width 54 height 11
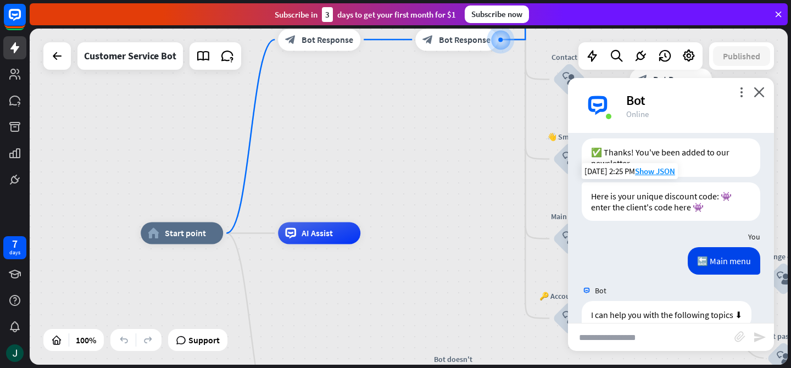
scroll to position [782, 0]
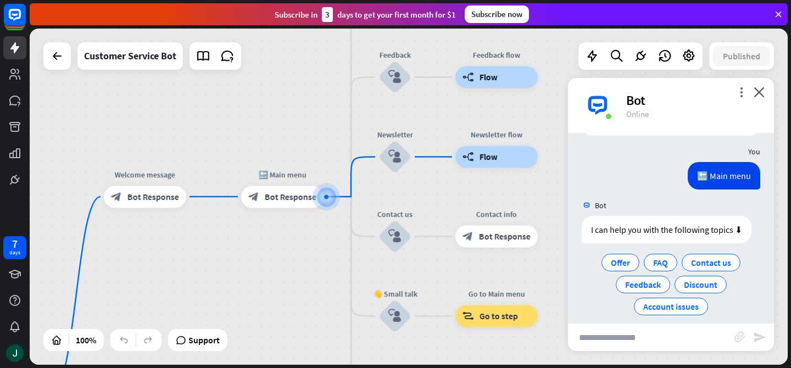
click at [631, 336] on input "text" at bounding box center [651, 337] width 166 height 27
type input "**********"
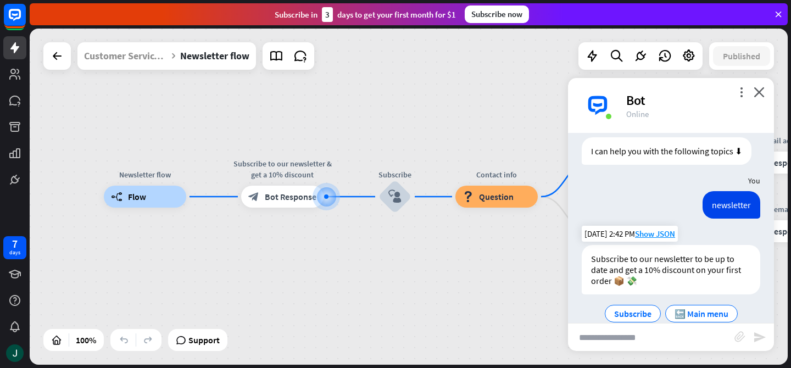
scroll to position [867, 0]
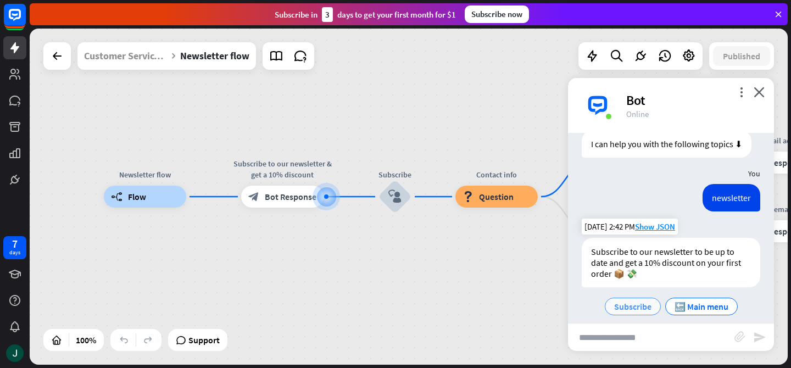
click at [633, 301] on span "Subscribe" at bounding box center [632, 306] width 37 height 11
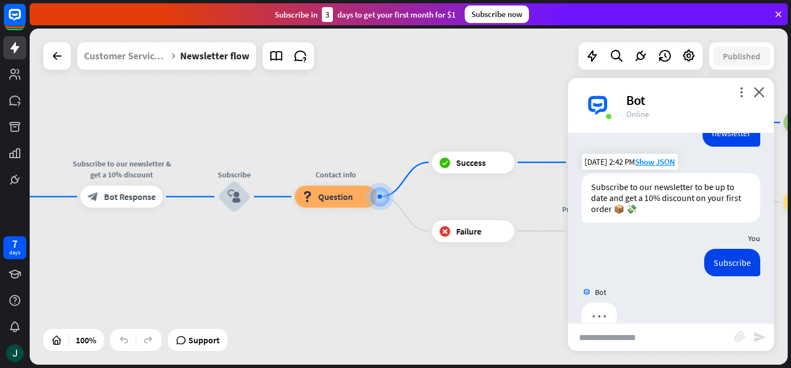
scroll to position [945, 0]
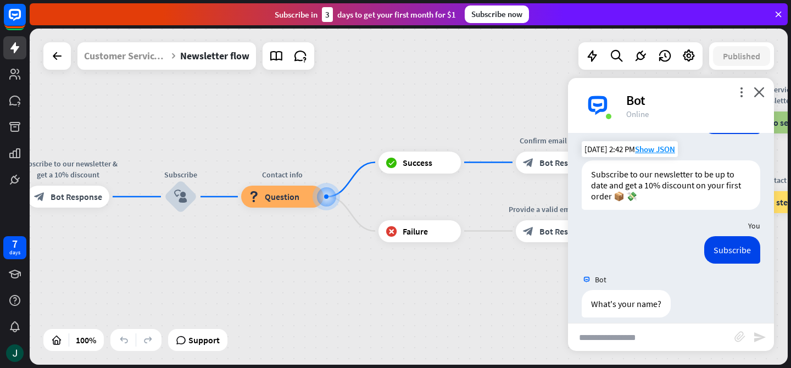
click at [593, 334] on input "text" at bounding box center [651, 337] width 166 height 27
type input "*"
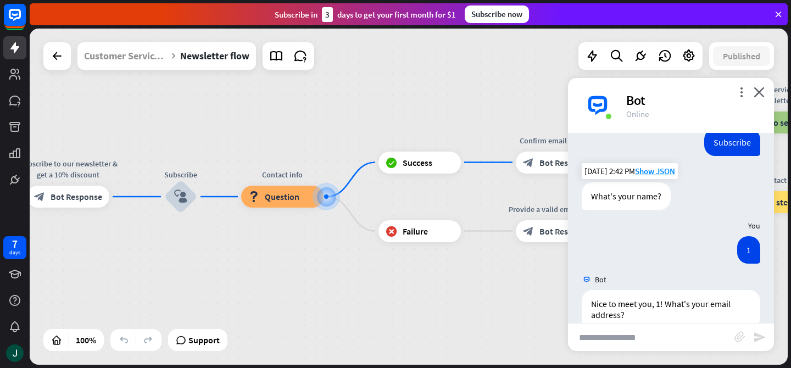
scroll to position [1064, 0]
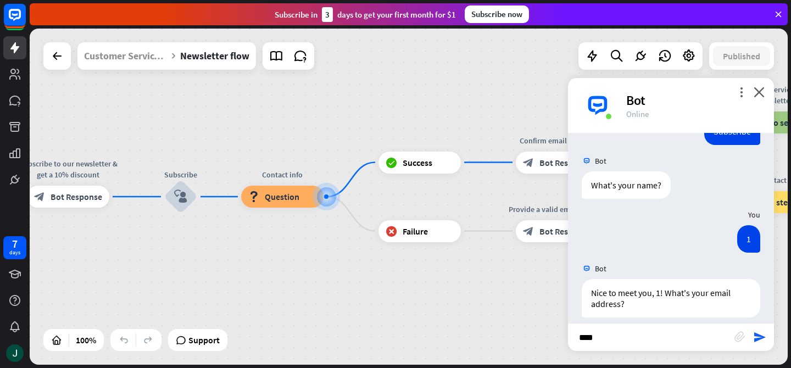
type input "*****"
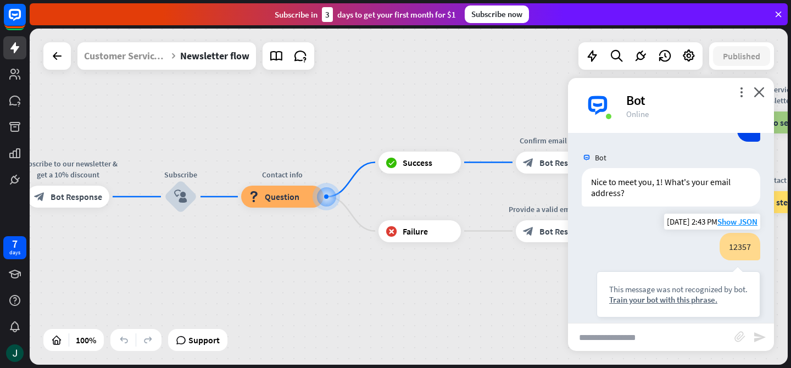
scroll to position [1228, 0]
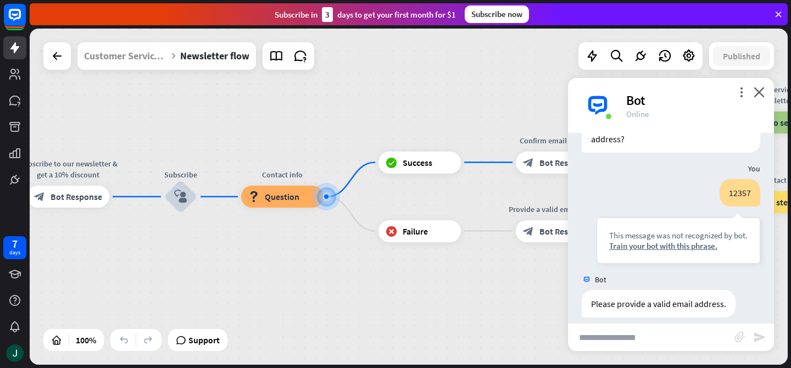
drag, startPoint x: 509, startPoint y: 294, endPoint x: 334, endPoint y: 304, distance: 175.0
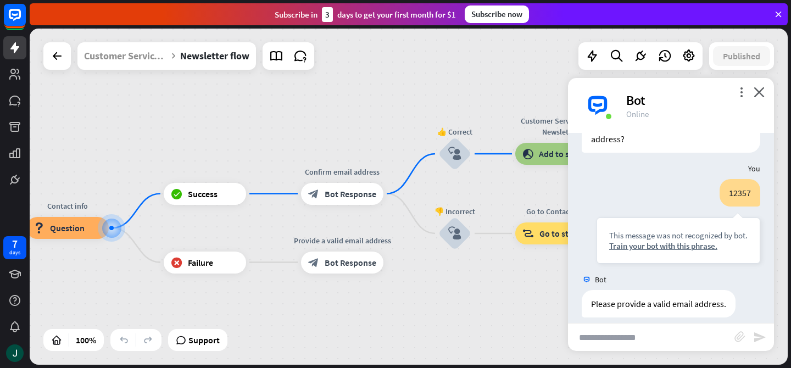
drag, startPoint x: 420, startPoint y: 298, endPoint x: 238, endPoint y: 313, distance: 182.4
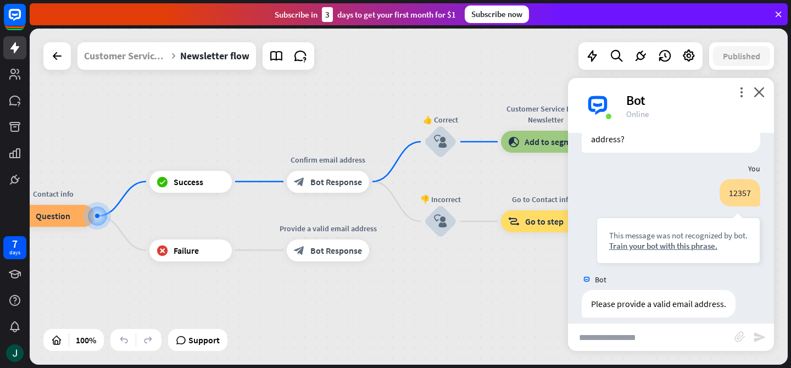
drag, startPoint x: 442, startPoint y: 275, endPoint x: 430, endPoint y: 264, distance: 16.7
click at [429, 264] on div "Newsletter flow builder_tree Flow Subscribe to our newsletter & get a 10% disco…" at bounding box center [409, 197] width 758 height 336
click at [192, 261] on div "Edit name more_horiz plus block_failure Failure" at bounding box center [191, 251] width 82 height 22
click at [194, 245] on span "Failure" at bounding box center [186, 250] width 25 height 11
click at [325, 251] on span "Bot Response" at bounding box center [337, 250] width 52 height 11
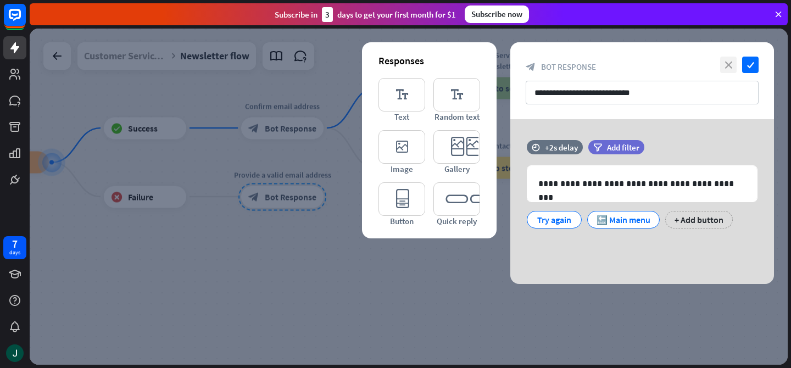
click at [725, 61] on icon "close" at bounding box center [728, 65] width 16 height 16
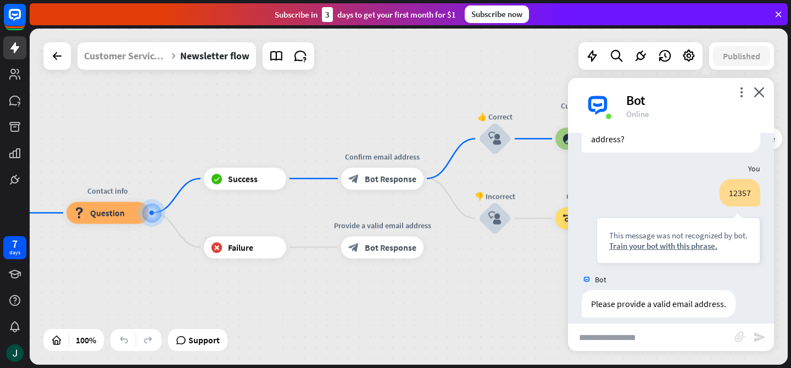
drag, startPoint x: 242, startPoint y: 254, endPoint x: 337, endPoint y: 303, distance: 106.6
click at [631, 335] on input "text" at bounding box center [651, 337] width 166 height 27
type input "*"
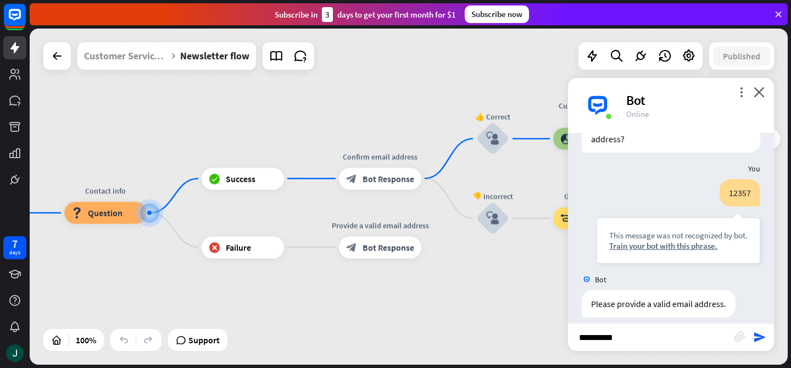
type input "**********"
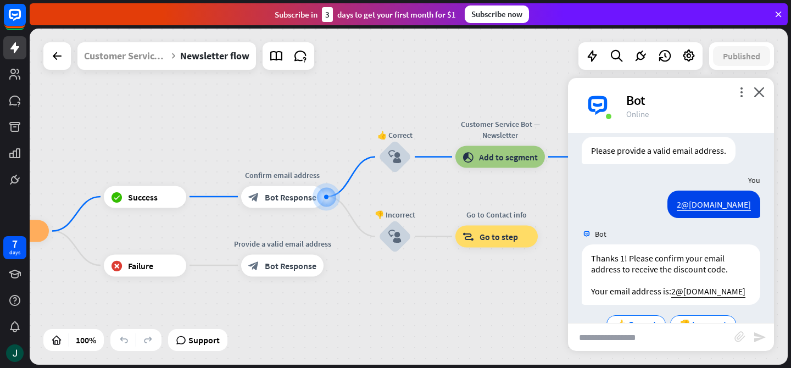
scroll to position [1399, 0]
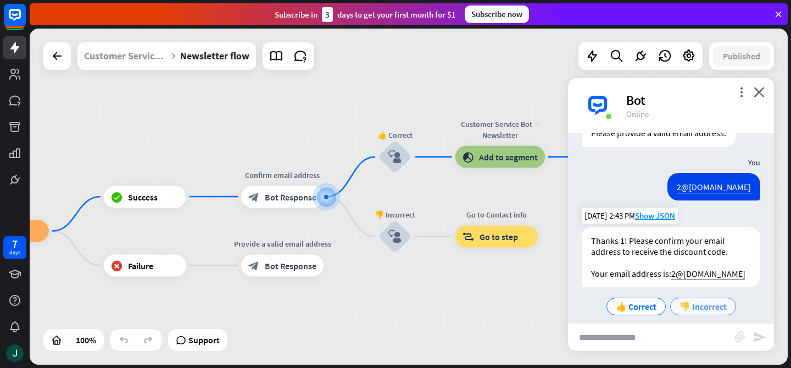
click at [693, 301] on span "👎 Incorrect" at bounding box center [703, 306] width 47 height 11
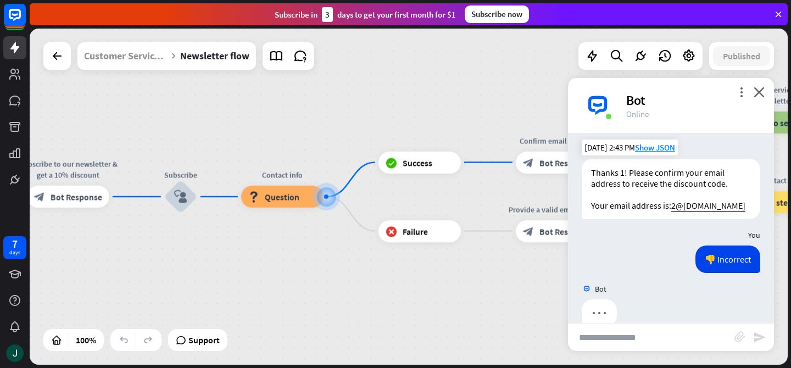
scroll to position [1477, 0]
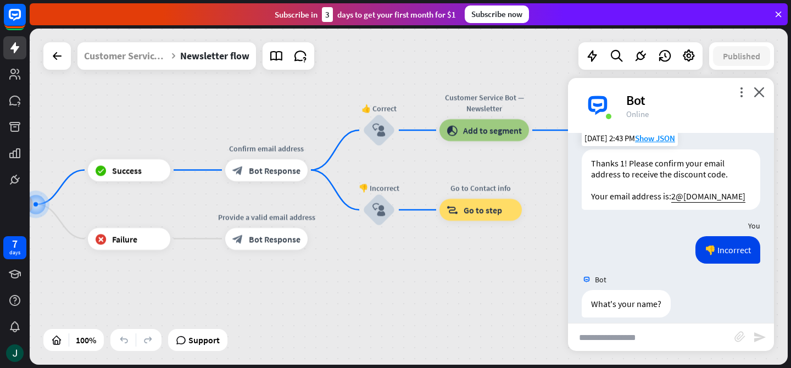
drag, startPoint x: 449, startPoint y: 288, endPoint x: 147, endPoint y: 294, distance: 302.2
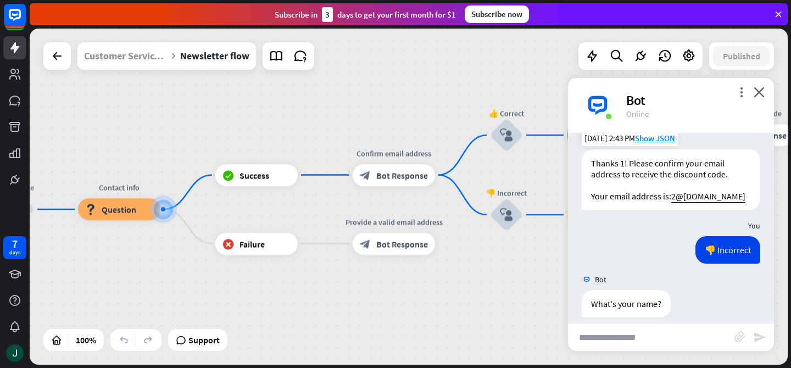
drag, startPoint x: 252, startPoint y: 290, endPoint x: 307, endPoint y: 296, distance: 55.2
click at [758, 91] on icon "close" at bounding box center [759, 92] width 11 height 10
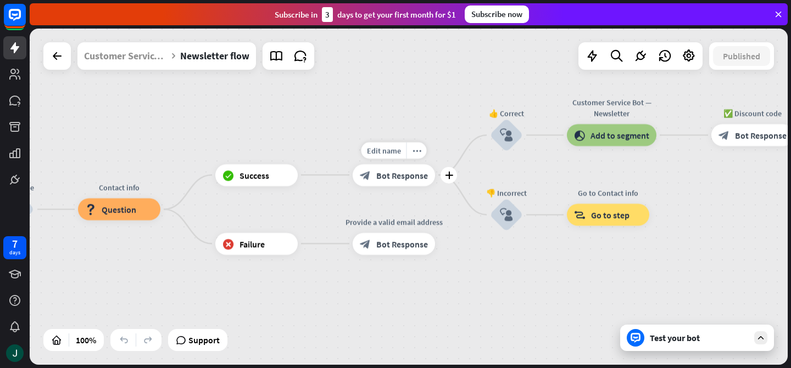
drag, startPoint x: 264, startPoint y: 159, endPoint x: 409, endPoint y: 192, distance: 148.7
click at [149, 53] on div "Customer Service Bot" at bounding box center [125, 55] width 83 height 27
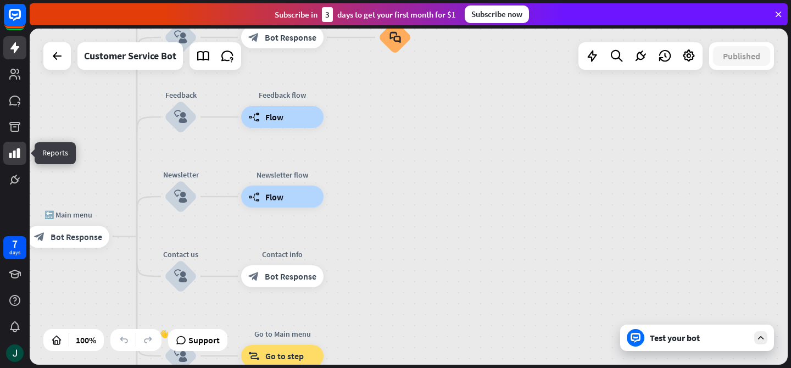
click at [9, 143] on link at bounding box center [14, 153] width 23 height 23
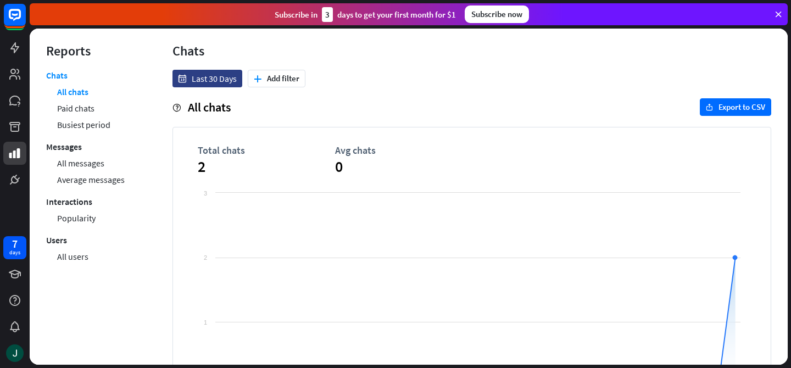
click at [9, 113] on div at bounding box center [15, 95] width 30 height 191
click at [9, 119] on link at bounding box center [14, 126] width 23 height 23
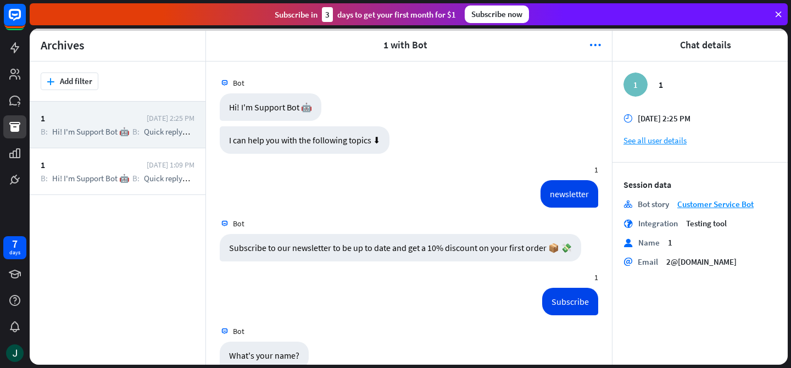
scroll to position [1232, 0]
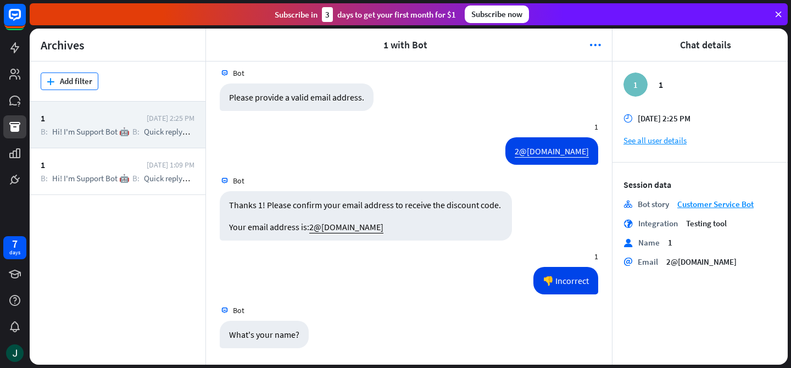
click at [76, 86] on button "plus Add filter" at bounding box center [70, 82] width 58 height 18
click at [75, 112] on div "date Date" at bounding box center [75, 108] width 63 height 20
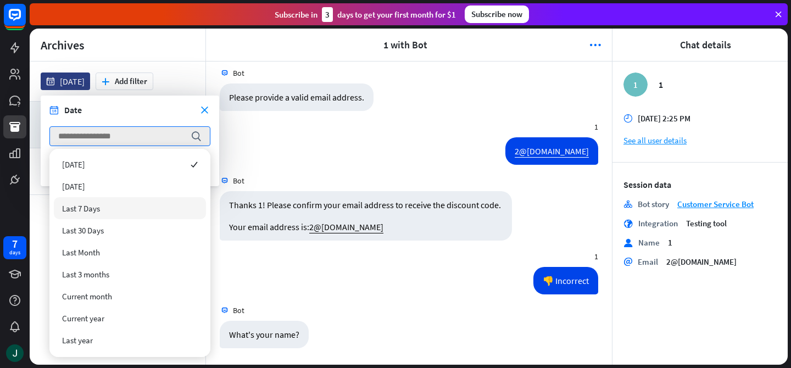
click at [121, 214] on div "Last 7 Days" at bounding box center [130, 208] width 152 height 22
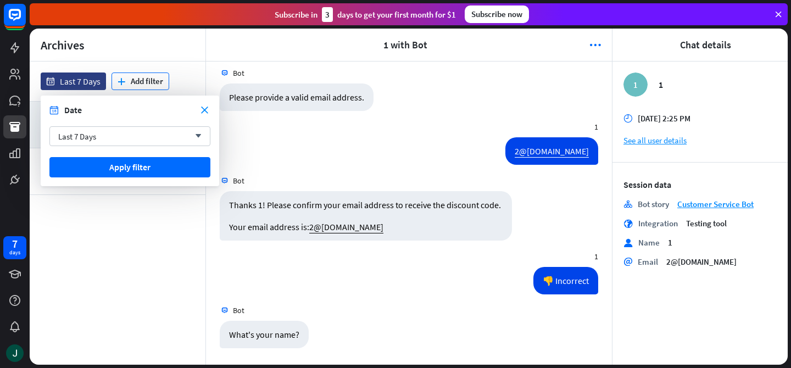
click at [118, 82] on icon "plus" at bounding box center [122, 81] width 8 height 7
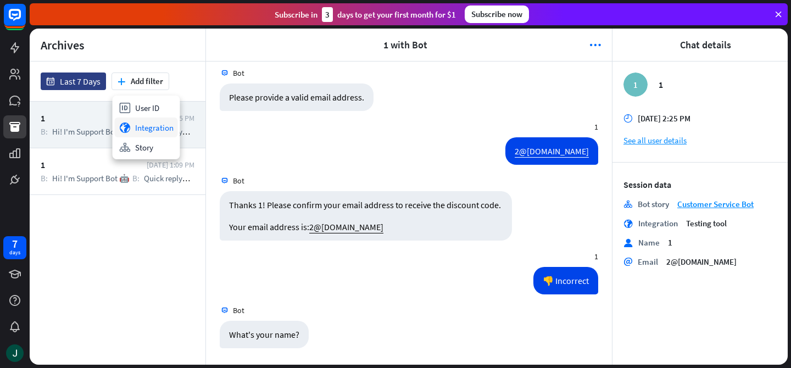
click at [141, 133] on div "globe Integration" at bounding box center [146, 128] width 63 height 20
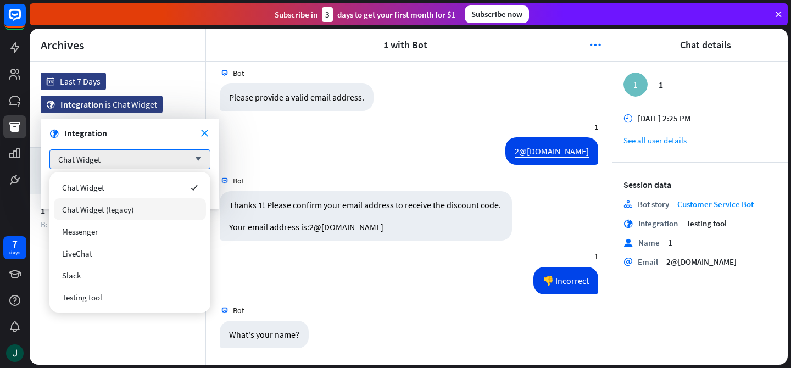
click at [101, 198] on div "Chat Widget (legacy)" at bounding box center [130, 209] width 152 height 22
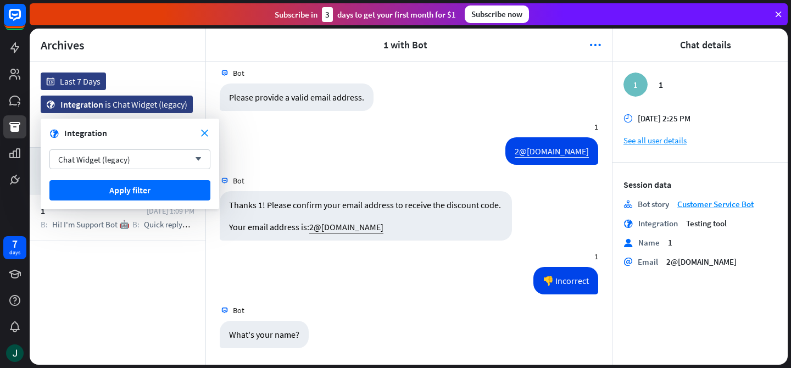
click at [179, 77] on div "date close Last 7 Days globe close Integration is Chat Widget (legacy) plus Add…" at bounding box center [118, 105] width 154 height 64
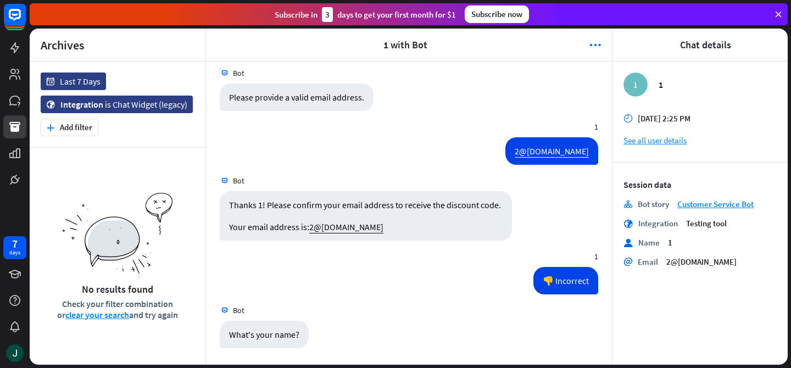
click at [601, 43] on header "arrowhead_left 1 with Bot more_horiz arrowhead_right" at bounding box center [409, 45] width 406 height 33
click at [598, 42] on icon "more_horiz" at bounding box center [595, 45] width 12 height 11
click at [10, 145] on link at bounding box center [14, 153] width 23 height 23
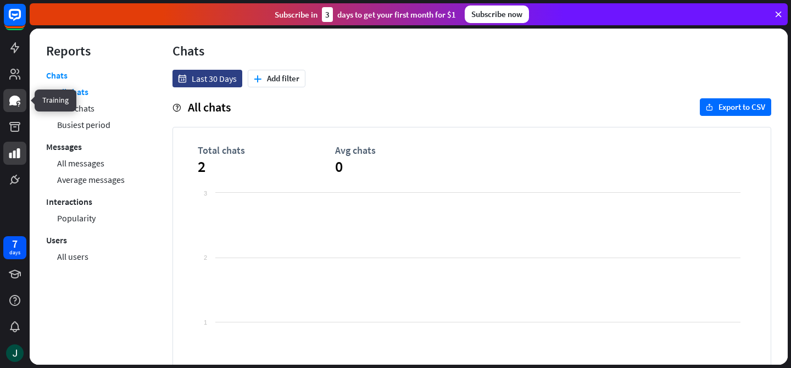
click at [14, 94] on icon at bounding box center [14, 100] width 13 height 13
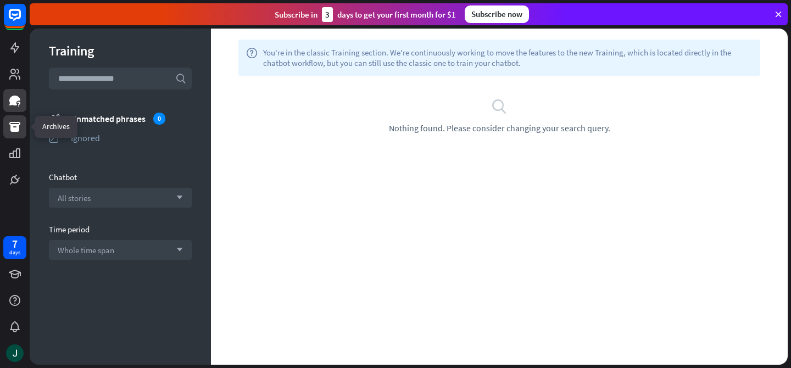
click at [10, 119] on link at bounding box center [14, 126] width 23 height 23
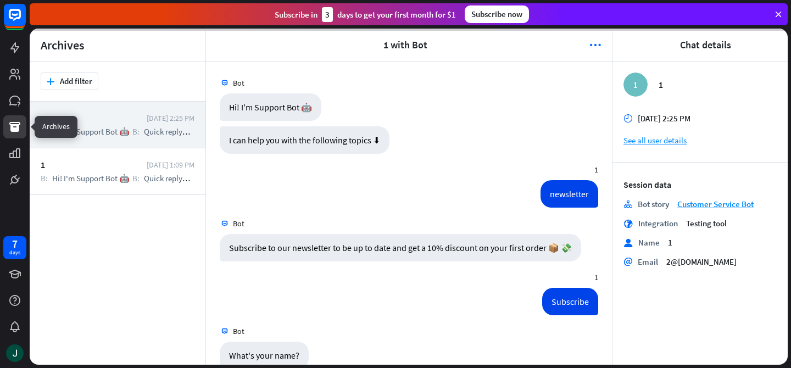
scroll to position [1232, 0]
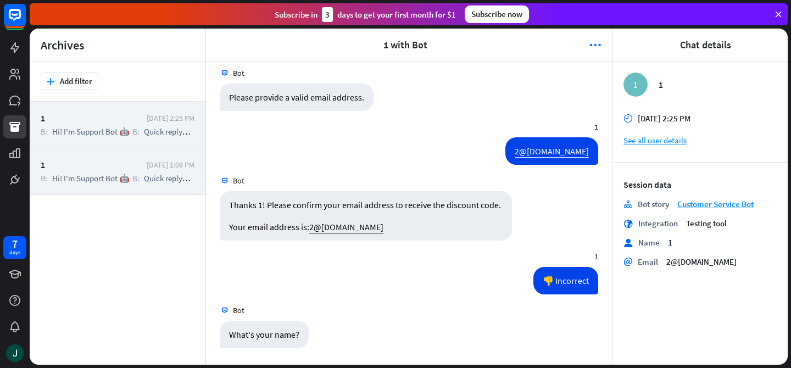
click at [145, 172] on div "1 [DATE] 1:09 PM B: Hi! I'm Support Bot 🤖 B: Quick reply U: FAQ B: I can provid…" at bounding box center [118, 171] width 176 height 47
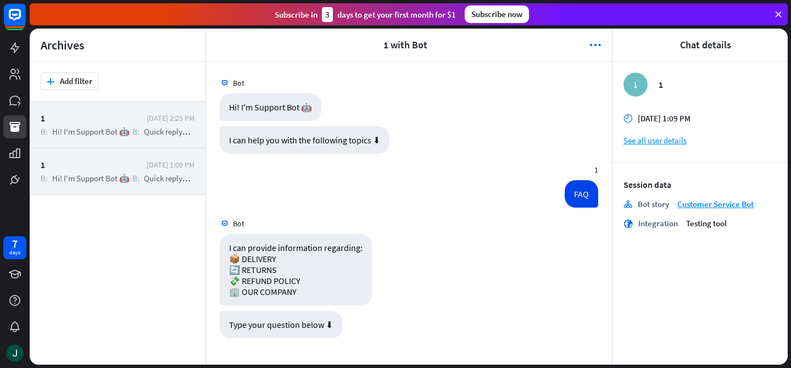
click at [148, 126] on span "Quick reply" at bounding box center [163, 131] width 38 height 10
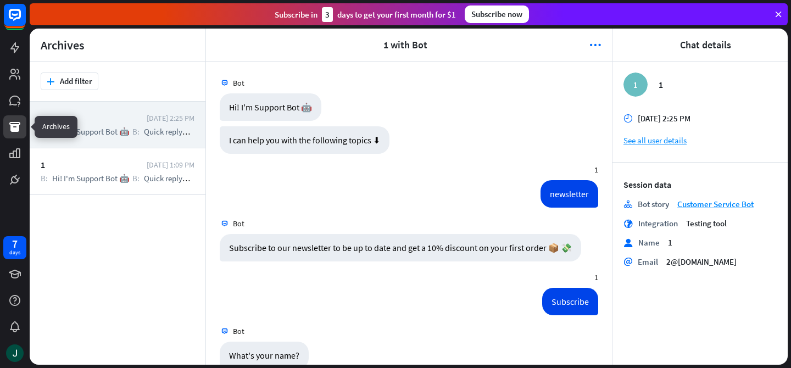
scroll to position [1232, 0]
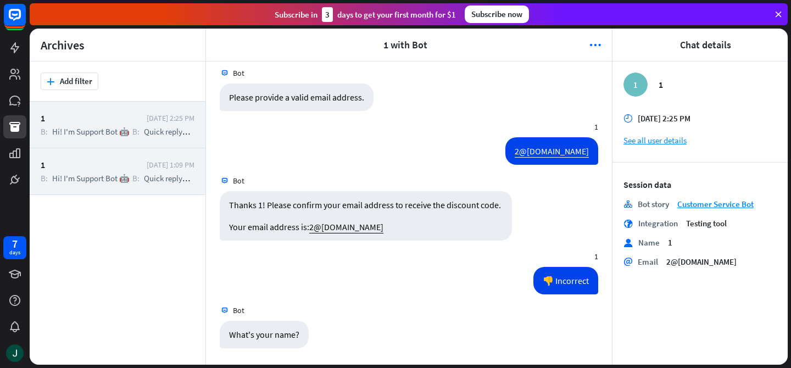
click at [71, 165] on div "1" at bounding box center [91, 164] width 101 height 11
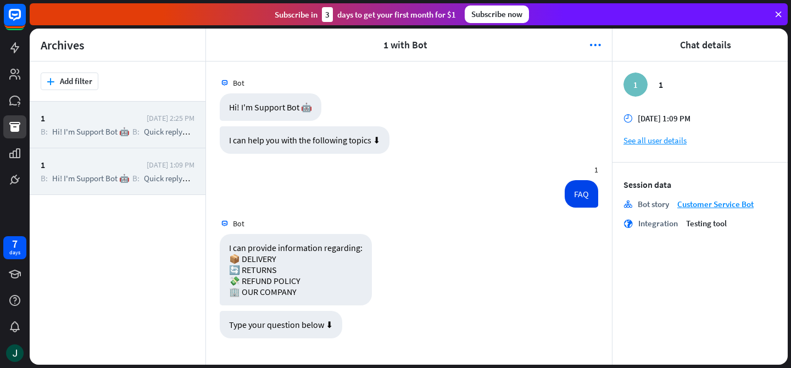
click at [85, 123] on div "1" at bounding box center [91, 118] width 101 height 11
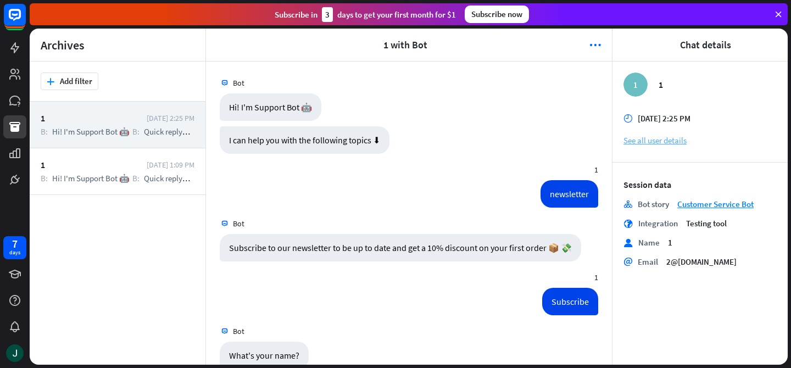
click at [672, 141] on link "See all user details" at bounding box center [700, 140] width 153 height 10
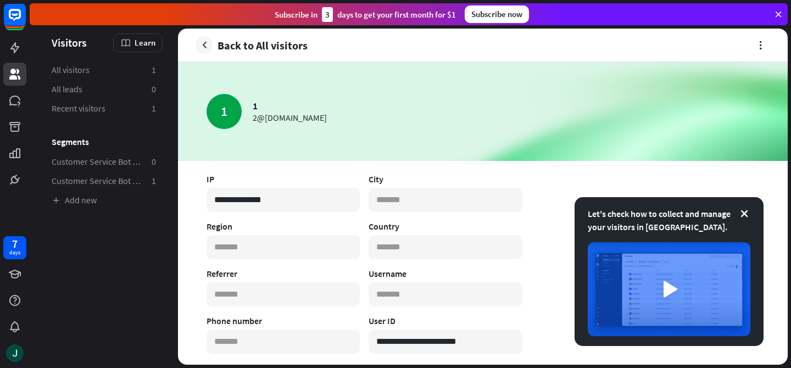
scroll to position [303, 0]
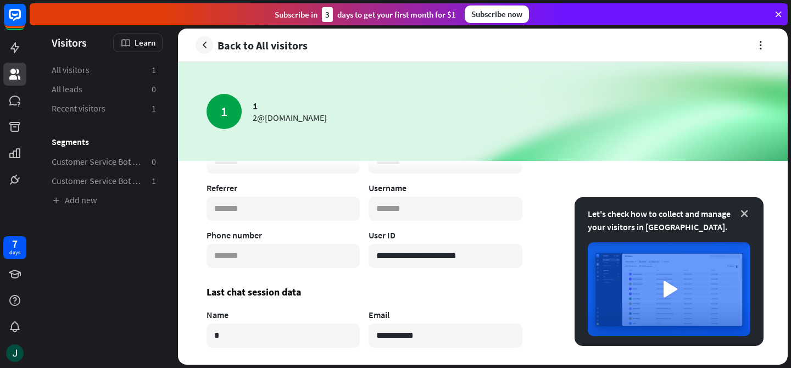
click at [743, 209] on icon at bounding box center [744, 213] width 11 height 11
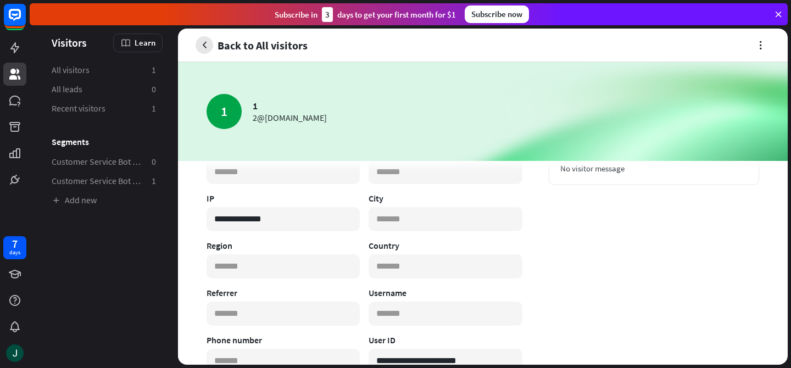
scroll to position [0, 0]
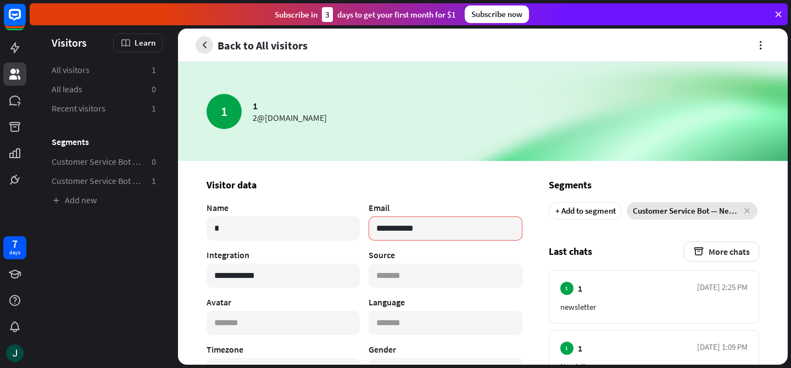
click at [205, 40] on icon "button" at bounding box center [205, 46] width 12 height 12
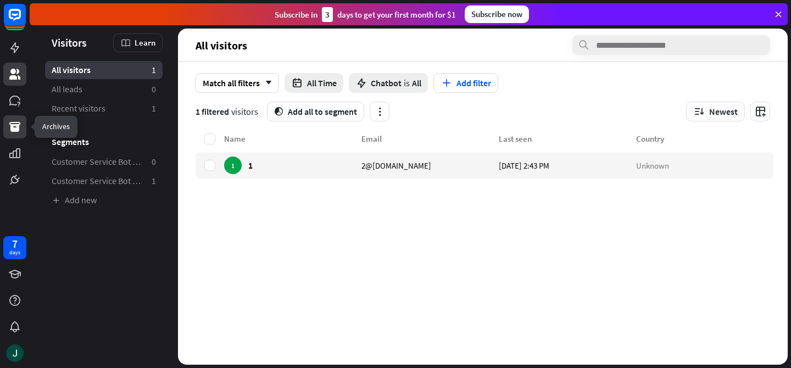
click at [13, 131] on icon at bounding box center [14, 127] width 11 height 10
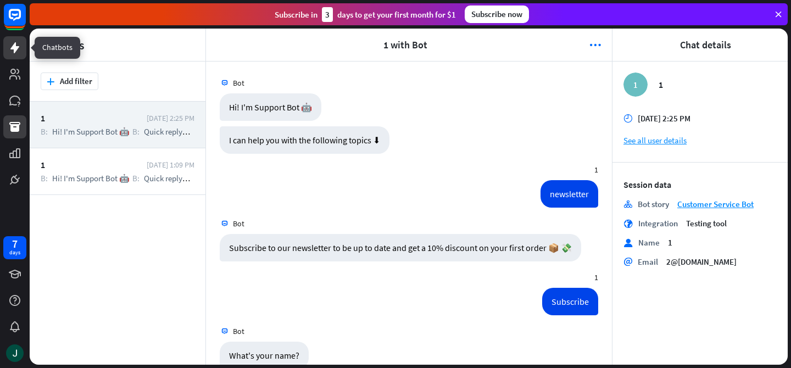
click at [16, 50] on icon at bounding box center [14, 47] width 9 height 11
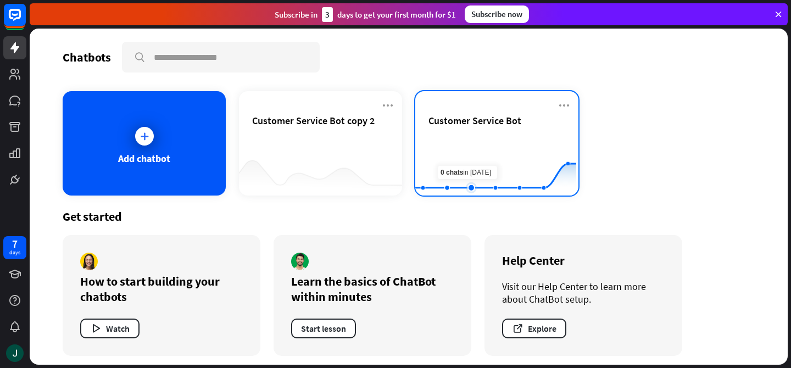
click at [467, 143] on rect at bounding box center [495, 168] width 161 height 69
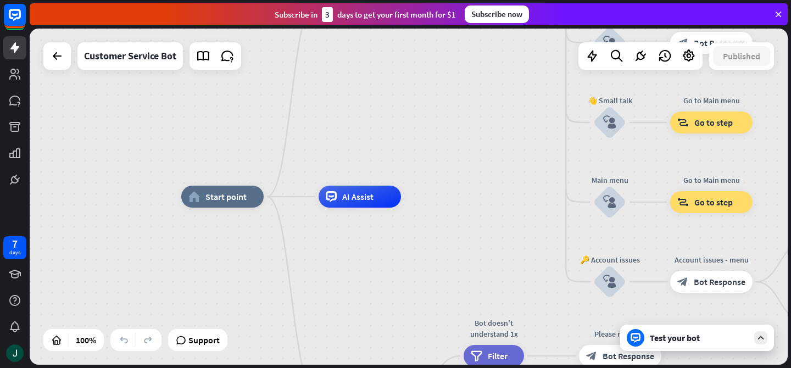
click at [672, 335] on div "Test your bot" at bounding box center [699, 337] width 99 height 11
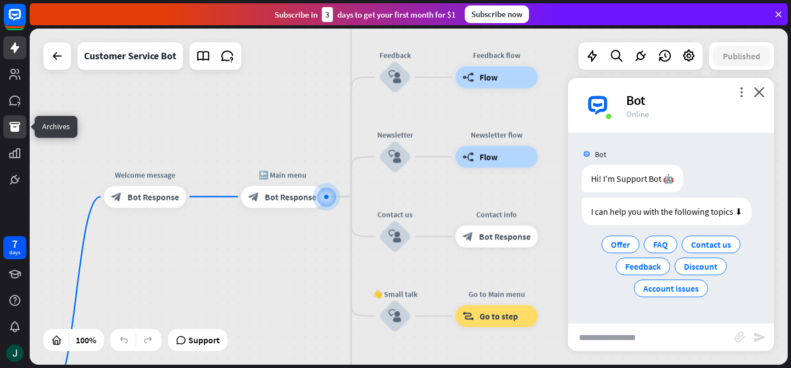
click at [4, 126] on link at bounding box center [14, 126] width 23 height 23
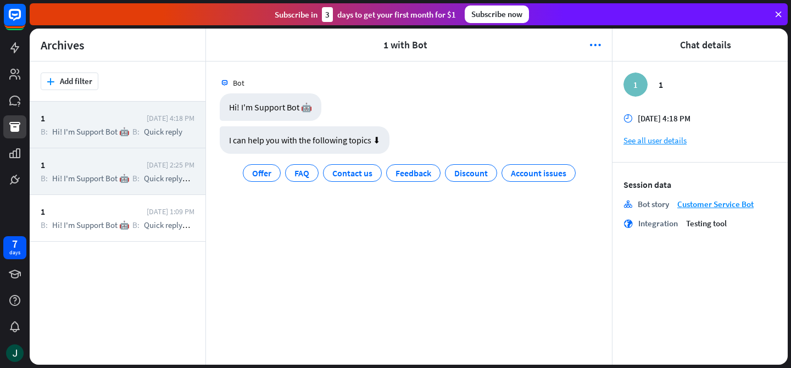
click at [120, 184] on div "1 [DATE] 2:25 PM B: Hi! I'm Support Bot 🤖 B: Quick reply U: newsletter B: Quick…" at bounding box center [118, 171] width 176 height 47
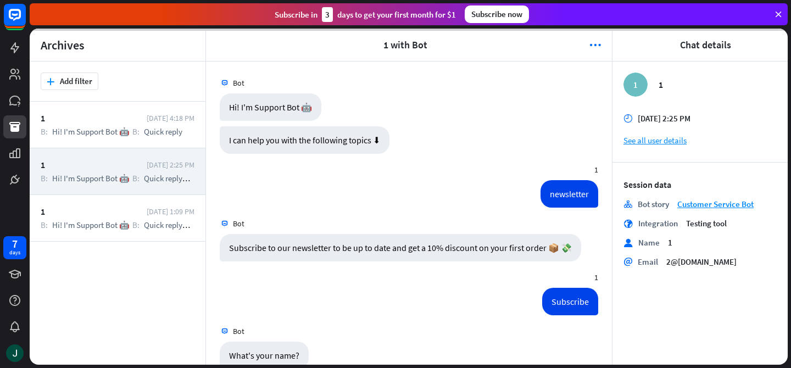
scroll to position [1232, 0]
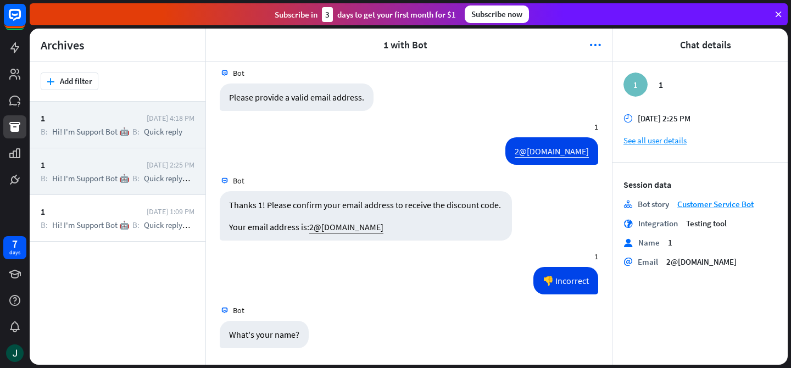
click at [102, 125] on div "1 [DATE] 4:18 PM B: Hi! I'm Support Bot 🤖 B: Quick reply" at bounding box center [118, 125] width 176 height 47
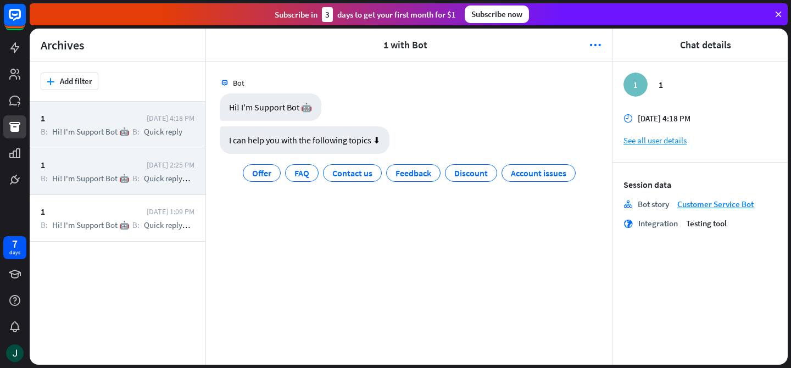
click at [162, 180] on span "Quick reply" at bounding box center [163, 178] width 38 height 10
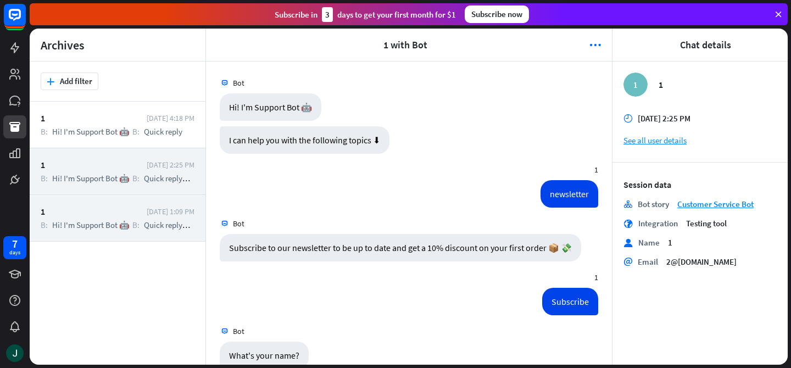
click at [126, 222] on span "Hi! I'm Support Bot 🤖" at bounding box center [90, 225] width 77 height 10
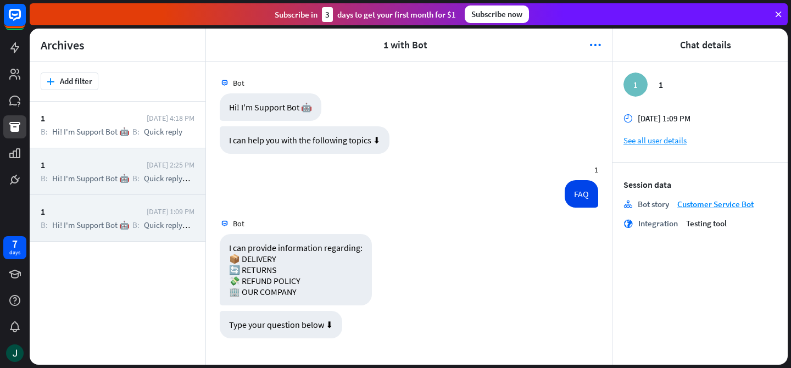
click at [133, 164] on div "1" at bounding box center [91, 164] width 101 height 11
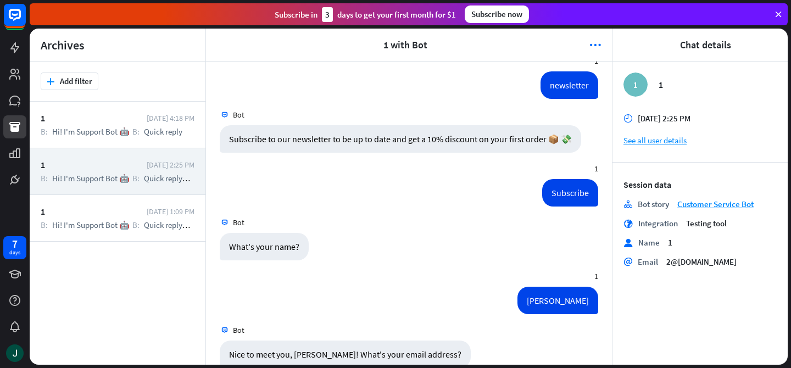
scroll to position [121, 0]
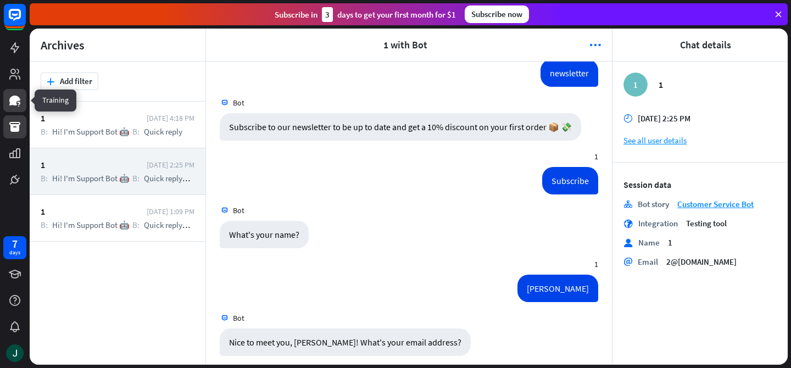
click at [13, 104] on icon at bounding box center [14, 101] width 11 height 10
